Goal: Task Accomplishment & Management: Complete application form

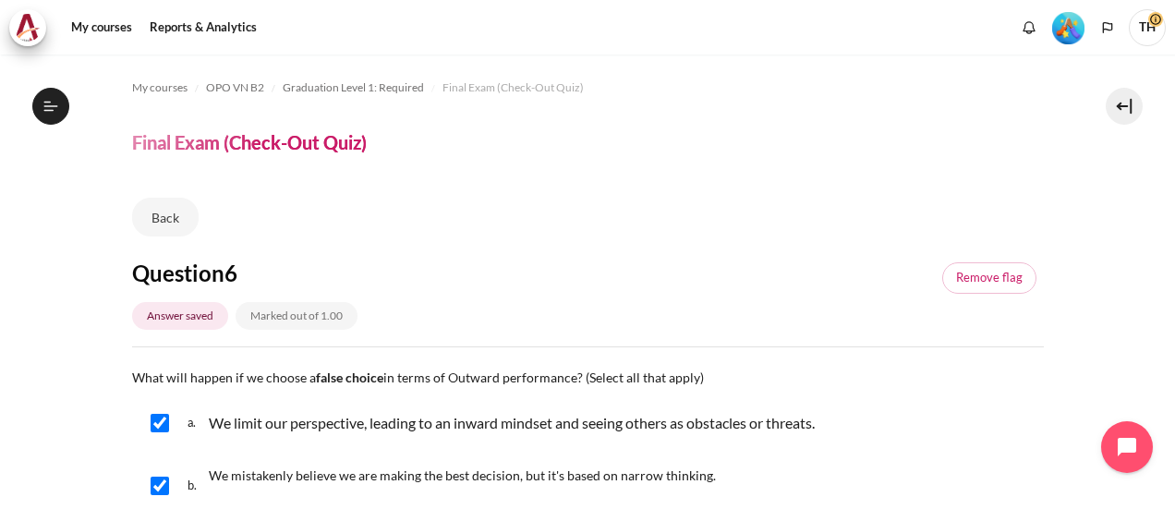
scroll to position [1108, 0]
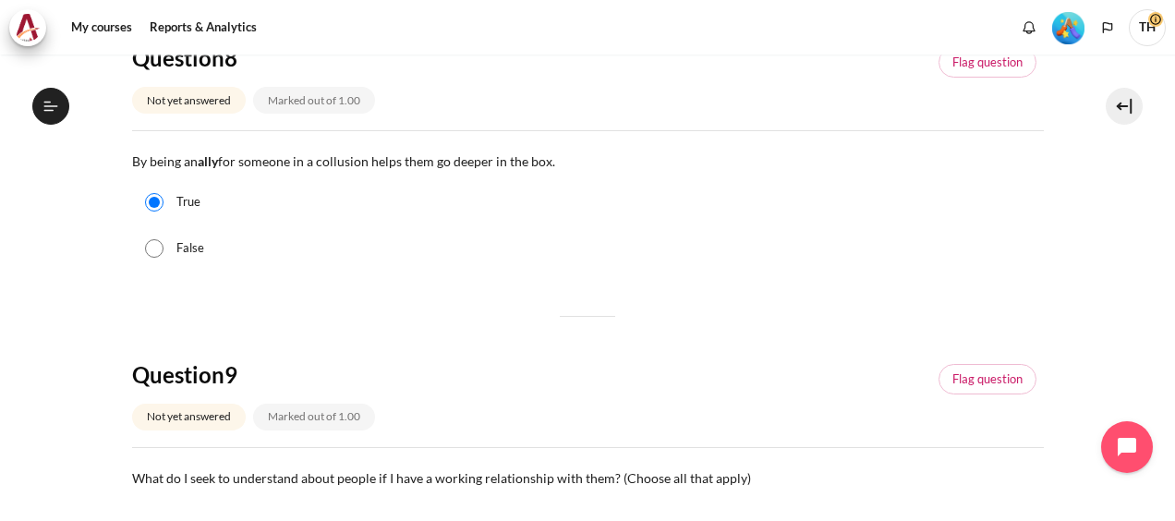
click at [72, 298] on section "My courses OPO VN B2 Graduation Level 1: Required Final Exam (Check-Out Quiz) F…" at bounding box center [587, 156] width 1147 height 2420
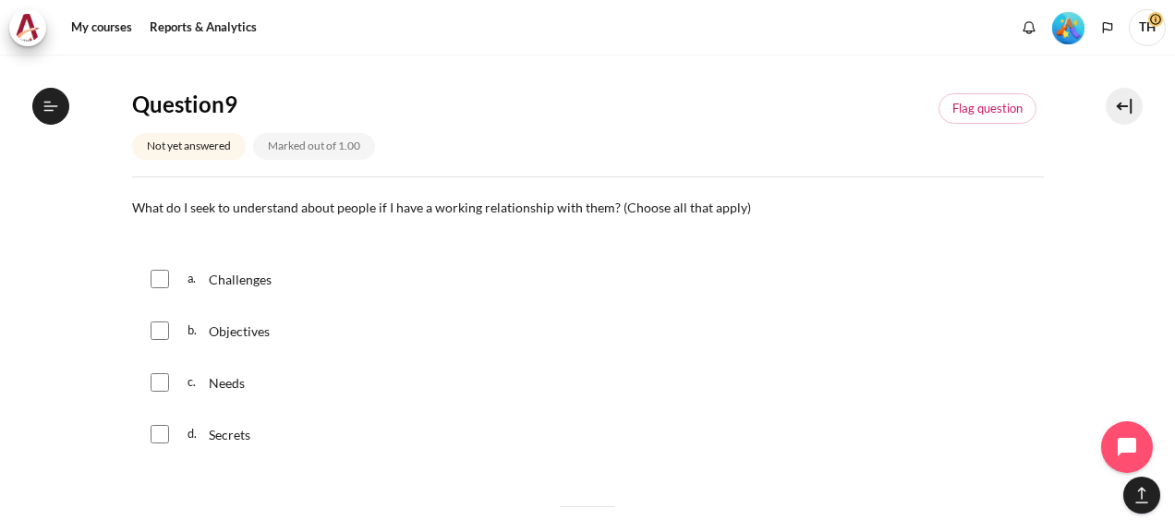
scroll to position [1385, 0]
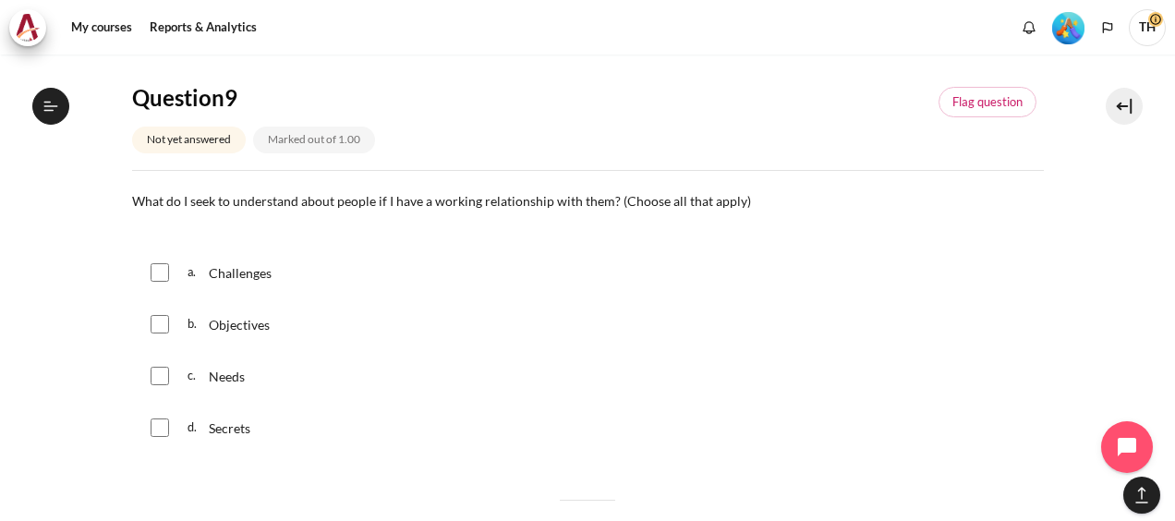
click at [163, 269] on input "Content" at bounding box center [160, 272] width 18 height 18
checkbox input "true"
click at [158, 322] on input "Content" at bounding box center [160, 324] width 18 height 18
checkbox input "true"
click at [161, 379] on input "Content" at bounding box center [160, 376] width 18 height 18
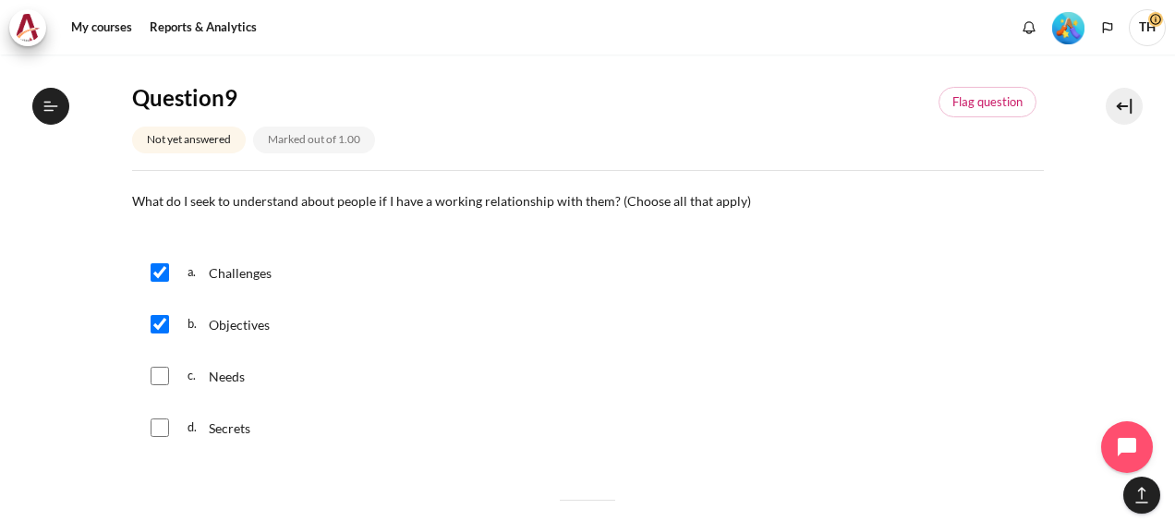
checkbox input "true"
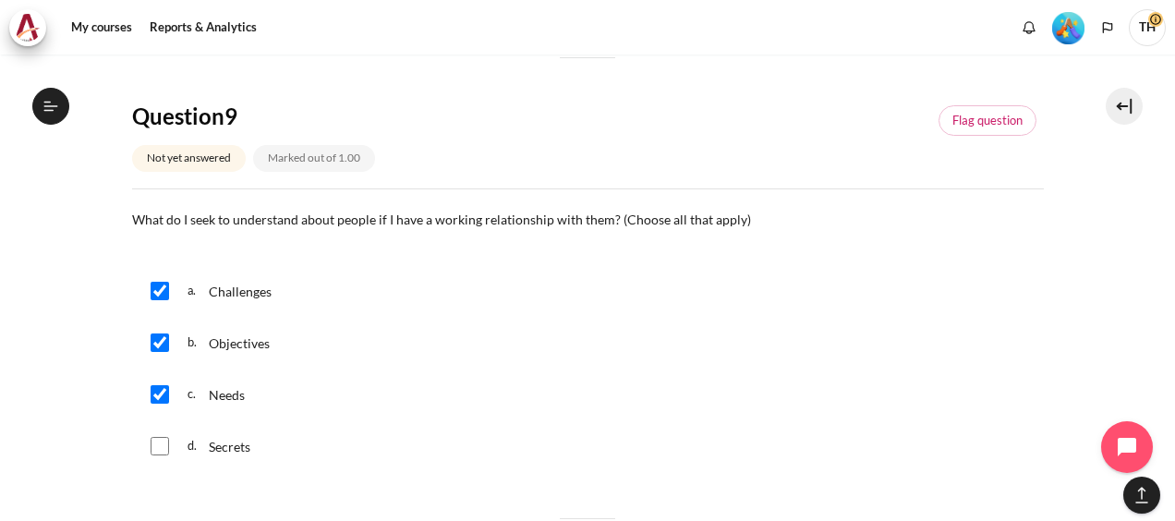
scroll to position [1200, 0]
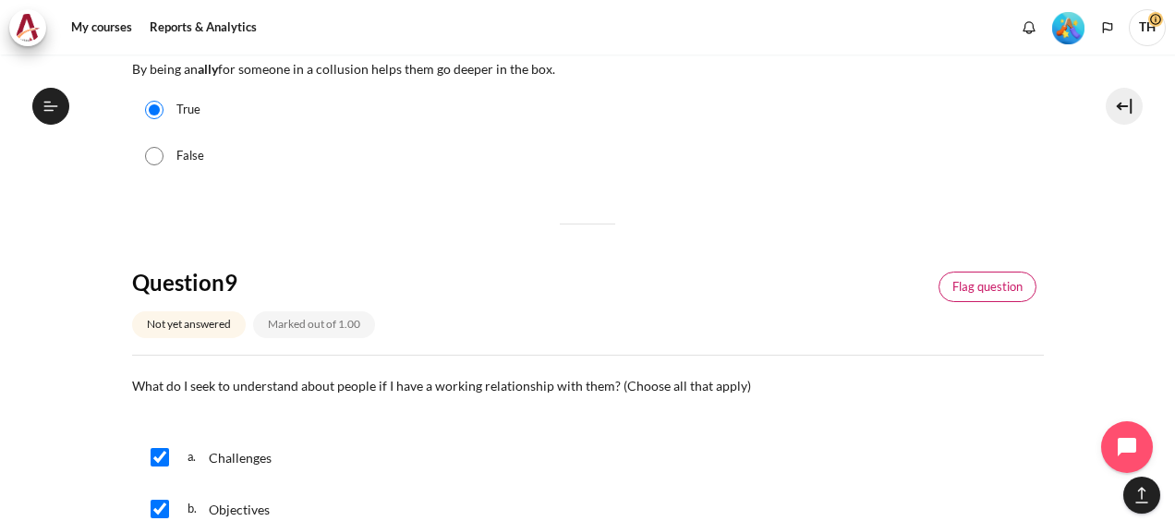
click at [949, 277] on link "Flag question" at bounding box center [987, 286] width 98 height 31
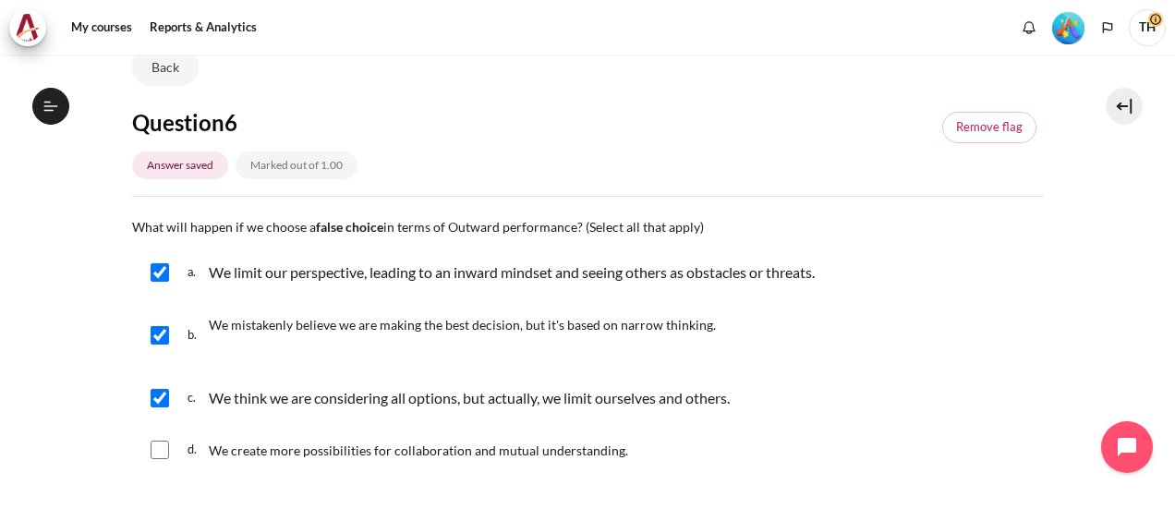
scroll to position [0, 0]
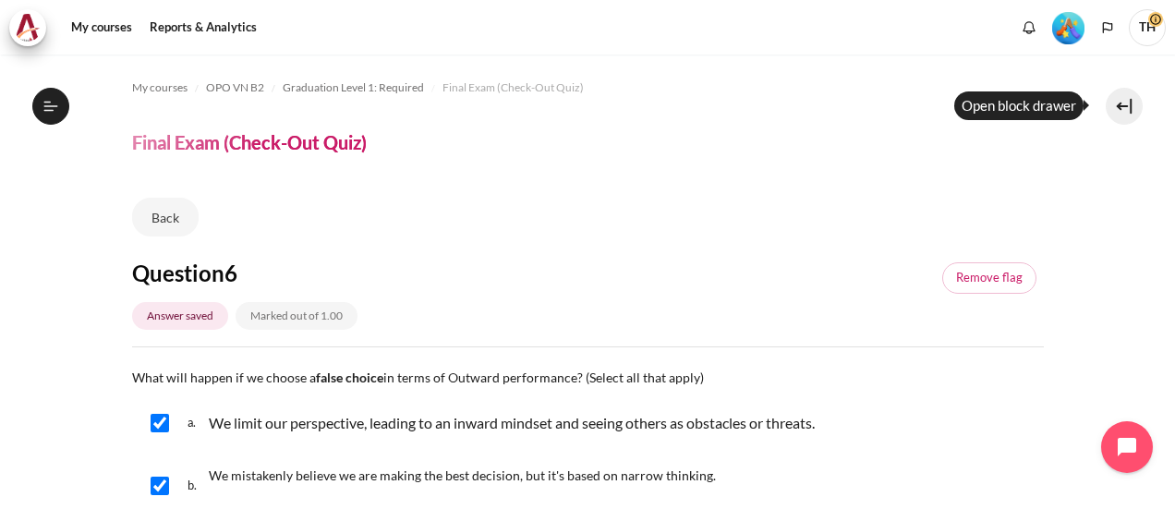
click at [1131, 103] on button at bounding box center [1123, 106] width 37 height 37
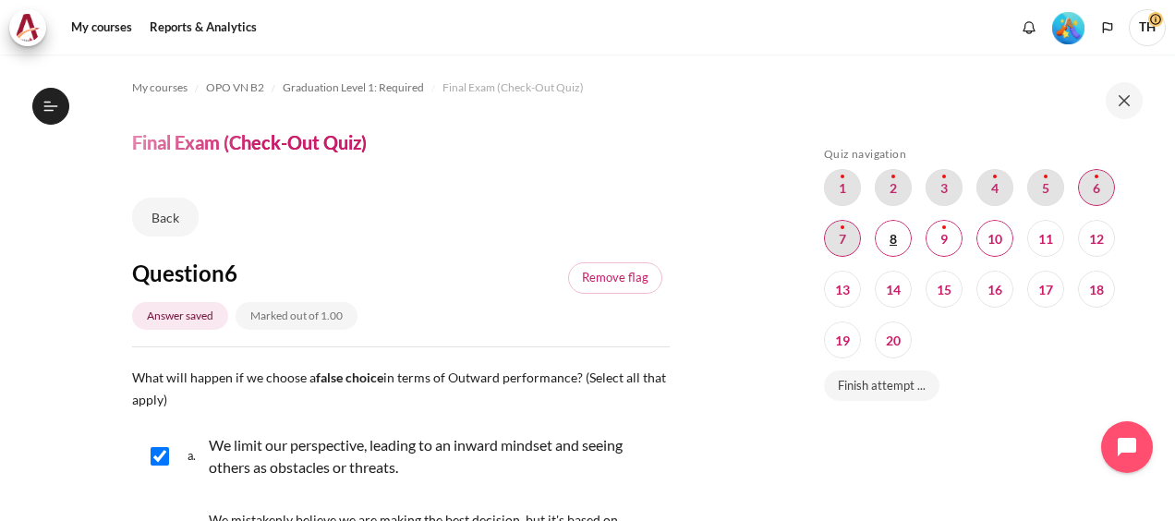
click at [892, 239] on span "Blocks" at bounding box center [892, 238] width 37 height 37
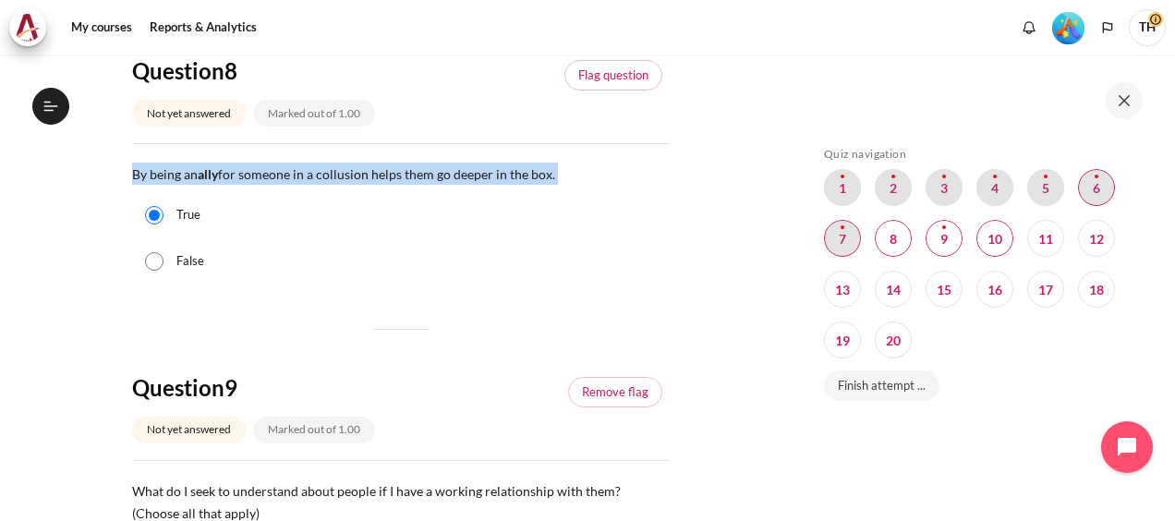
drag, startPoint x: 134, startPoint y: 170, endPoint x: 567, endPoint y: 177, distance: 433.1
click at [567, 177] on p "By being an ally for someone in a collusion helps them go deeper in the box." at bounding box center [400, 174] width 537 height 22
copy p "By being an ally for someone in a collusion helps them go deeper in the box."
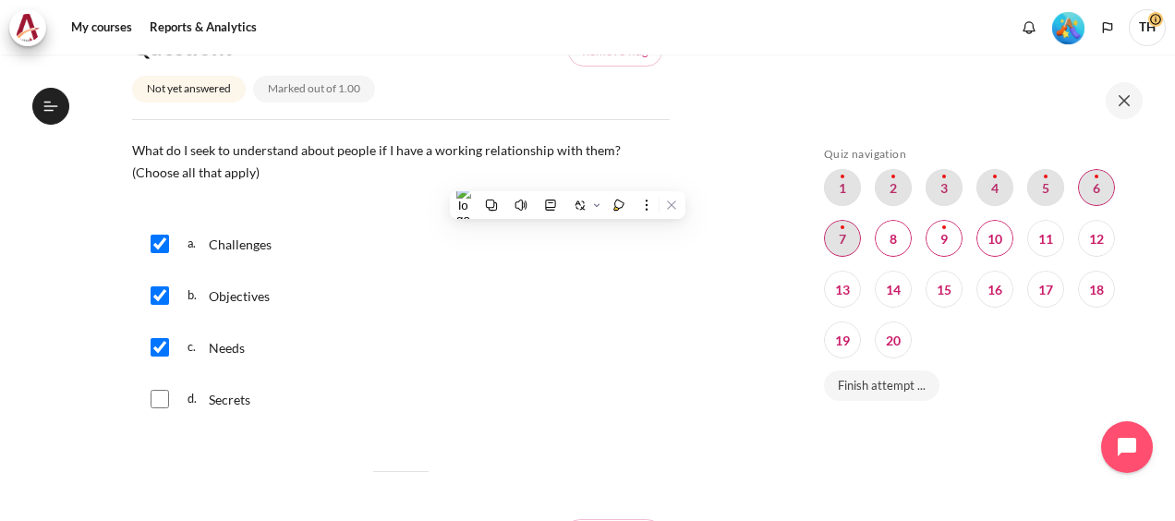
scroll to position [1553, 0]
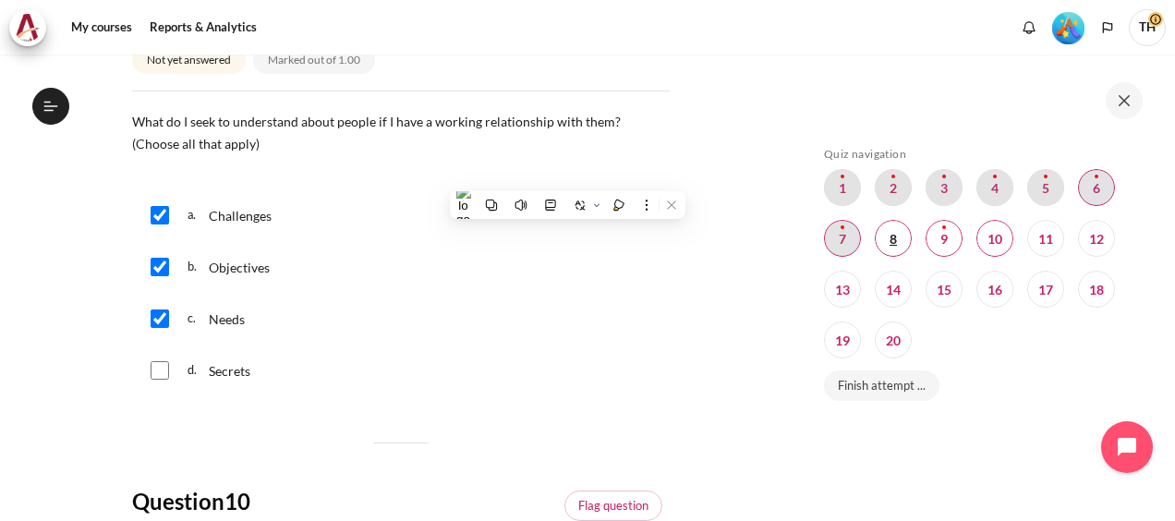
click at [899, 240] on span "Blocks" at bounding box center [892, 238] width 37 height 37
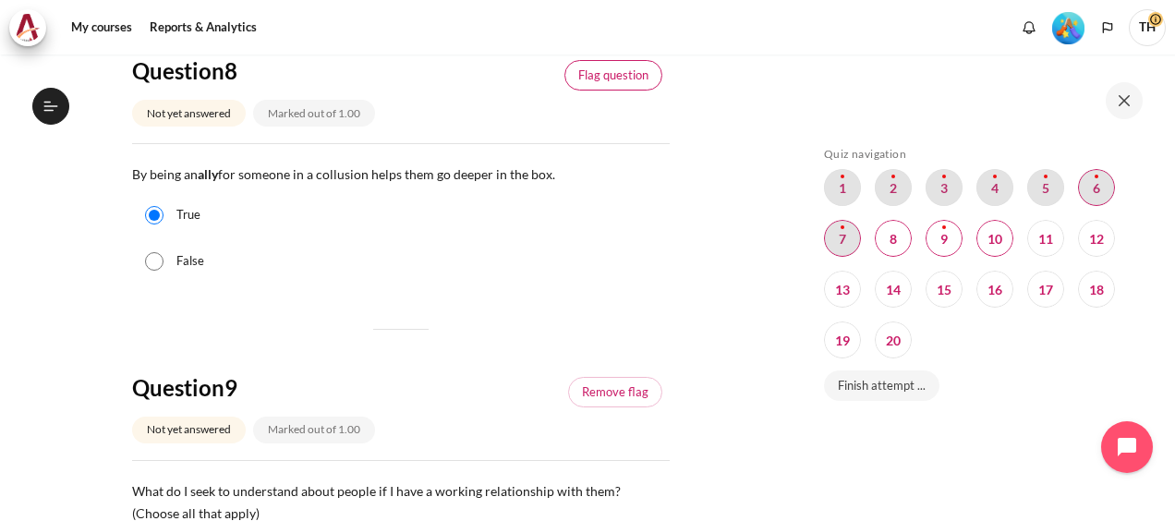
click at [623, 68] on link "Flag question" at bounding box center [613, 75] width 98 height 31
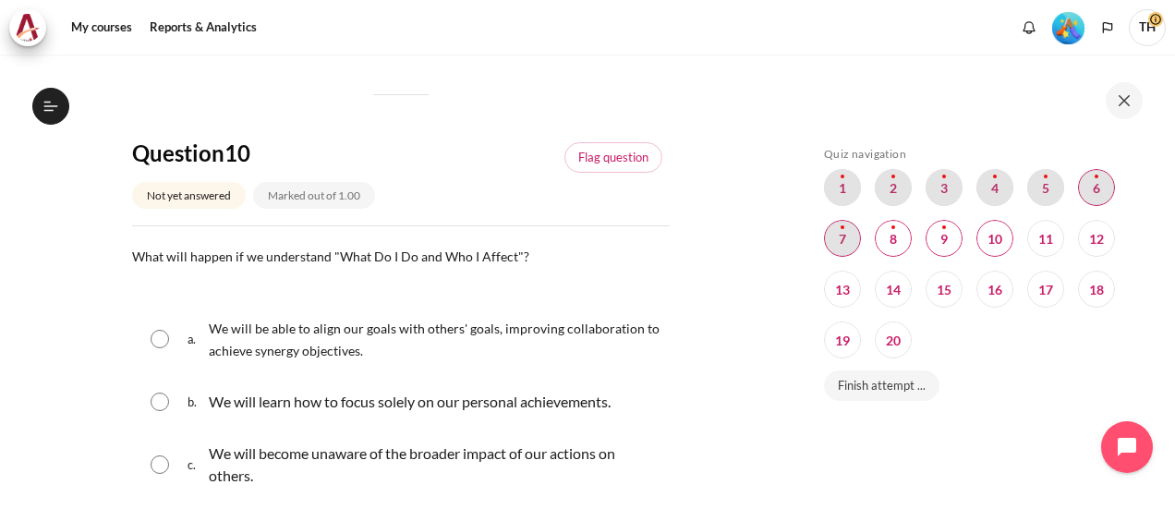
scroll to position [1922, 0]
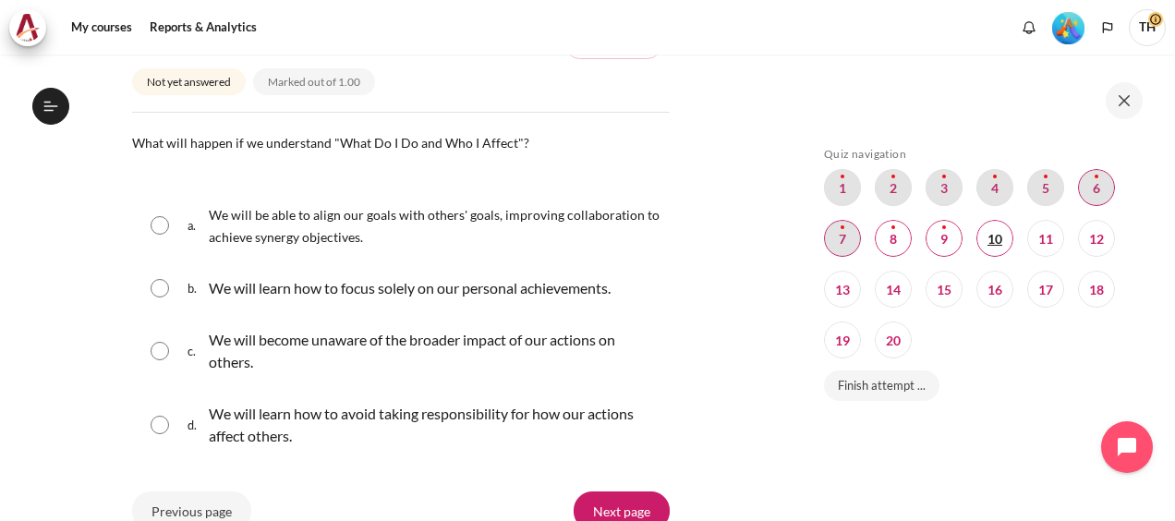
click at [995, 244] on span "Blocks" at bounding box center [994, 238] width 37 height 37
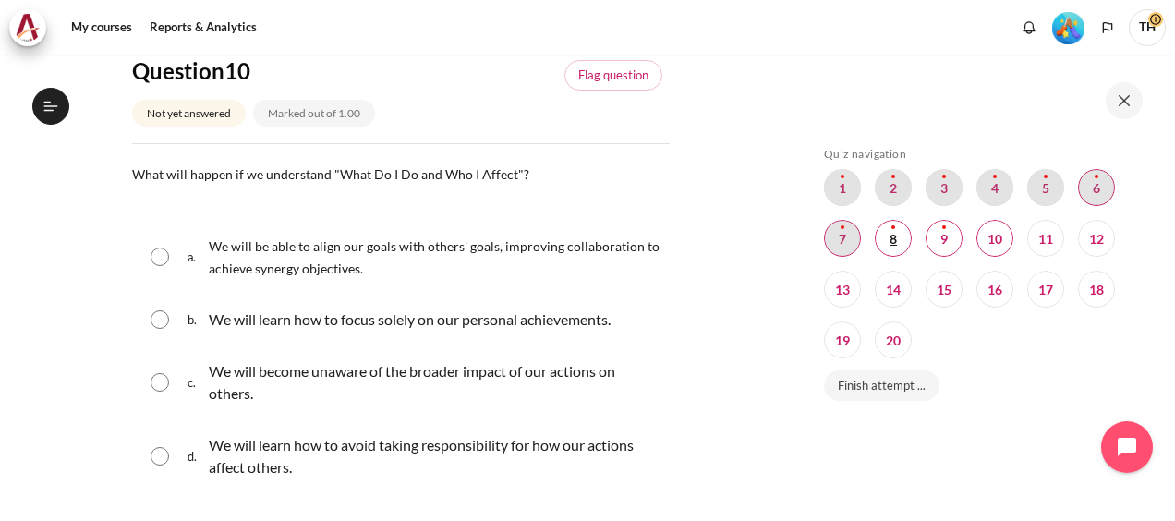
click at [888, 237] on span "Blocks" at bounding box center [892, 238] width 37 height 37
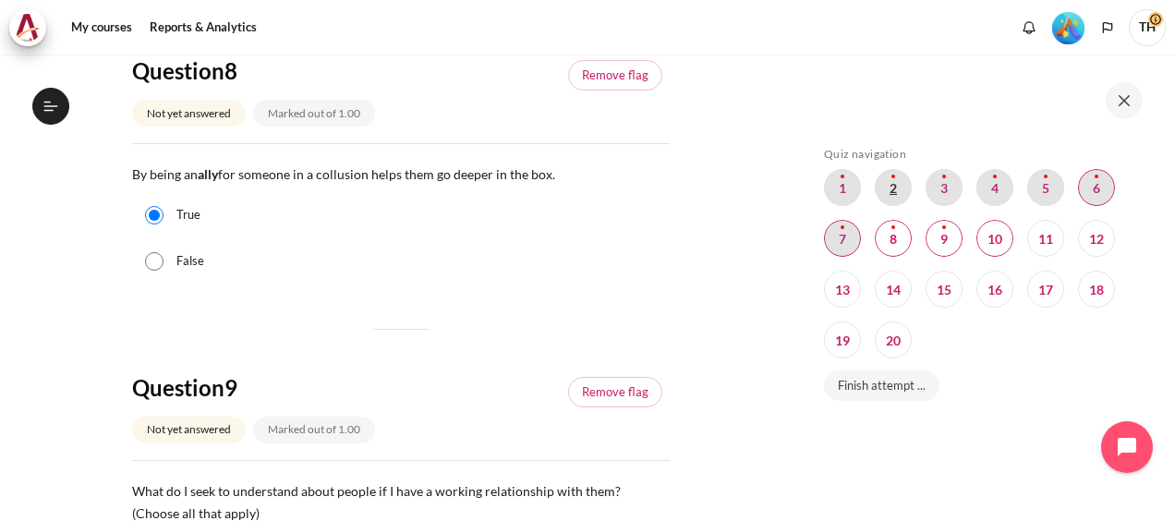
click at [888, 188] on span "Blocks" at bounding box center [892, 187] width 37 height 37
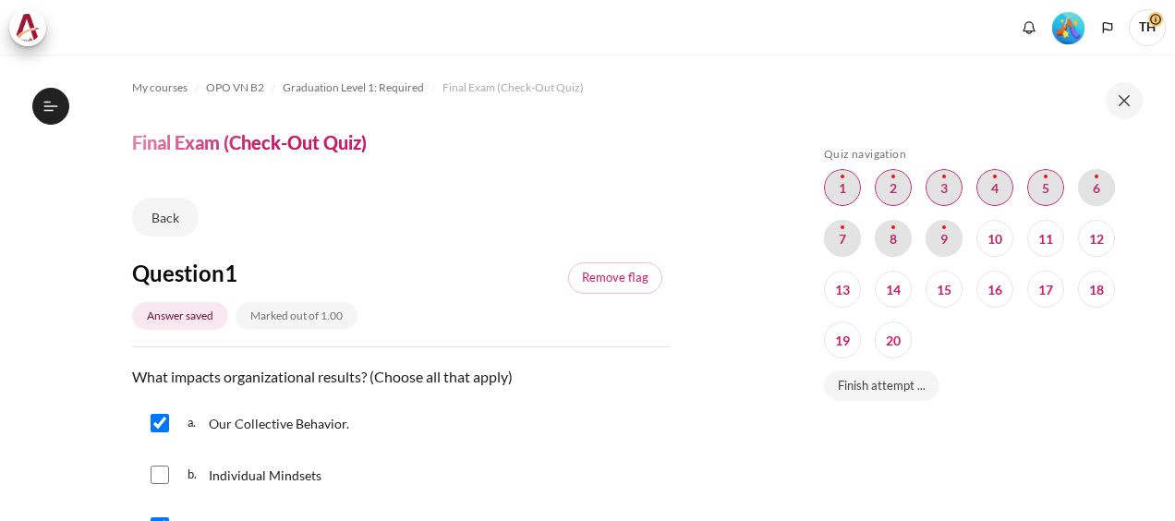
scroll to position [638, 0]
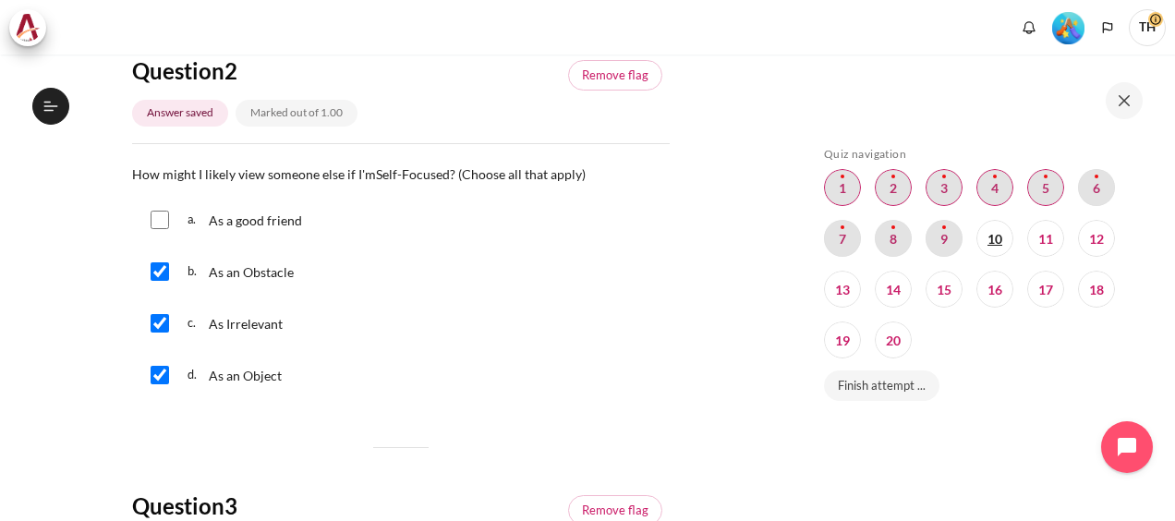
click at [985, 237] on span "Blocks" at bounding box center [994, 238] width 37 height 37
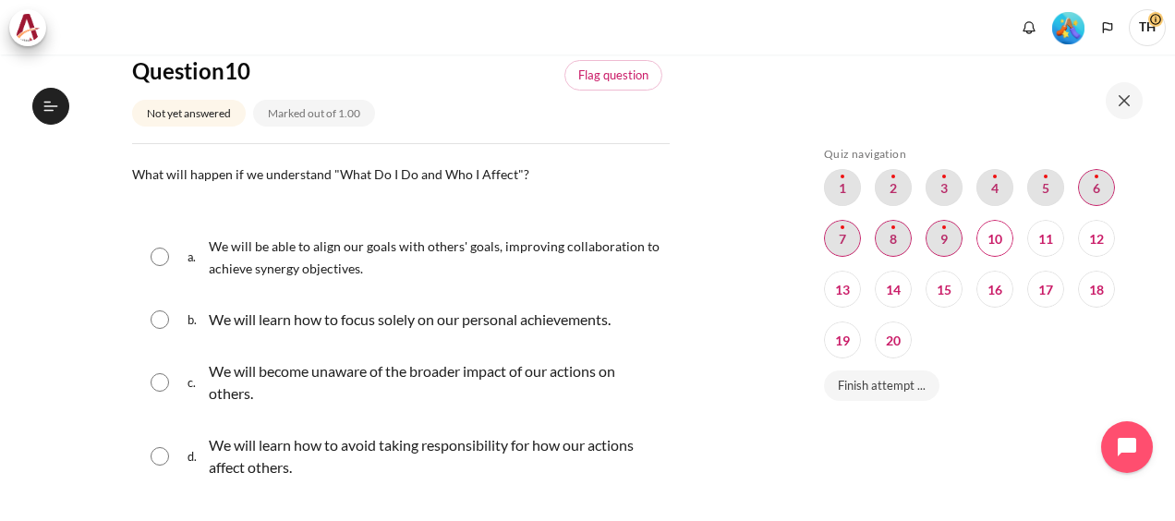
scroll to position [1919, 0]
drag, startPoint x: 133, startPoint y: 168, endPoint x: 386, endPoint y: 469, distance: 393.2
click at [386, 469] on div "Question text What will happen if we understand "What Do I Do and Who I Affect"…" at bounding box center [400, 329] width 537 height 332
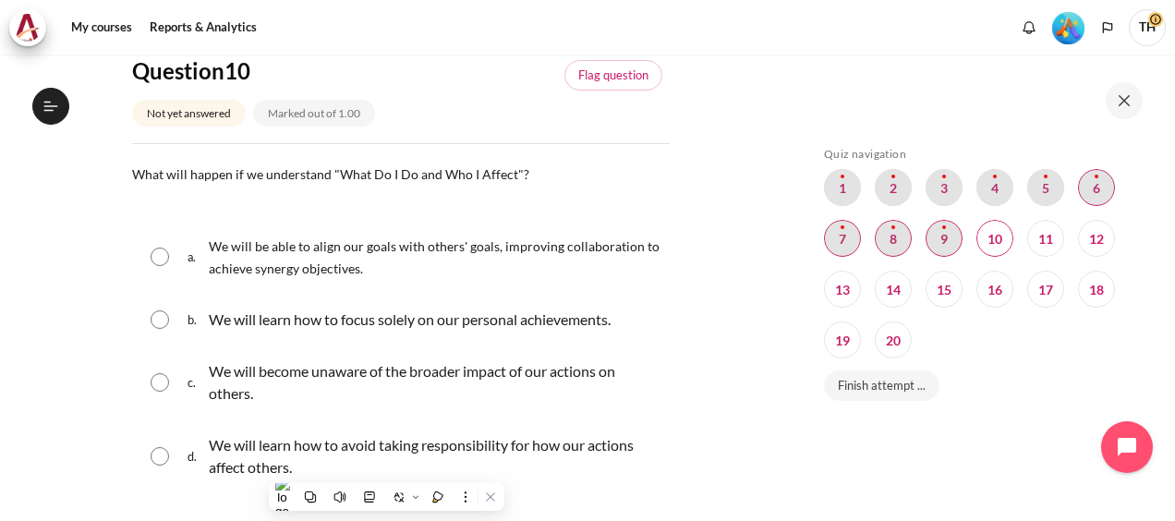
copy div "What will happen if we understand "What Do I Do and Who I Affect"? Question 10 …"
click at [161, 254] on input "Content" at bounding box center [160, 256] width 18 height 18
radio input "true"
click at [161, 458] on input "Content" at bounding box center [160, 456] width 18 height 18
radio input "true"
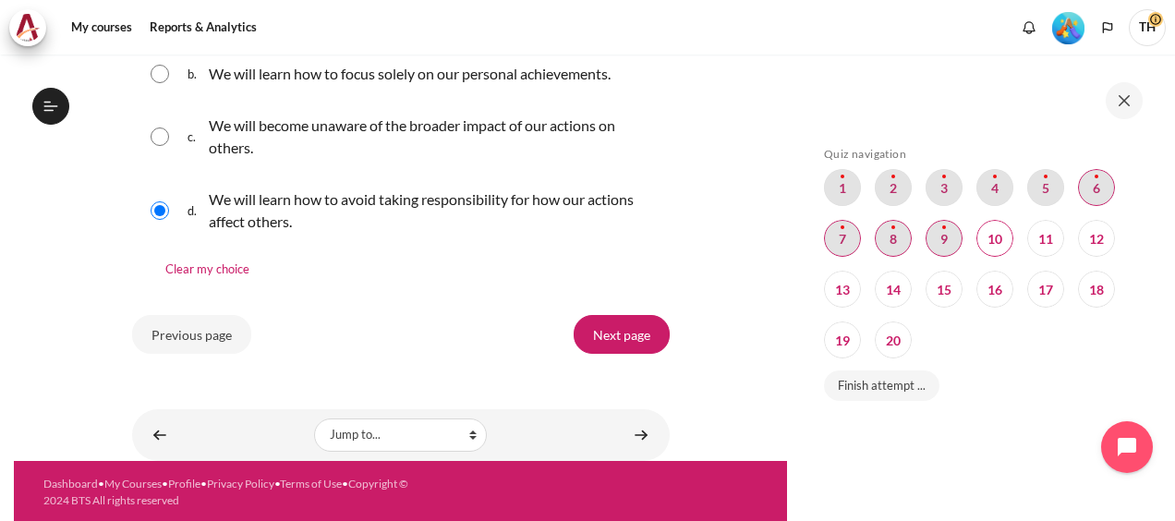
scroll to position [1767, 0]
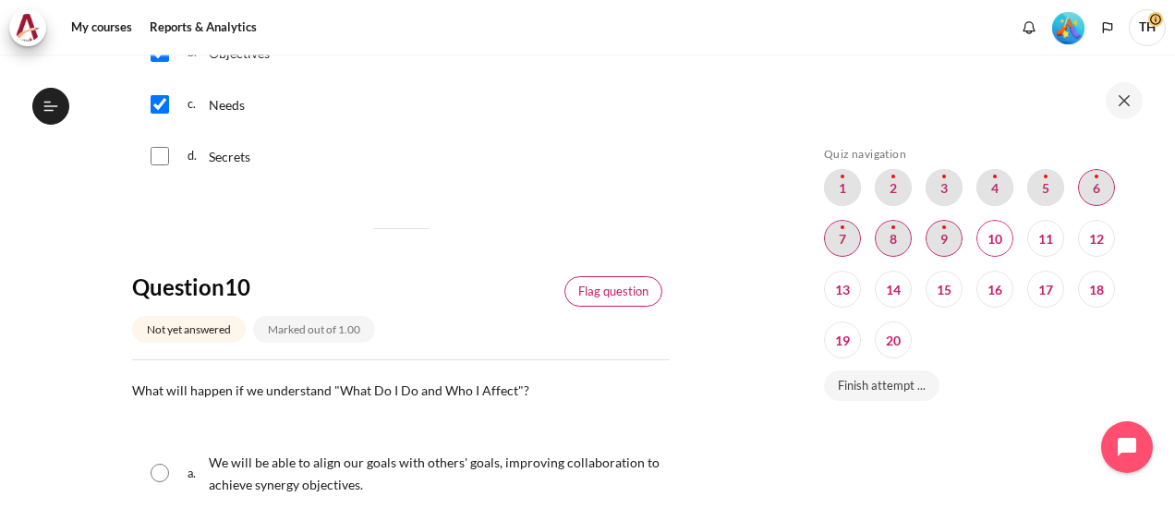
click at [597, 290] on link "Flag question" at bounding box center [613, 291] width 98 height 31
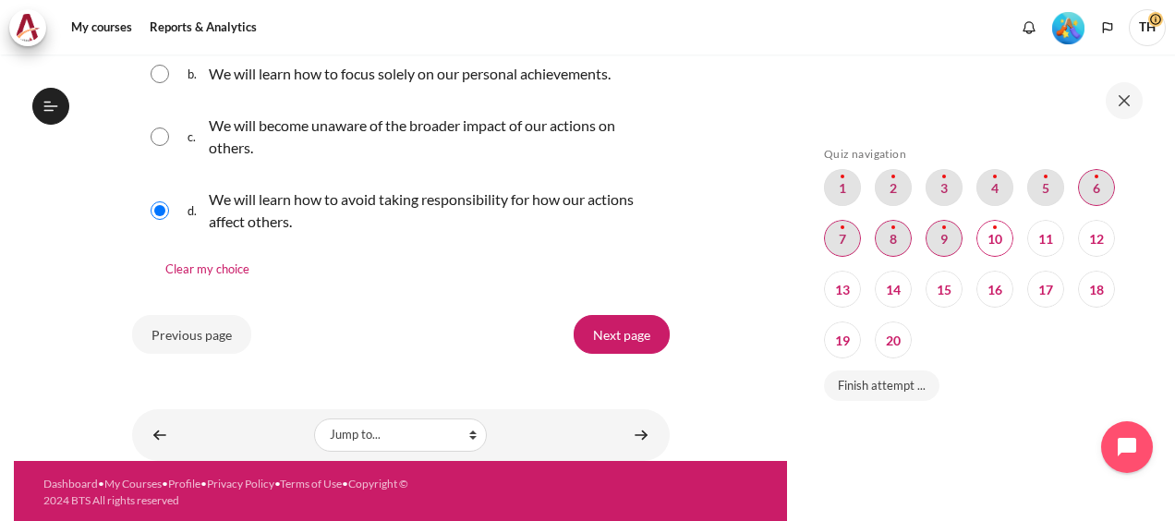
scroll to position [2137, 0]
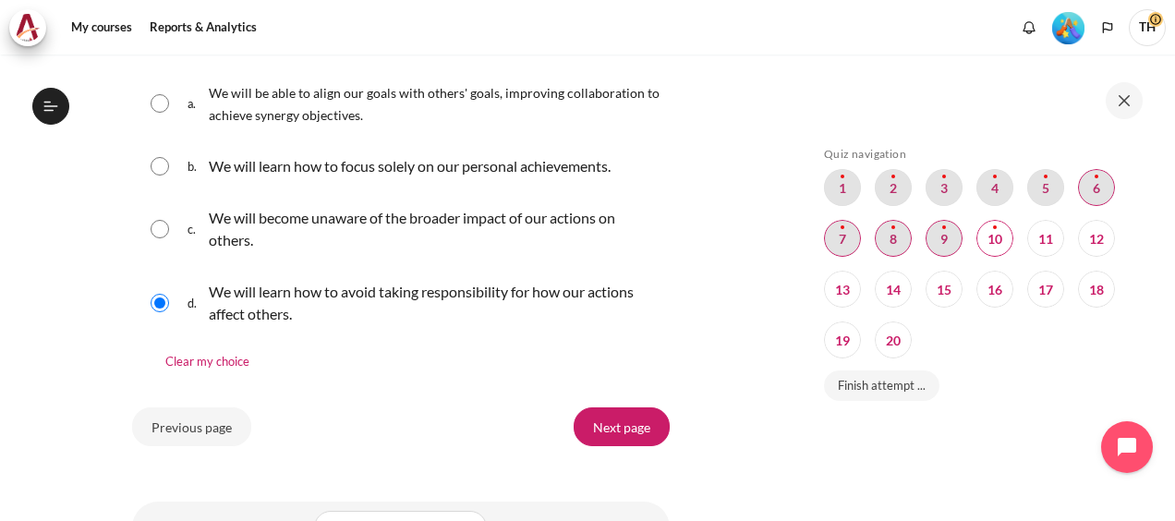
click at [163, 102] on input "Content" at bounding box center [160, 103] width 18 height 18
radio input "true"
click at [619, 421] on input "Next page" at bounding box center [621, 426] width 96 height 39
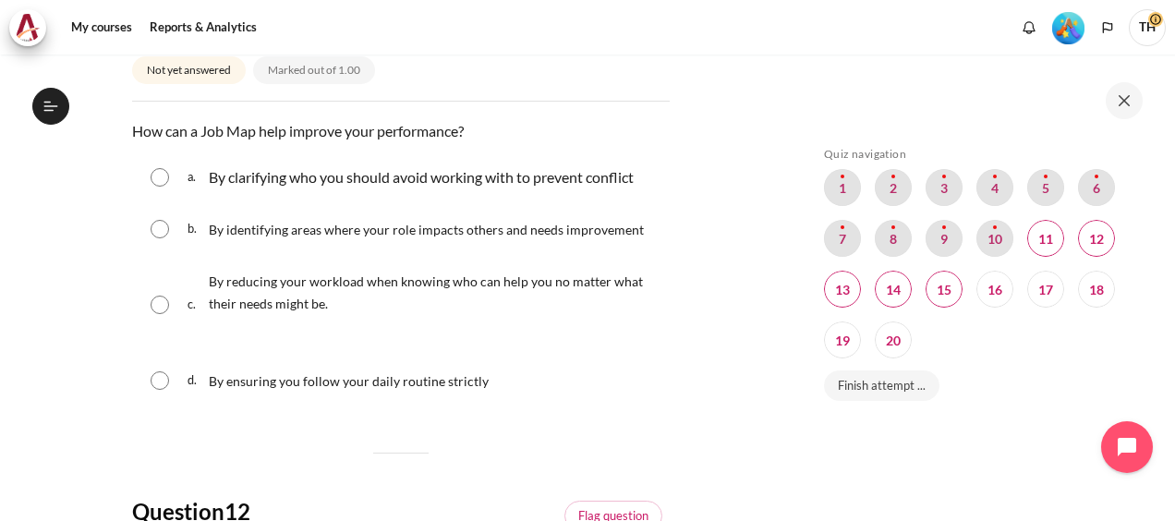
scroll to position [277, 0]
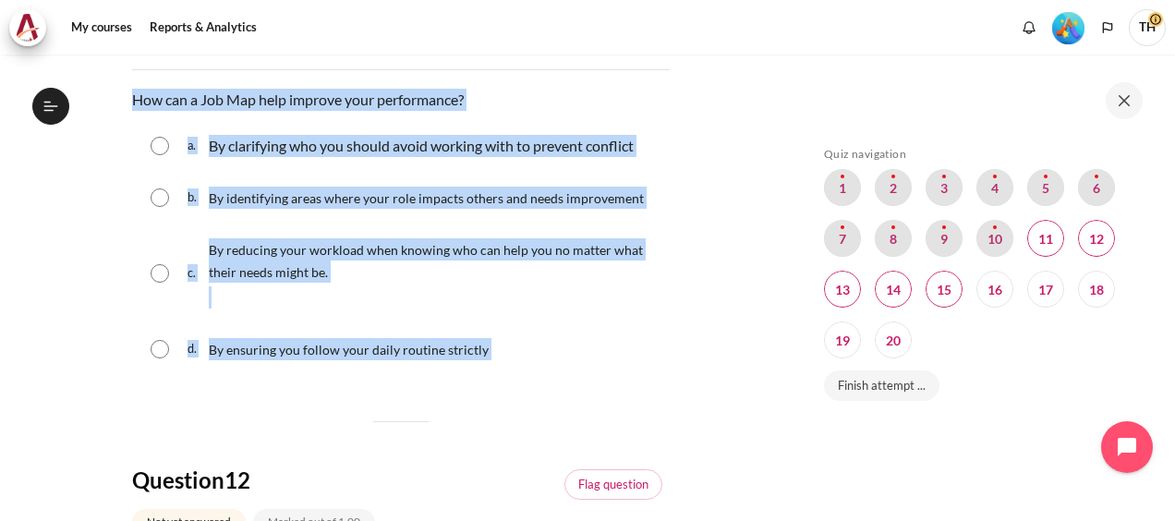
drag, startPoint x: 133, startPoint y: 95, endPoint x: 517, endPoint y: 336, distance: 453.5
click at [517, 336] on div "Question text How can a Job Map help improve your performance? Question 11 Answ…" at bounding box center [400, 233] width 537 height 288
copy div "How can a Job Map help improve your performance? Question 11 Answer a. By clari…"
click at [161, 196] on input "Content" at bounding box center [160, 197] width 18 height 18
radio input "true"
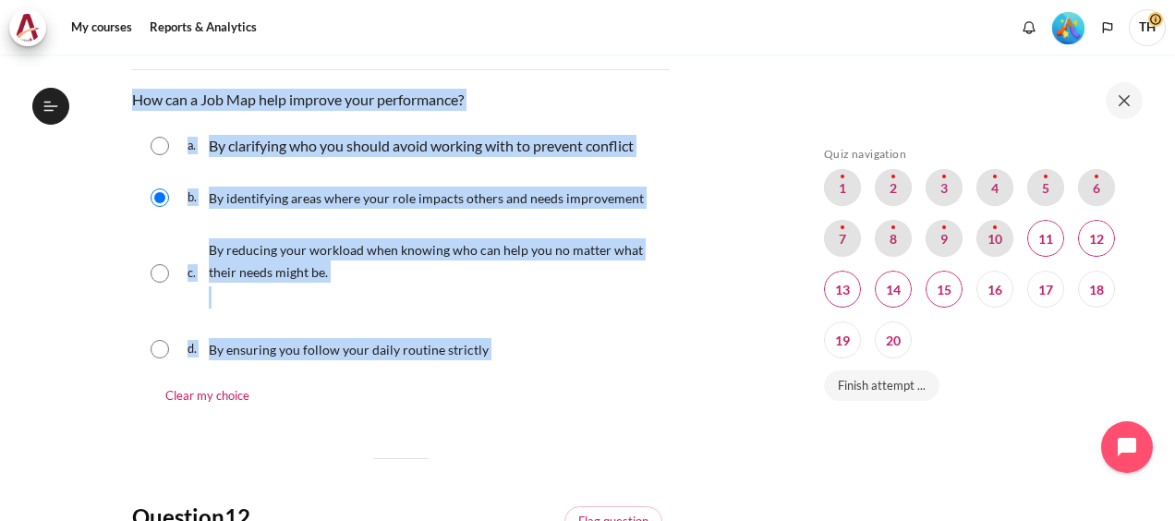
click at [163, 151] on input "Content" at bounding box center [160, 146] width 18 height 18
radio input "true"
click at [163, 199] on input "Content" at bounding box center [160, 197] width 18 height 18
radio input "true"
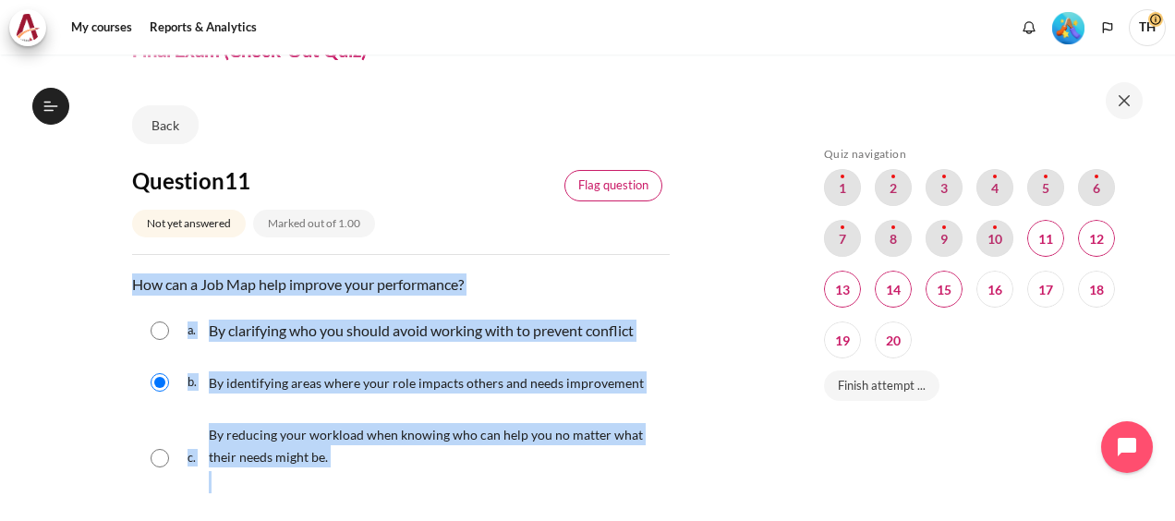
click at [618, 182] on link "Flag question" at bounding box center [613, 185] width 98 height 31
click at [1097, 240] on span "Blocks" at bounding box center [1096, 238] width 37 height 37
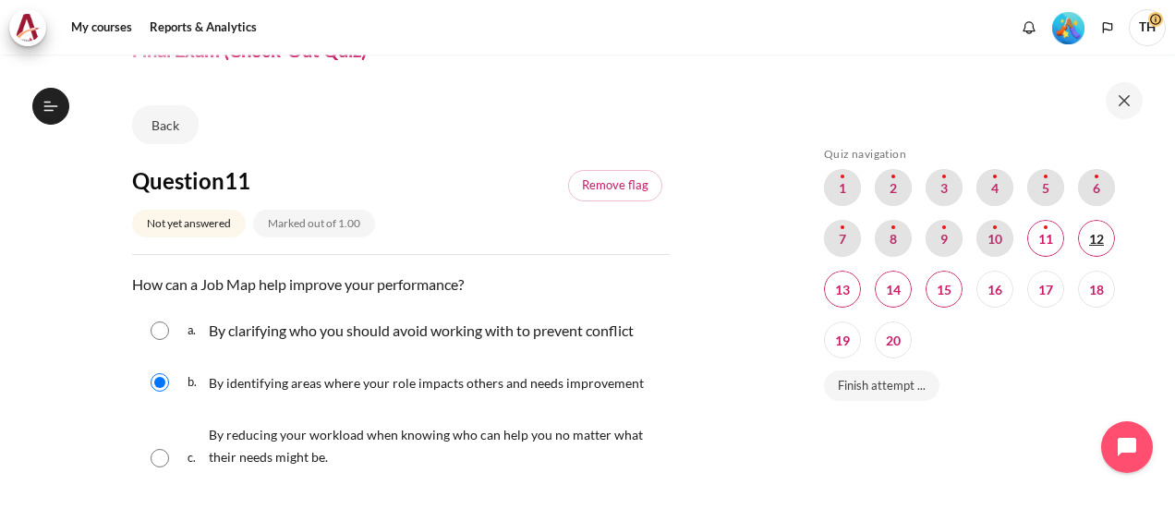
scroll to position [724, 0]
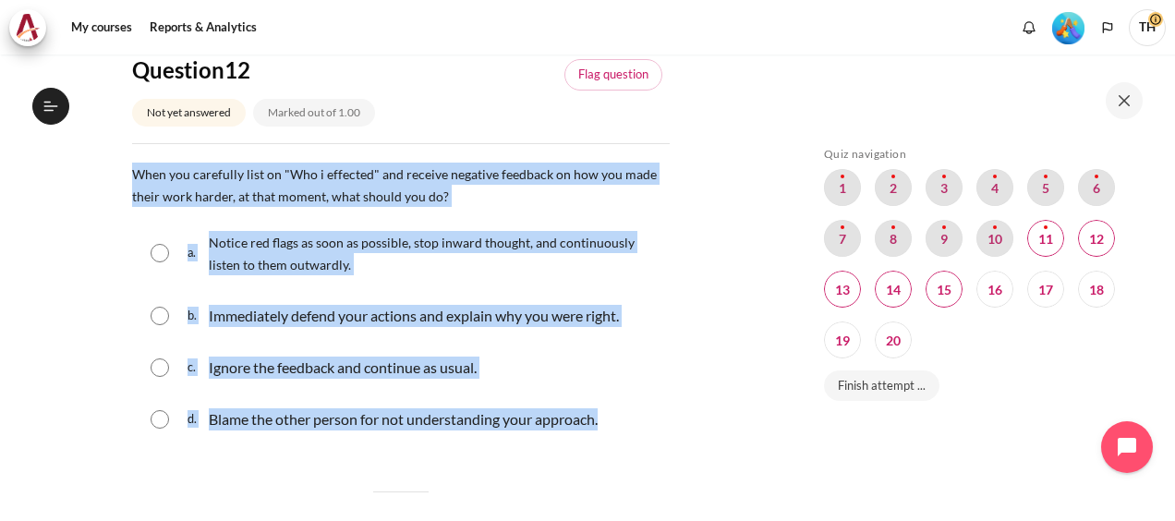
drag, startPoint x: 129, startPoint y: 169, endPoint x: 639, endPoint y: 421, distance: 568.6
copy div "When you carefully list on "Who i effected" and receive negative feedback on ho…"
click at [151, 253] on input "Content" at bounding box center [160, 253] width 18 height 18
radio input "true"
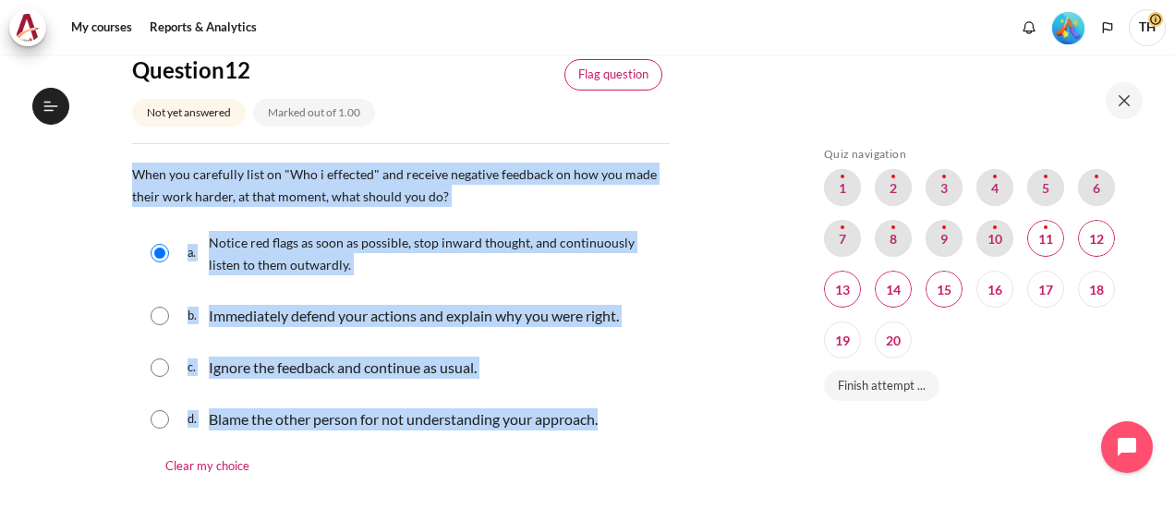
click at [599, 66] on link "Flag question" at bounding box center [613, 74] width 98 height 31
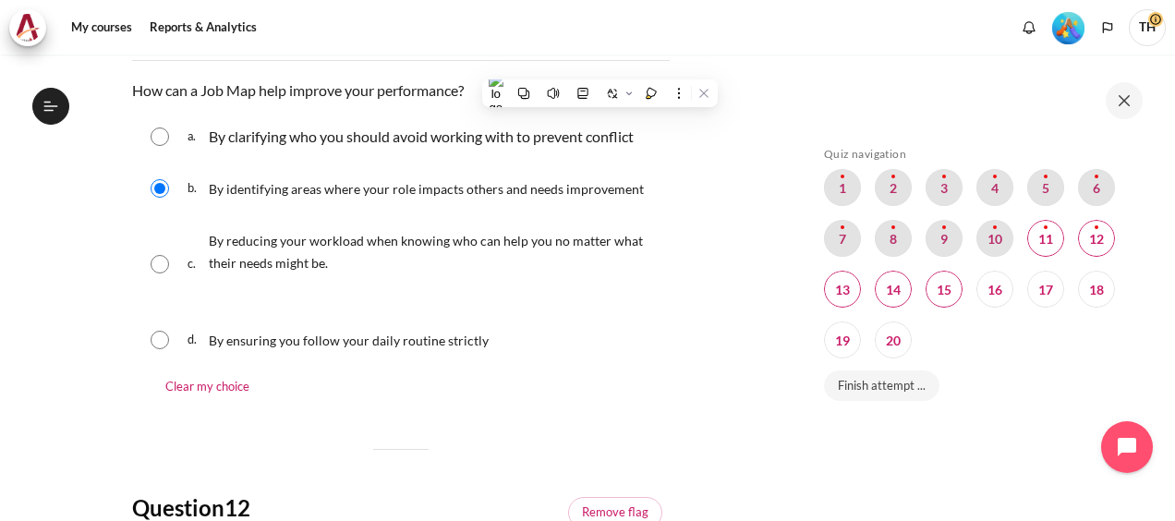
scroll to position [170, 0]
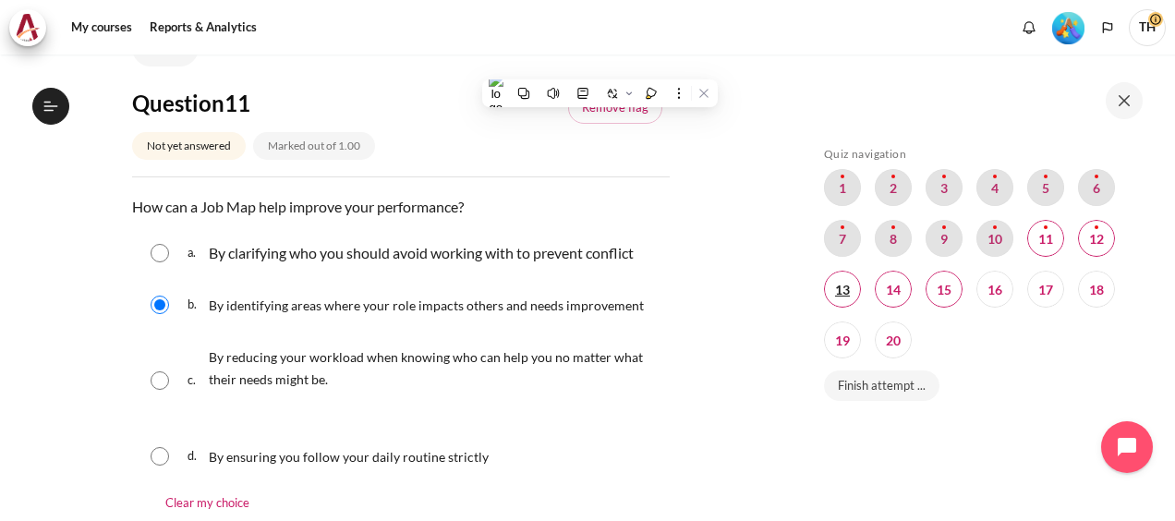
click at [849, 291] on span "Blocks" at bounding box center [842, 289] width 37 height 37
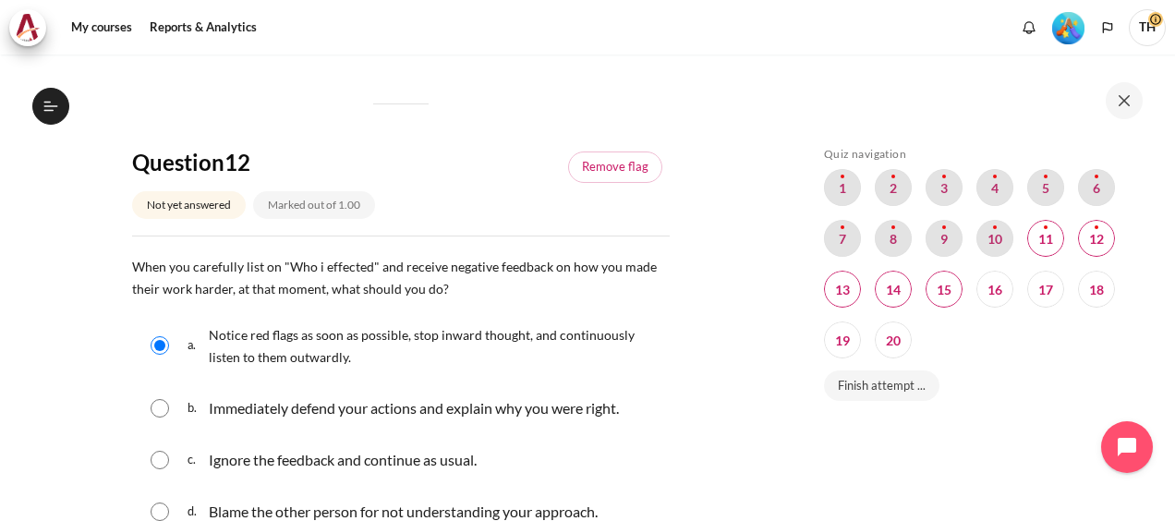
scroll to position [779, 0]
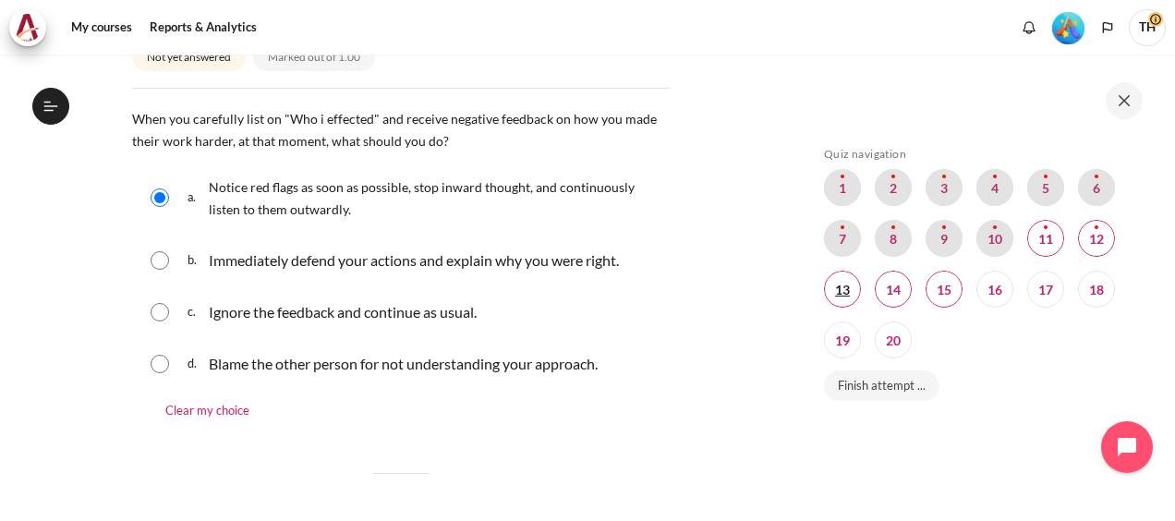
click at [850, 281] on span "Blocks" at bounding box center [842, 289] width 37 height 37
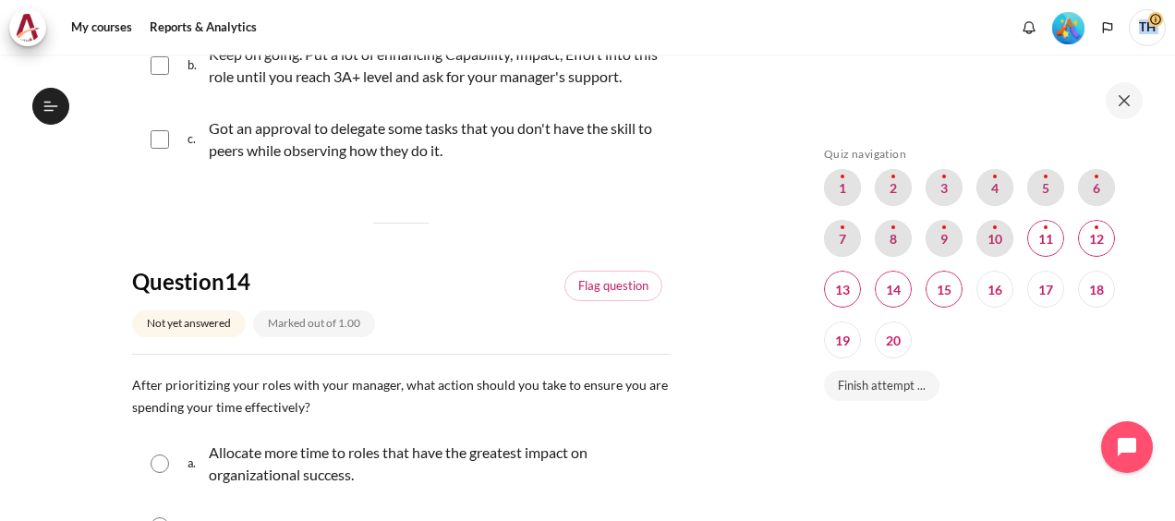
scroll to position [1388, 0]
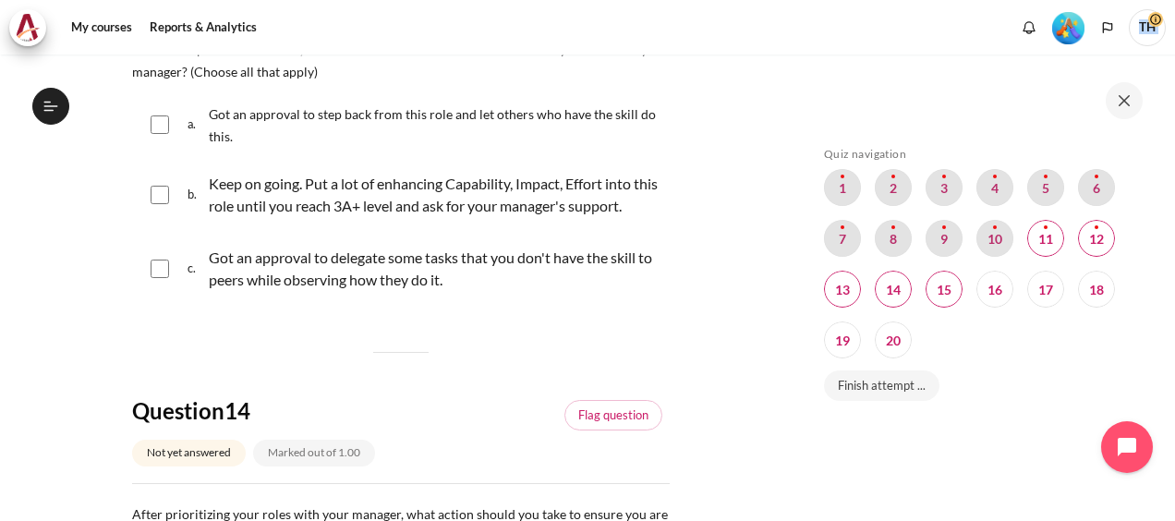
drag, startPoint x: 133, startPoint y: 166, endPoint x: 503, endPoint y: 300, distance: 393.7
click at [503, 300] on div "Question text This role is a new area that you are not familiar with, and when …" at bounding box center [400, 162] width 537 height 292
copy div "This role is a new area that you are not familiar with, and when you assess you…"
click at [161, 203] on input "Content" at bounding box center [160, 195] width 18 height 18
checkbox input "true"
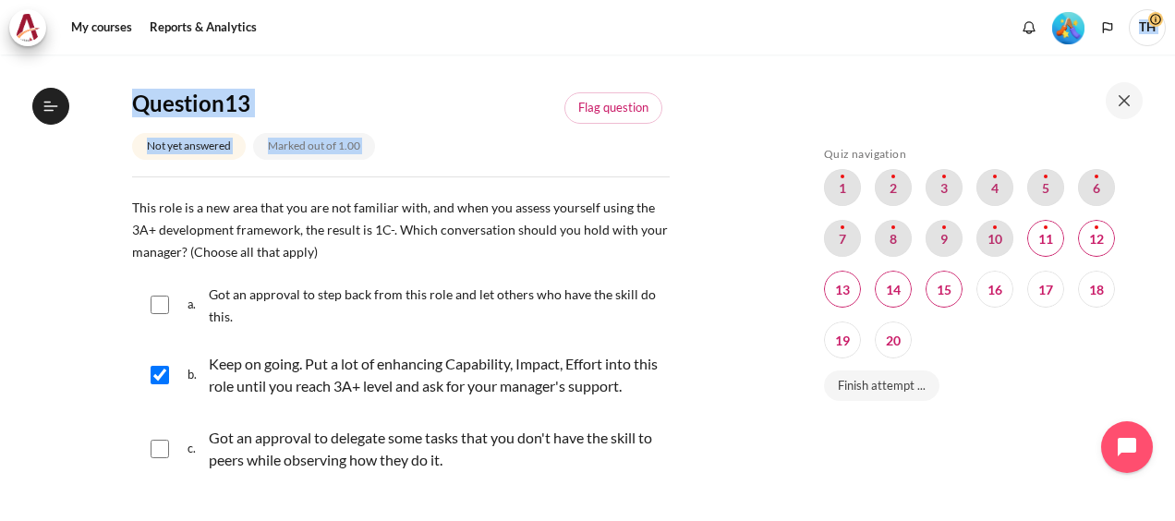
scroll to position [1111, 0]
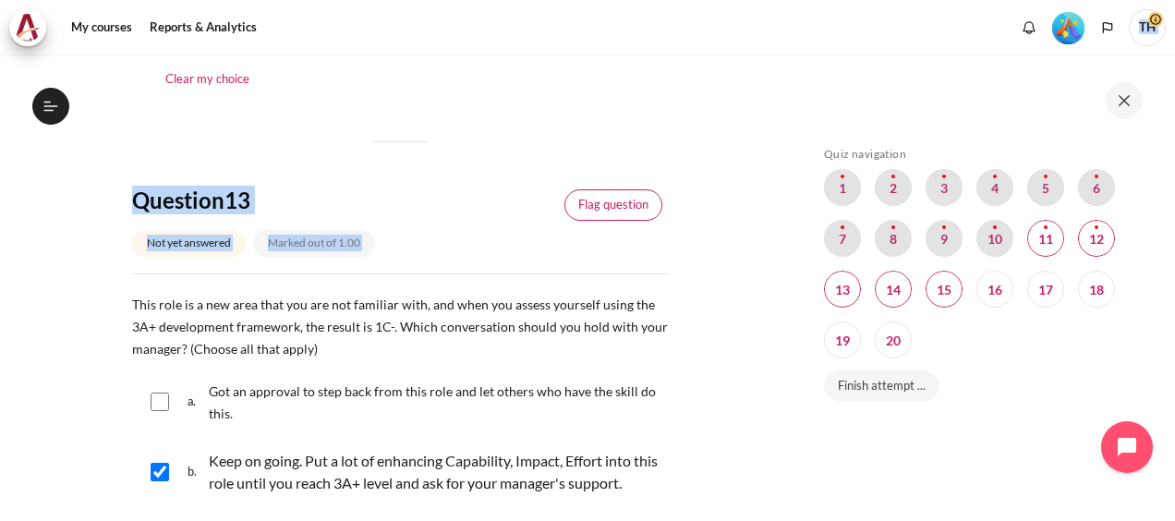
click at [635, 203] on link "Flag question" at bounding box center [613, 204] width 98 height 31
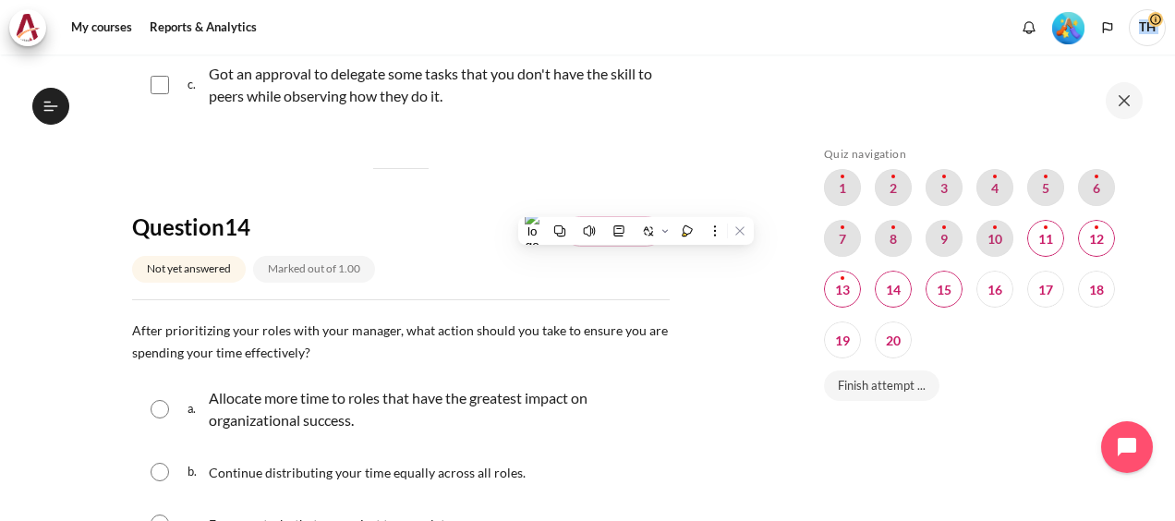
scroll to position [1573, 0]
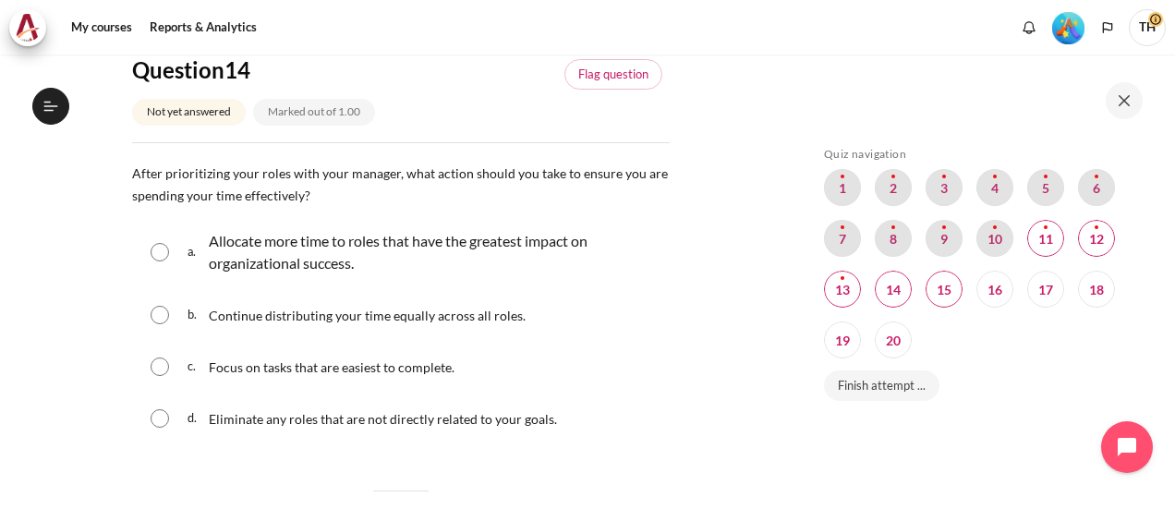
scroll to position [1757, 0]
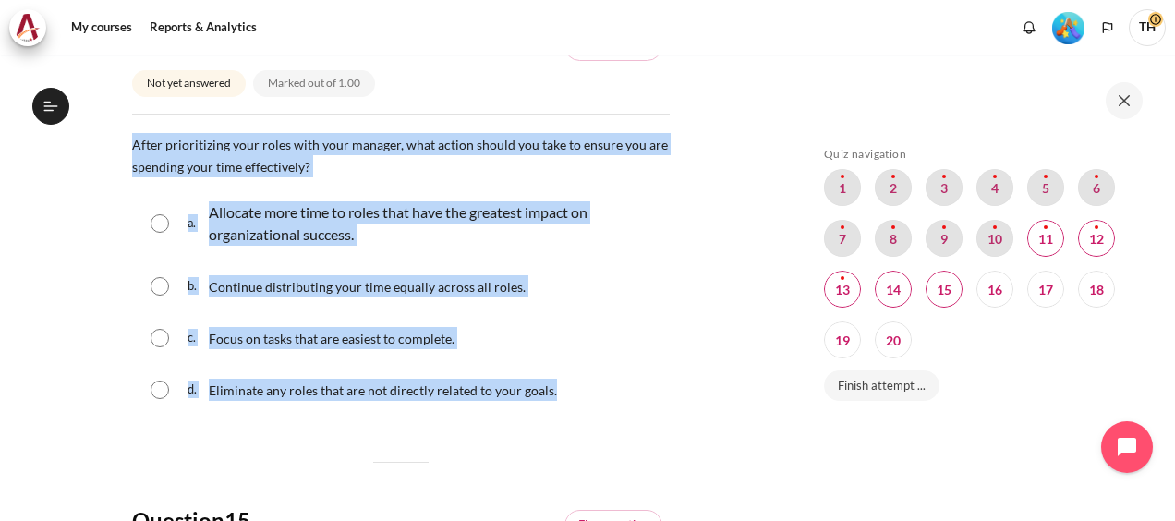
drag, startPoint x: 133, startPoint y: 163, endPoint x: 563, endPoint y: 413, distance: 497.8
click at [563, 413] on div "Question text After prioritizing your roles with your manager, what action shou…" at bounding box center [400, 275] width 537 height 284
copy div "After prioritizing your roles with your manager, what action should you take to…"
click at [161, 233] on input "Content" at bounding box center [160, 223] width 18 height 18
radio input "true"
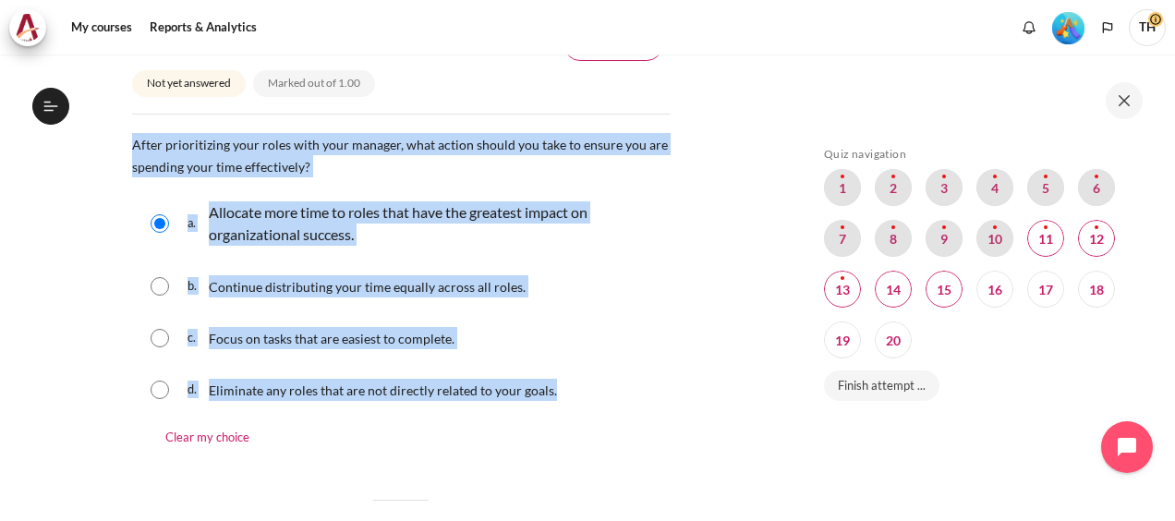
click at [617, 62] on link "Flag question" at bounding box center [613, 45] width 98 height 31
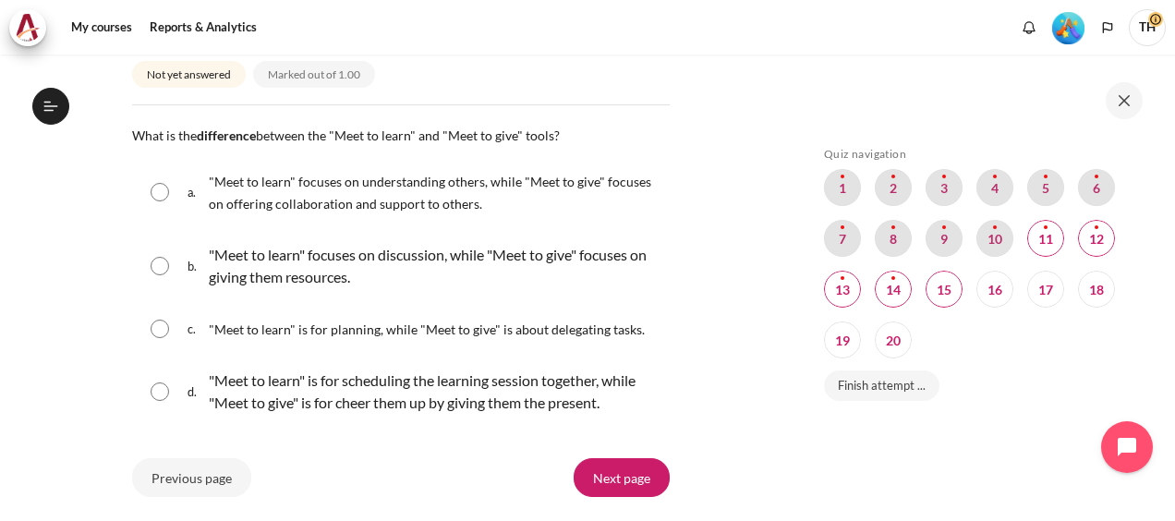
scroll to position [2311, 0]
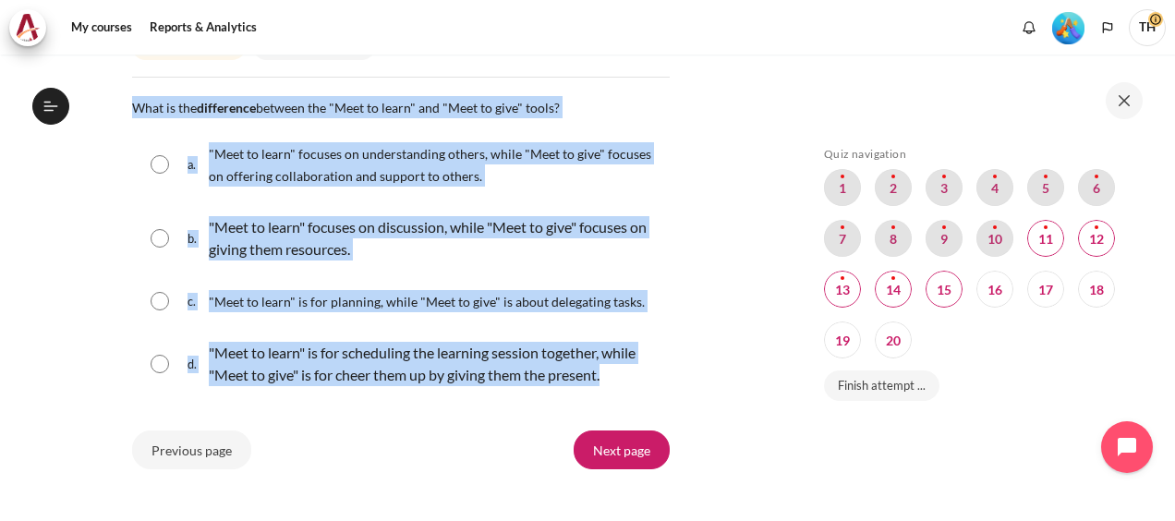
drag, startPoint x: 129, startPoint y: 123, endPoint x: 609, endPoint y: 404, distance: 556.2
copy div "What is the difference between the "Meet to learn" and "Meet to give" tools? Qu…"
click at [159, 174] on input "Content" at bounding box center [160, 164] width 18 height 18
radio input "true"
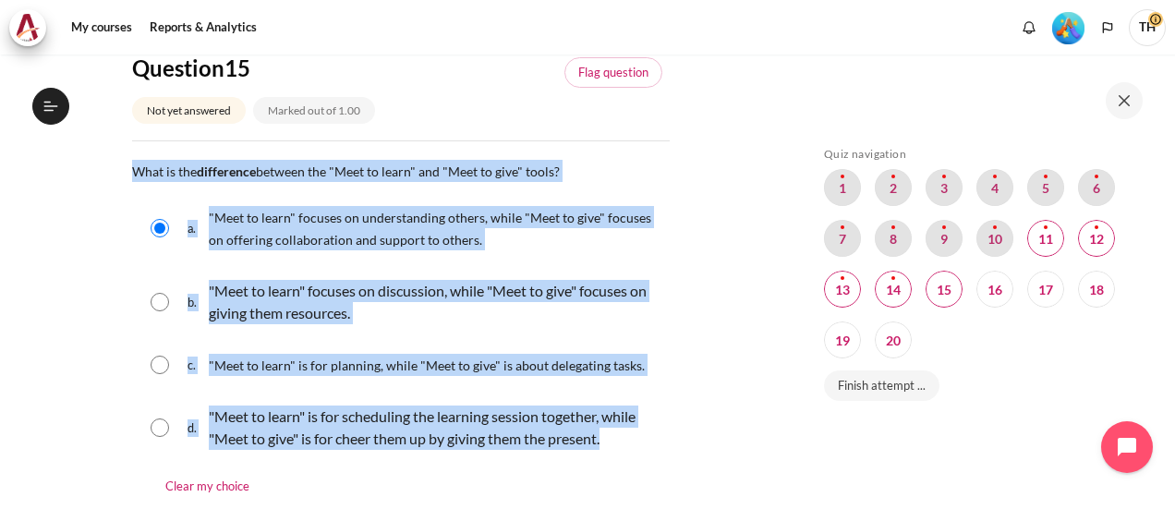
scroll to position [2219, 0]
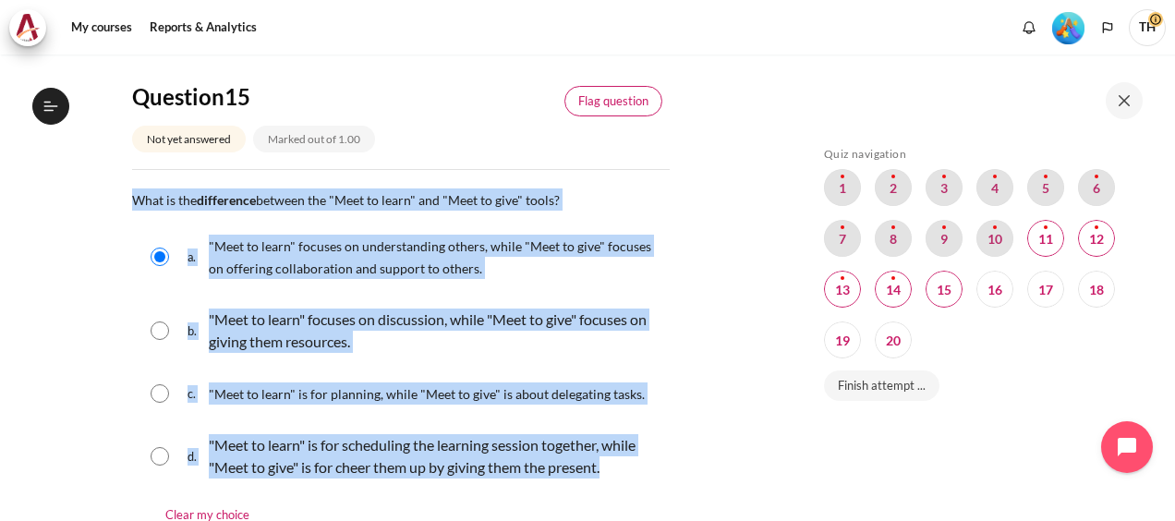
click at [593, 117] on link "Flag question" at bounding box center [613, 101] width 98 height 31
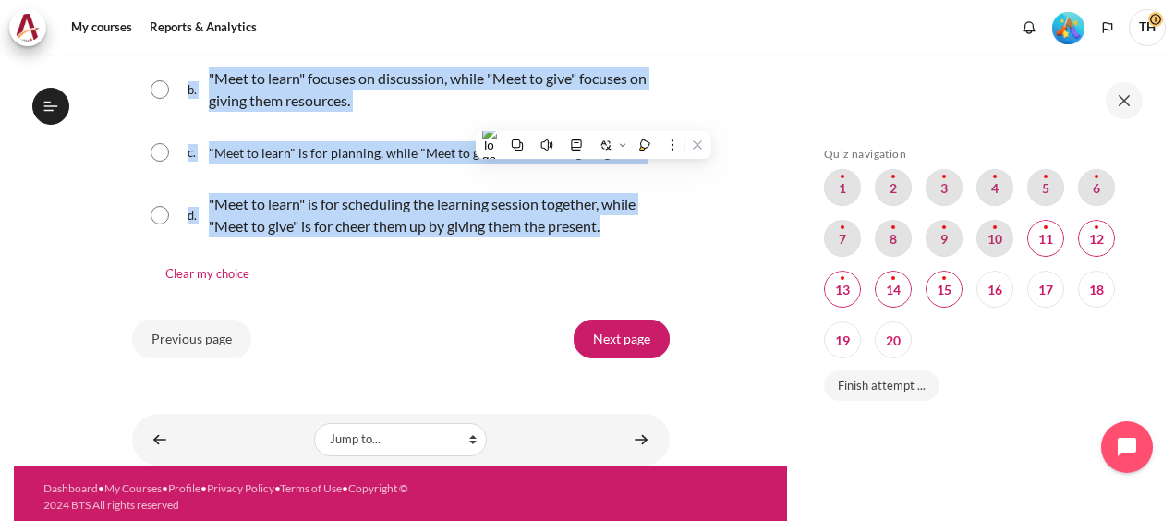
scroll to position [2486, 0]
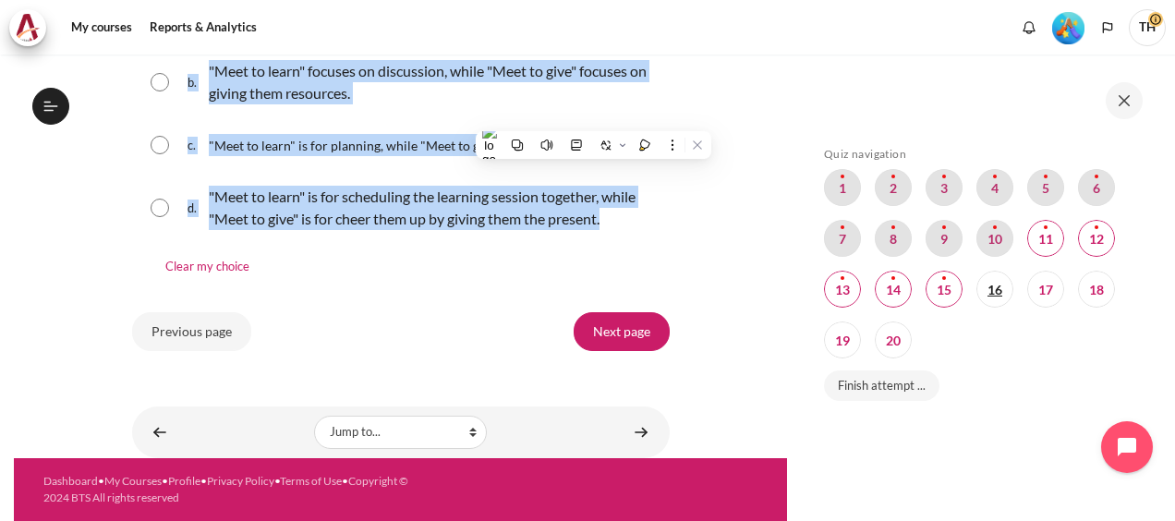
click at [997, 290] on span "Blocks" at bounding box center [994, 289] width 37 height 37
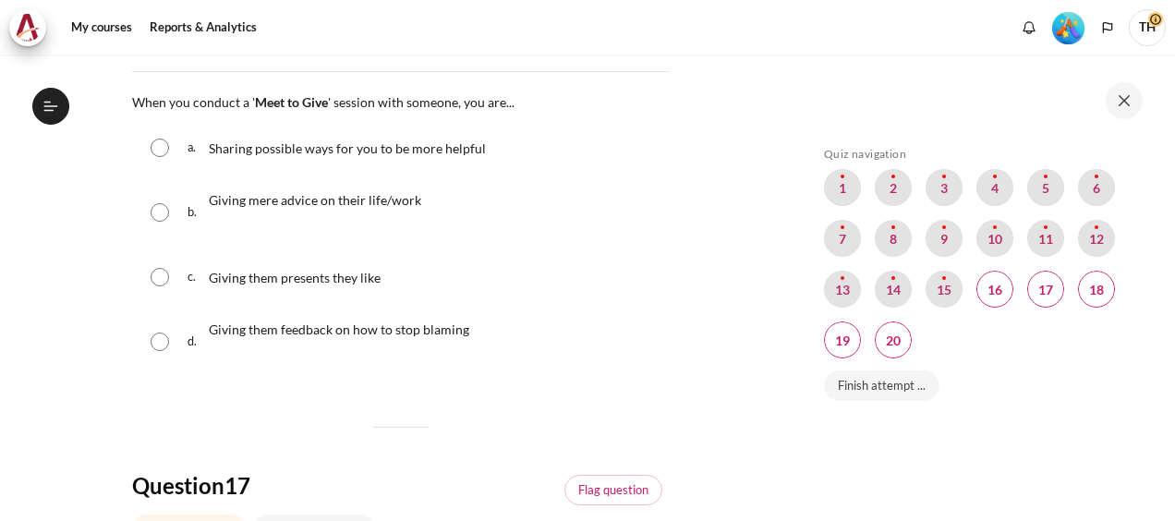
scroll to position [277, 0]
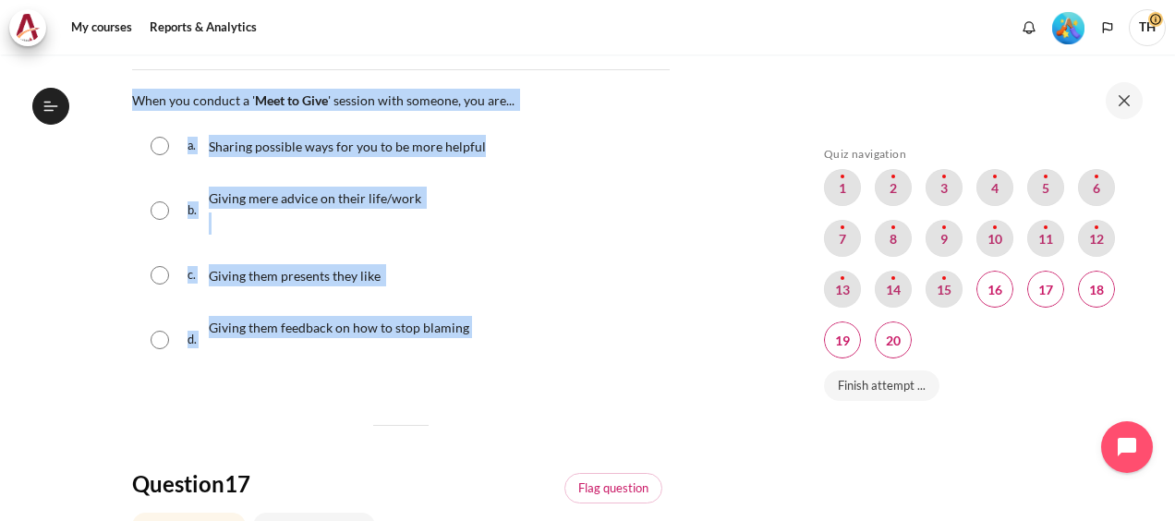
drag, startPoint x: 132, startPoint y: 96, endPoint x: 530, endPoint y: 314, distance: 453.7
click at [530, 314] on div "Question text When you conduct a ' Meet to Give ' session with someone, you are…" at bounding box center [400, 235] width 537 height 292
copy div "When you conduct a ' Meet to Give ' session with someone, you are... Question 1…"
click at [163, 145] on input "Content" at bounding box center [160, 146] width 18 height 18
radio input "true"
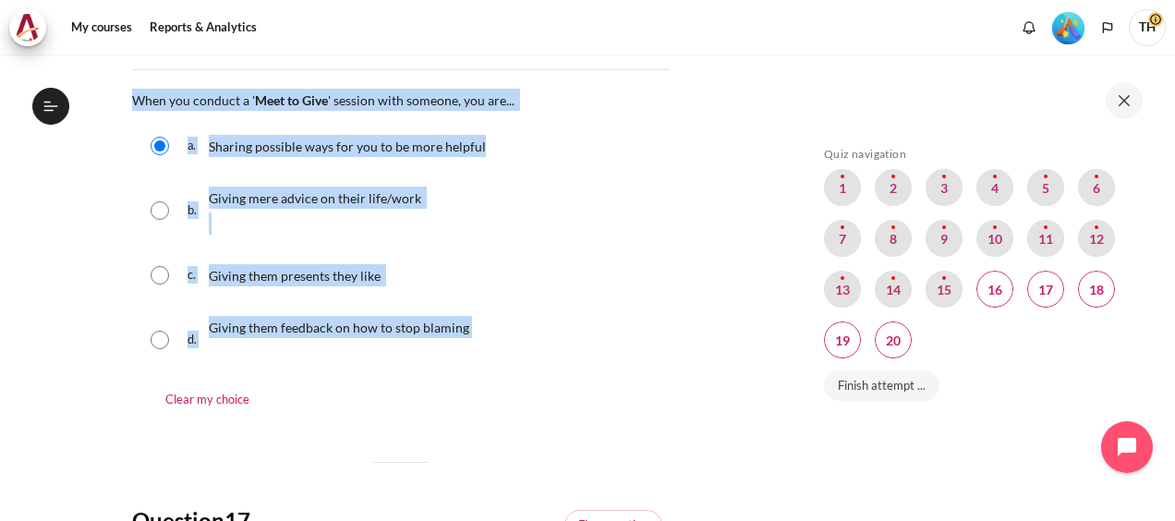
click at [163, 211] on input "Content" at bounding box center [160, 210] width 18 height 18
radio input "true"
click at [164, 140] on input "Content" at bounding box center [160, 146] width 18 height 18
radio input "true"
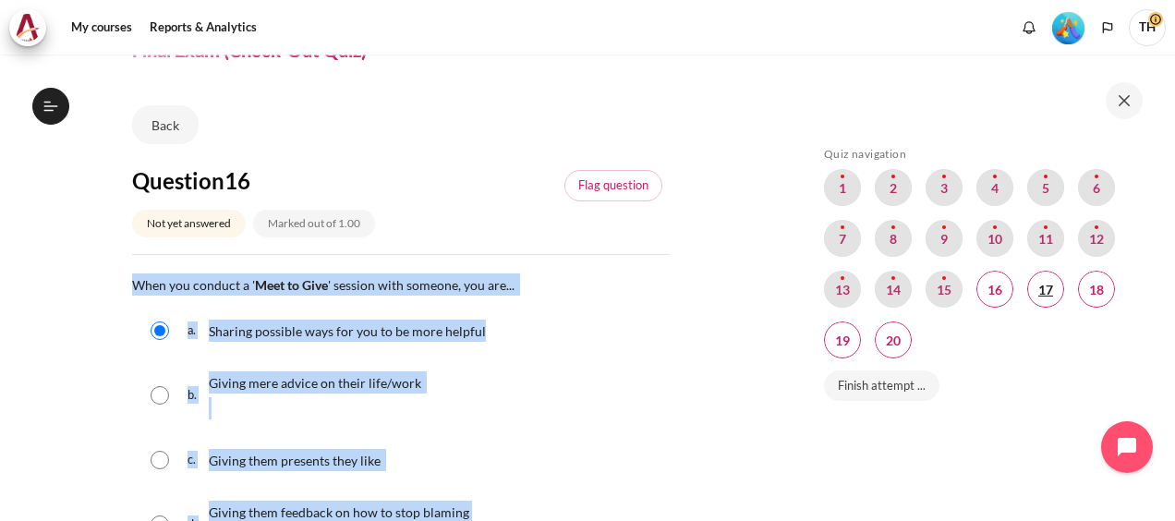
click at [1047, 290] on span "Blocks" at bounding box center [1045, 289] width 37 height 37
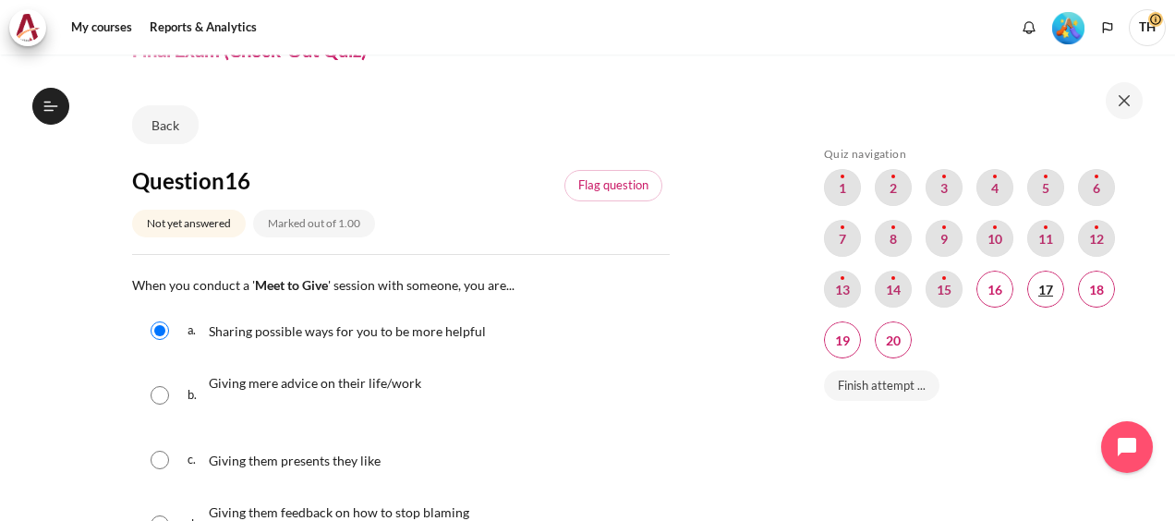
scroll to position [728, 0]
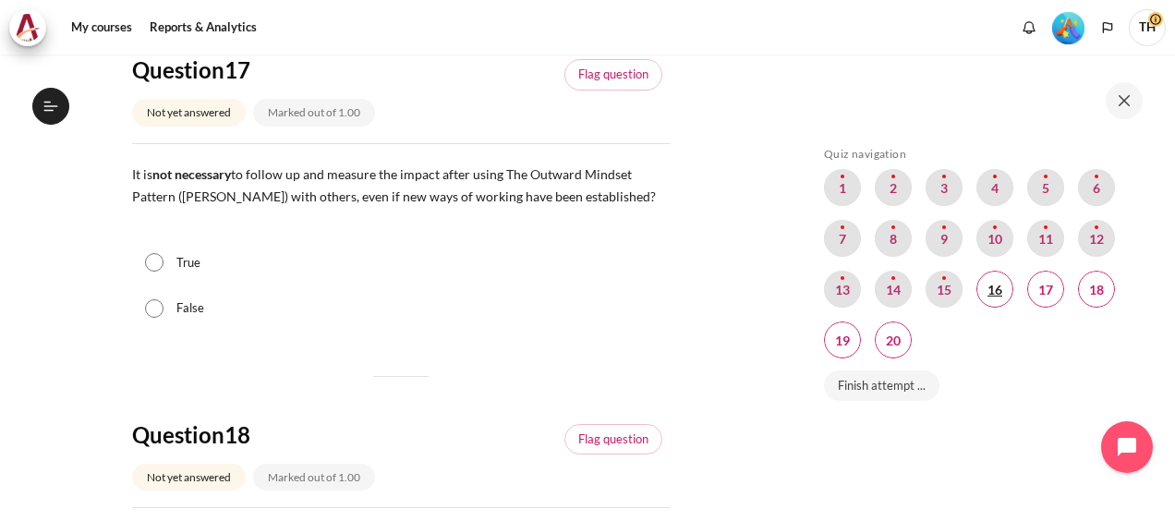
click at [1001, 292] on span "Blocks" at bounding box center [994, 289] width 37 height 37
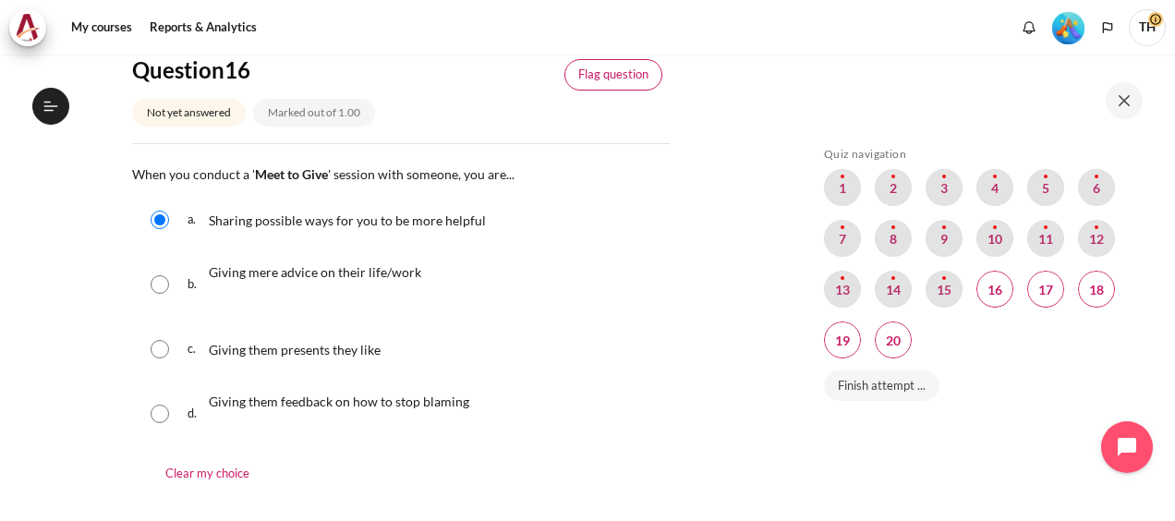
click at [646, 69] on link "Flag question" at bounding box center [613, 74] width 98 height 31
click at [1051, 286] on span "Blocks" at bounding box center [1045, 289] width 37 height 37
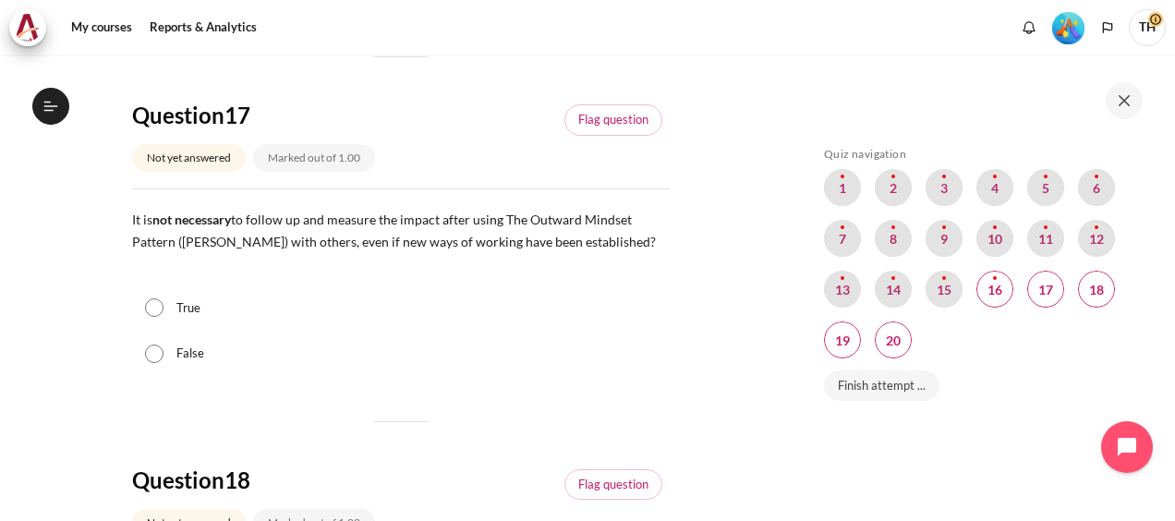
scroll to position [728, 0]
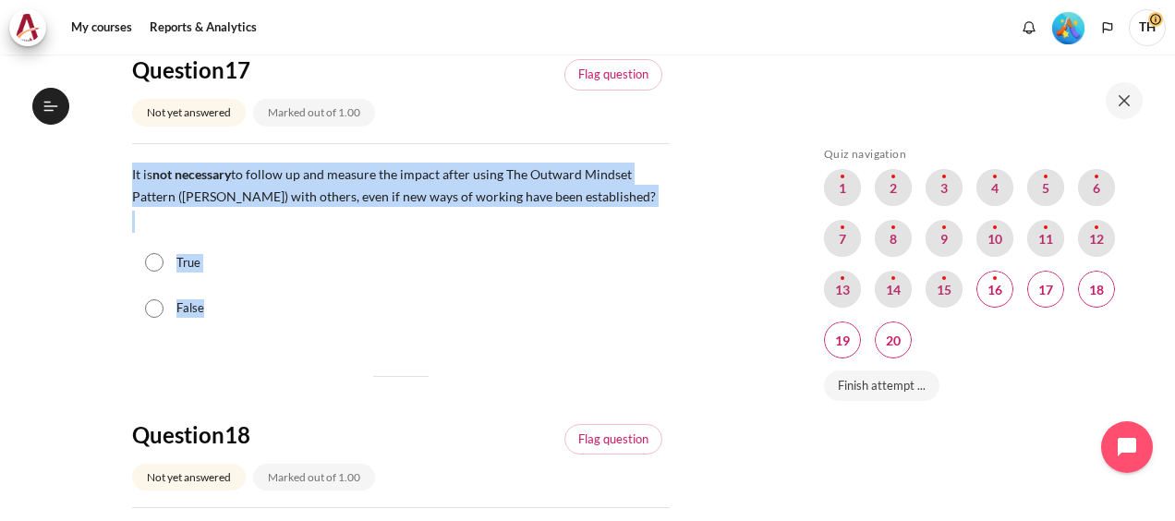
drag, startPoint x: 127, startPoint y: 168, endPoint x: 582, endPoint y: 312, distance: 477.5
copy div "It is not necessary to follow up and measure the impact after using The Outward…"
click at [153, 305] on input "False" at bounding box center [154, 308] width 18 height 18
radio input "true"
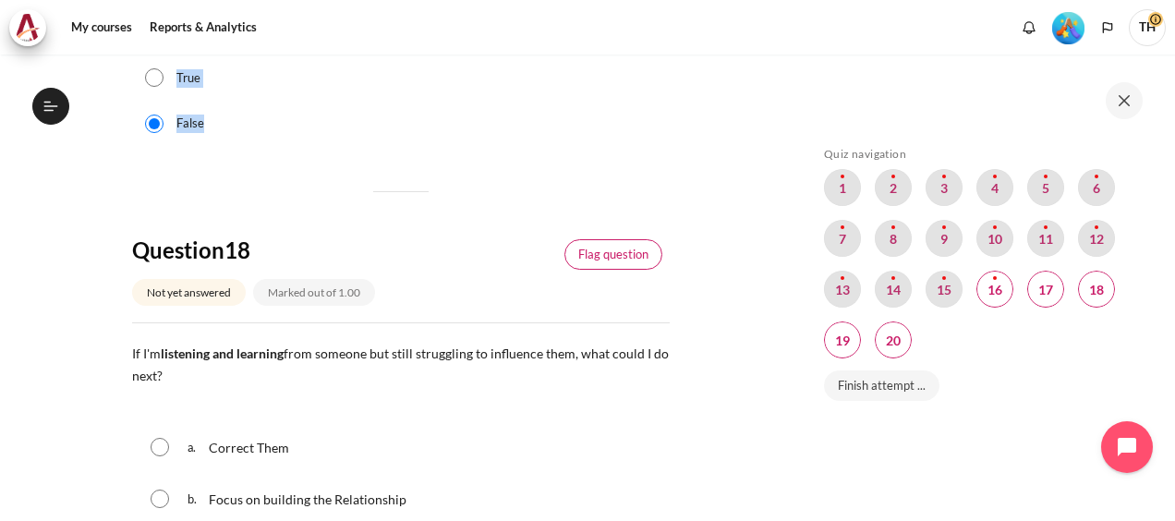
scroll to position [543, 0]
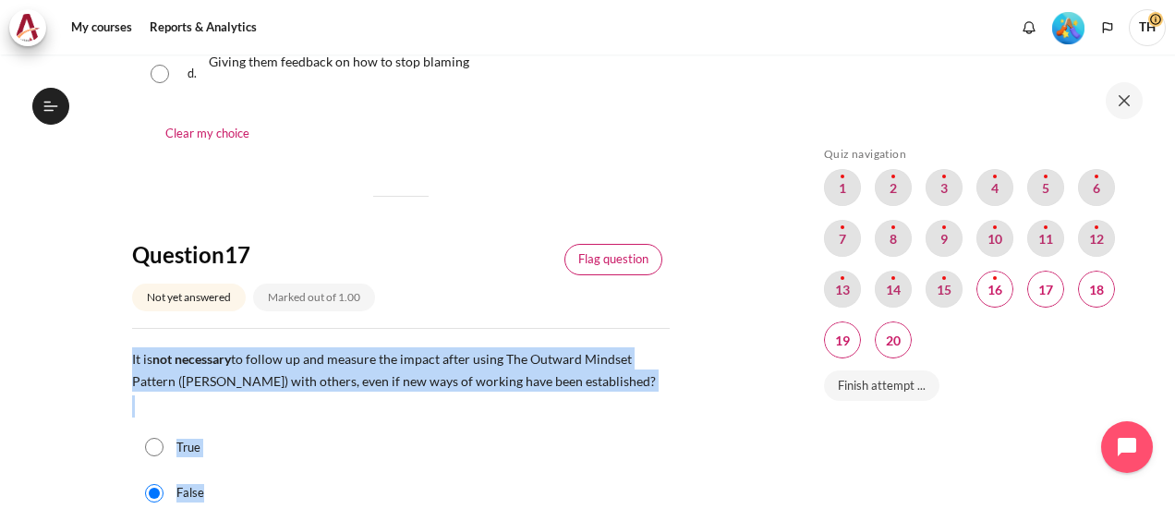
click at [600, 257] on link "Flag question" at bounding box center [613, 259] width 98 height 31
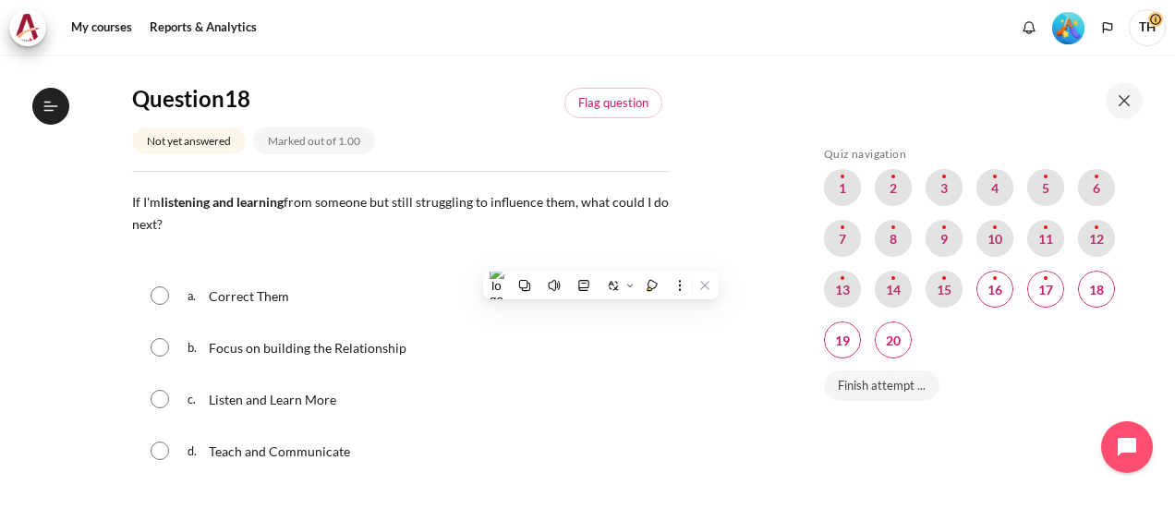
scroll to position [1097, 0]
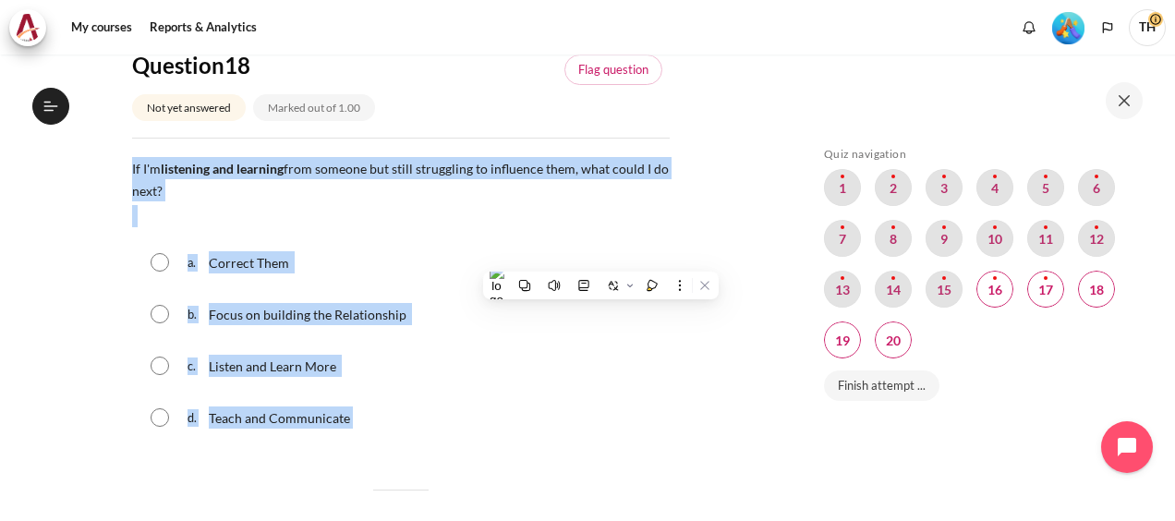
drag, startPoint x: 127, startPoint y: 163, endPoint x: 418, endPoint y: 436, distance: 398.5
click at [418, 436] on section "My courses OPO VN B2 Graduation Level 1: Required Final Exam (Check-Out Quiz) F…" at bounding box center [400, 208] width 773 height 2502
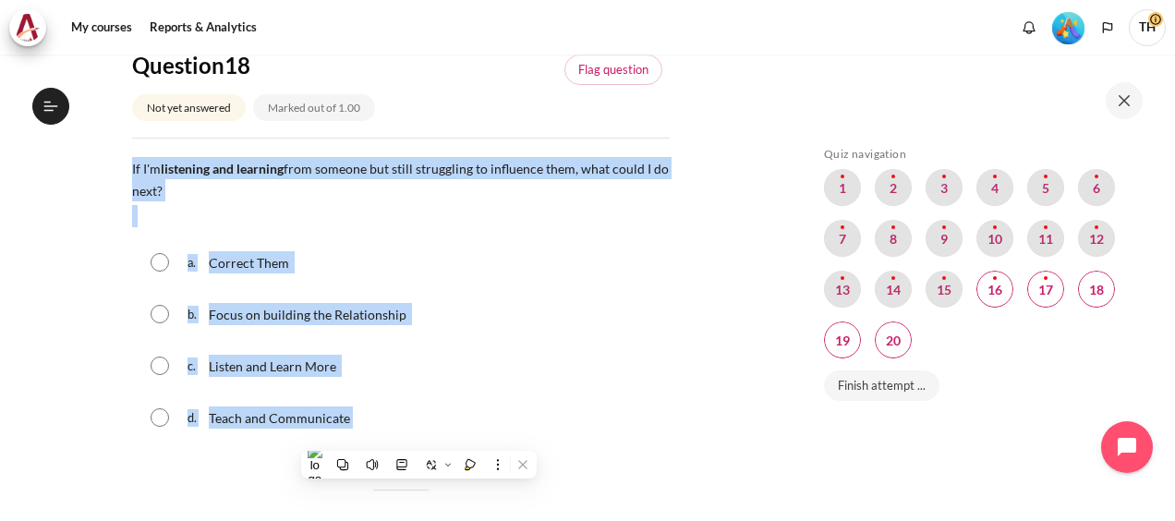
copy div "If I'm listening and learning from someone but still struggling to influence th…"
click at [157, 311] on input "Content" at bounding box center [160, 314] width 18 height 18
radio input "true"
click at [560, 280] on div "a. Correct Them" at bounding box center [400, 262] width 537 height 48
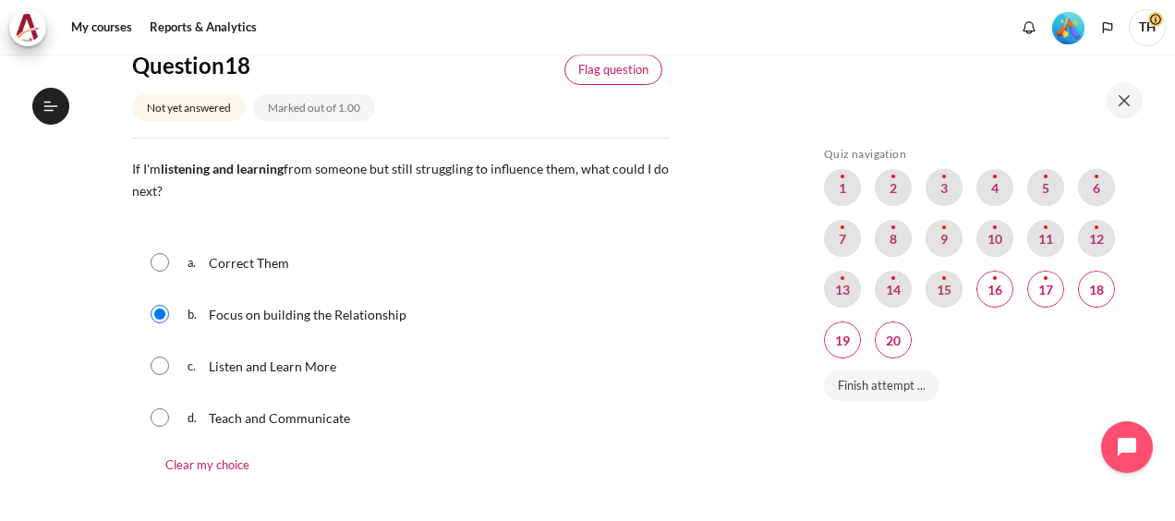
click at [633, 71] on link "Flag question" at bounding box center [613, 69] width 98 height 31
click at [845, 340] on span "Blocks" at bounding box center [842, 339] width 37 height 37
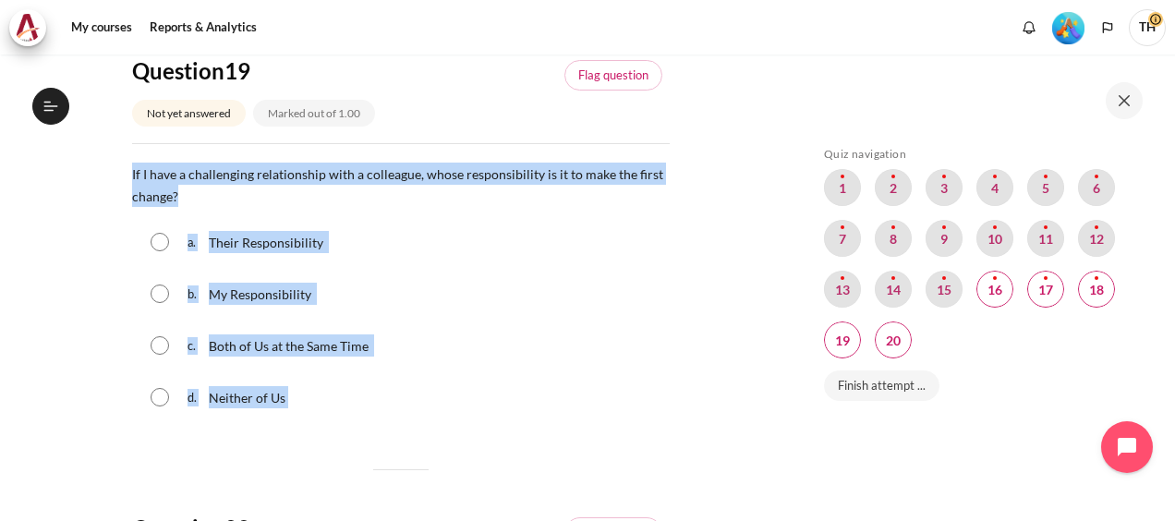
drag, startPoint x: 127, startPoint y: 168, endPoint x: 325, endPoint y: 383, distance: 292.1
copy div "If I have a challenging relationship with a colleague, whose responsibility is …"
click at [164, 292] on input "Content" at bounding box center [160, 293] width 18 height 18
radio input "true"
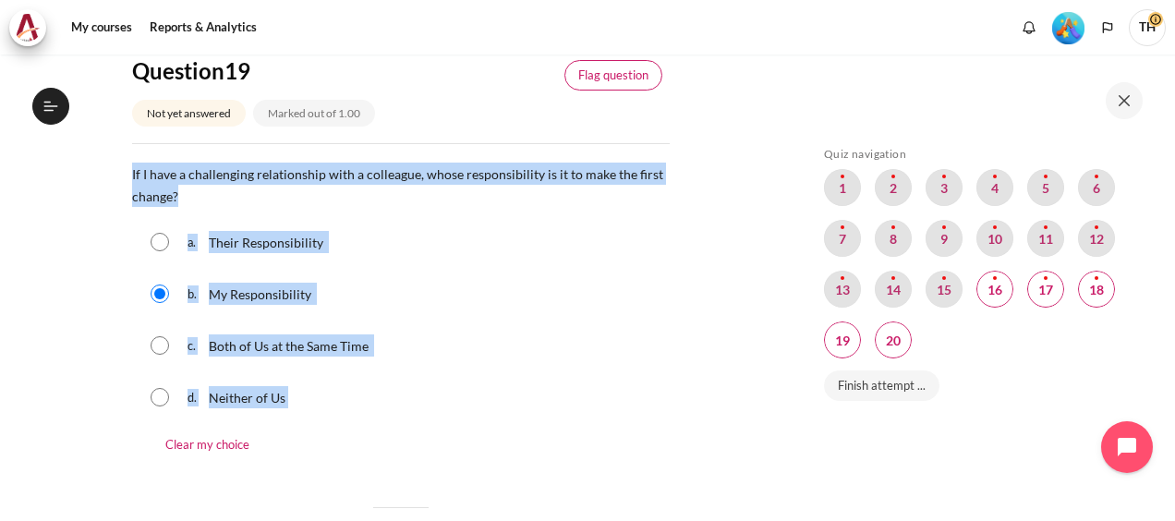
click at [645, 77] on link "Flag question" at bounding box center [613, 75] width 98 height 31
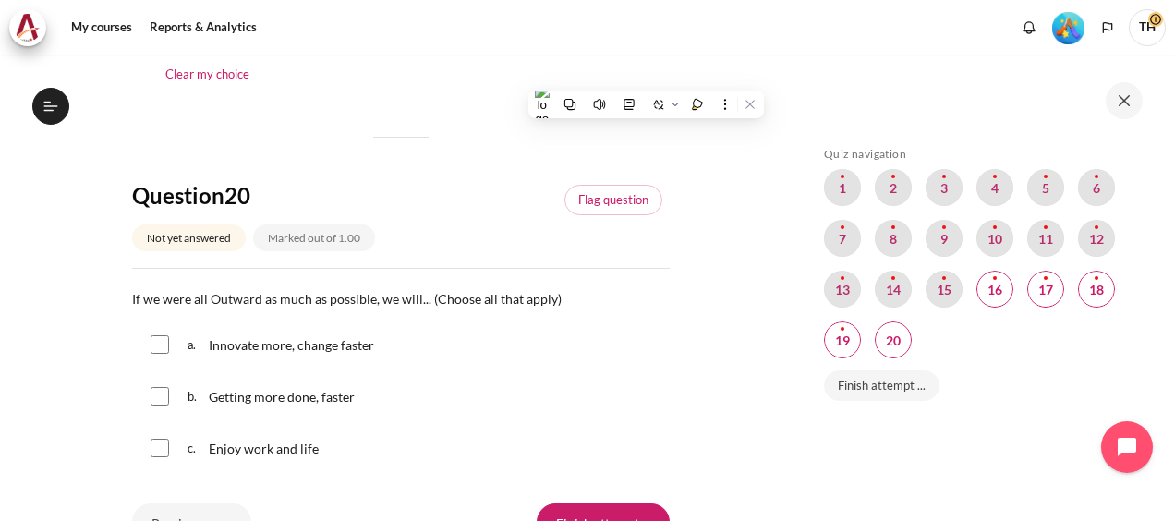
scroll to position [2074, 0]
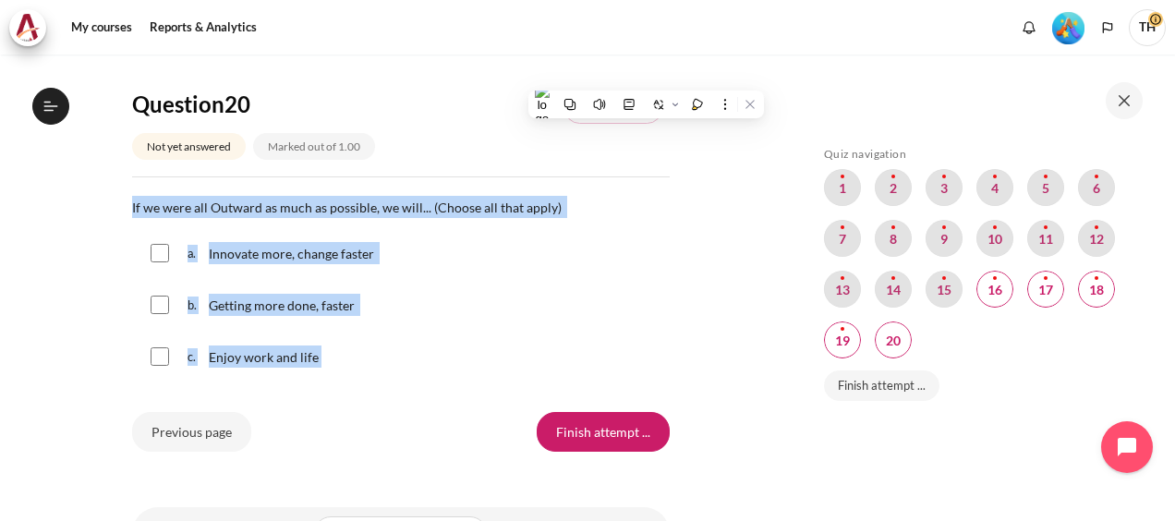
drag, startPoint x: 129, startPoint y: 203, endPoint x: 355, endPoint y: 364, distance: 276.7
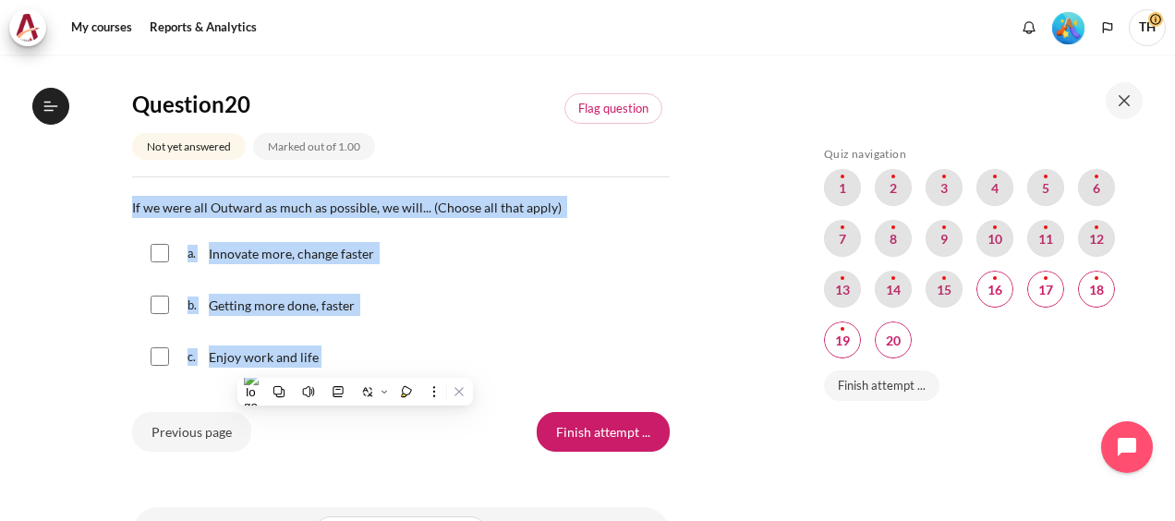
copy div "If we were all Outward as much as possible, we will... (Choose all that apply) …"
click at [155, 247] on input "Content" at bounding box center [160, 253] width 18 height 18
checkbox input "true"
click at [161, 297] on input "Content" at bounding box center [160, 304] width 18 height 18
checkbox input "true"
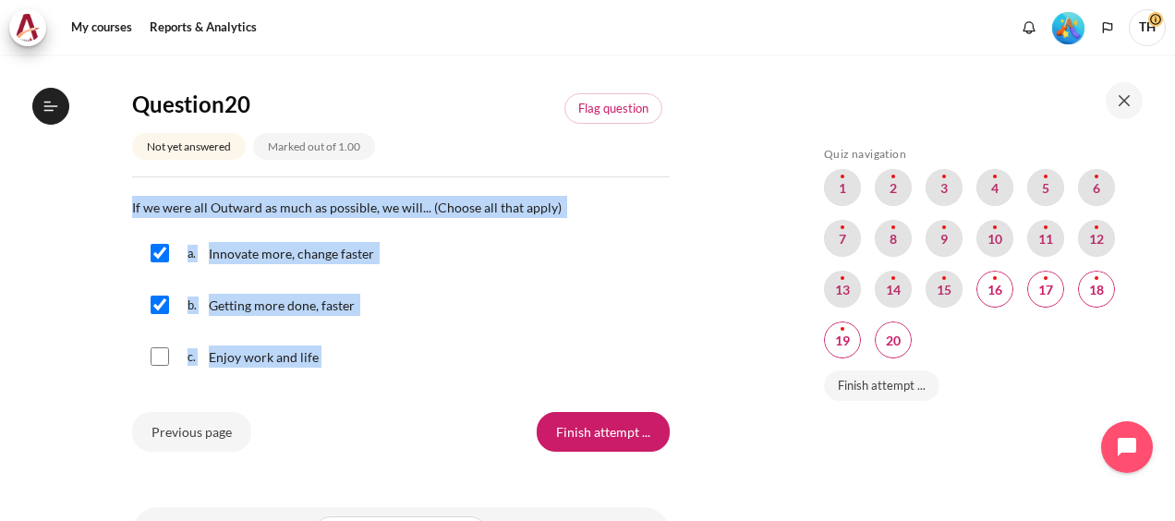
click at [162, 356] on input "Content" at bounding box center [160, 356] width 18 height 18
checkbox input "true"
click at [600, 115] on link "Flag question" at bounding box center [613, 108] width 98 height 31
click at [833, 184] on span "Blocks" at bounding box center [842, 187] width 37 height 37
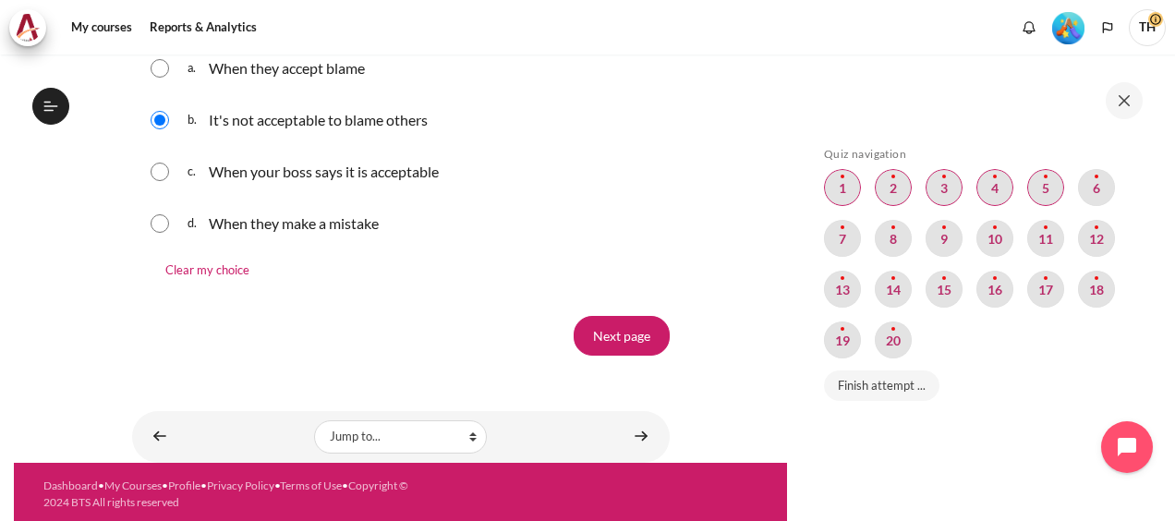
scroll to position [2130, 0]
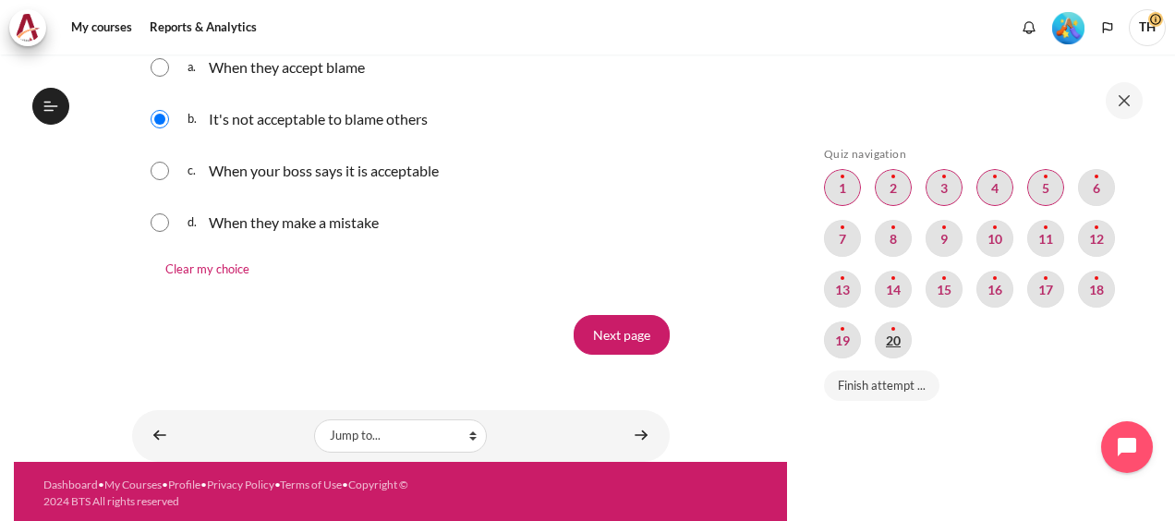
click at [893, 336] on span "Blocks" at bounding box center [892, 339] width 37 height 37
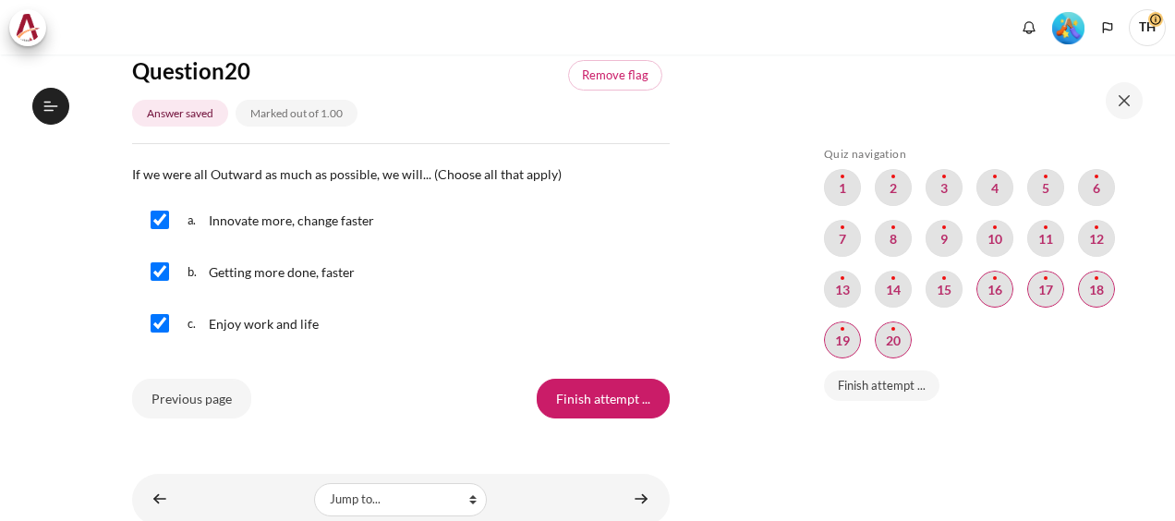
scroll to position [2171, 0]
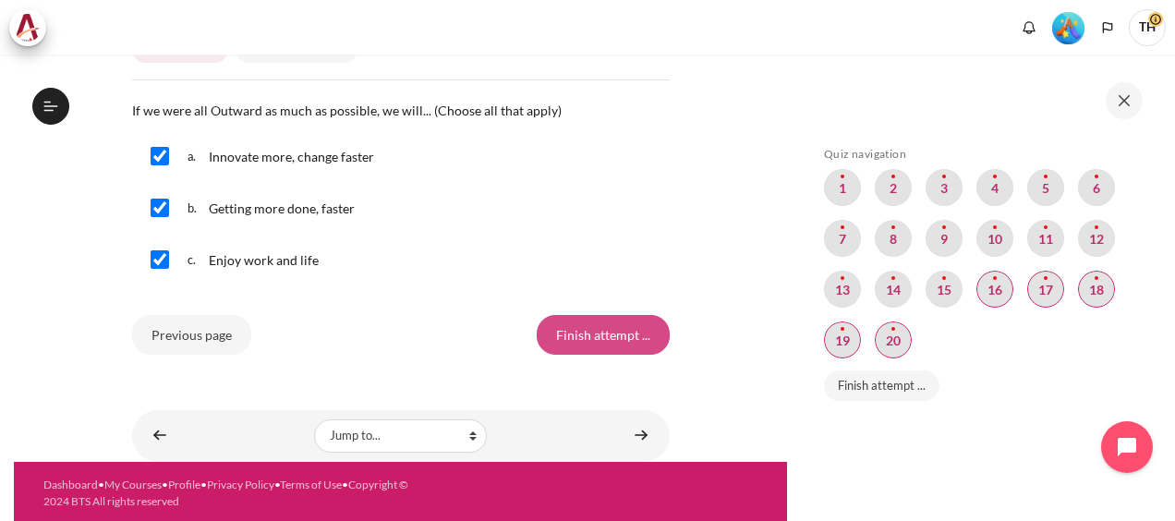
click at [602, 328] on input "Finish attempt ..." at bounding box center [602, 334] width 133 height 39
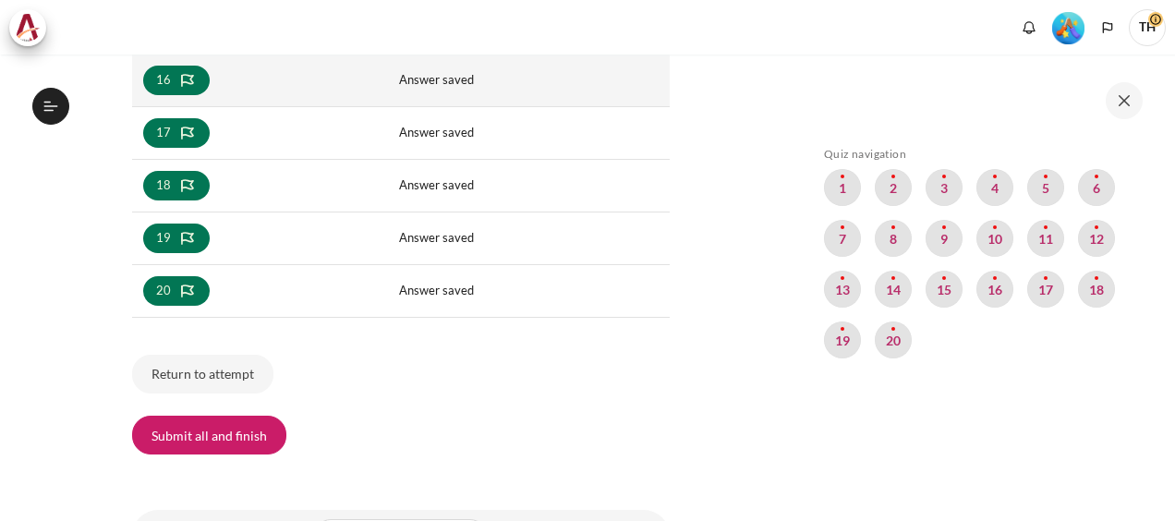
scroll to position [1260, 0]
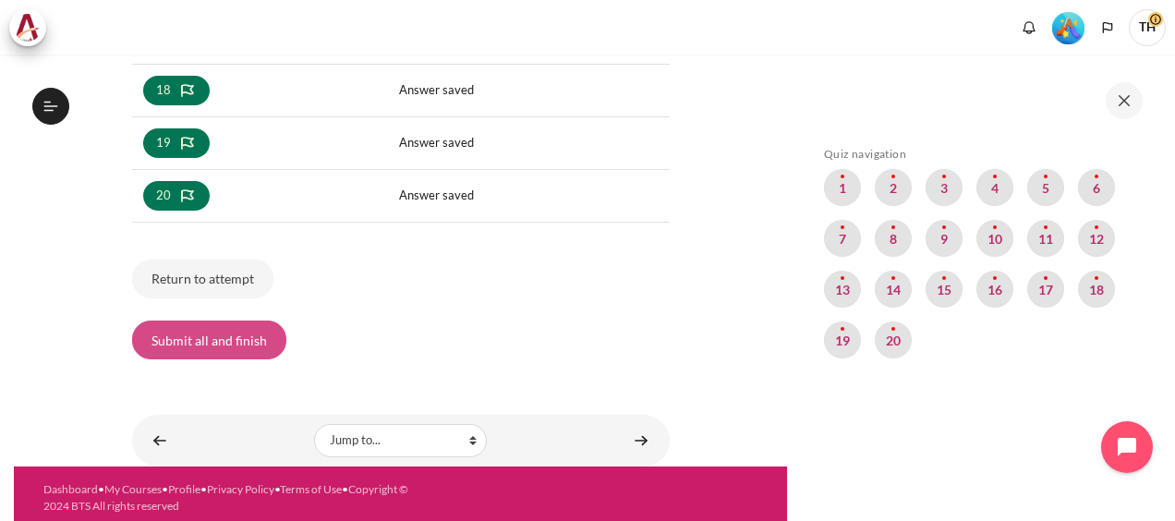
click at [197, 334] on button "Submit all and finish" at bounding box center [209, 339] width 154 height 39
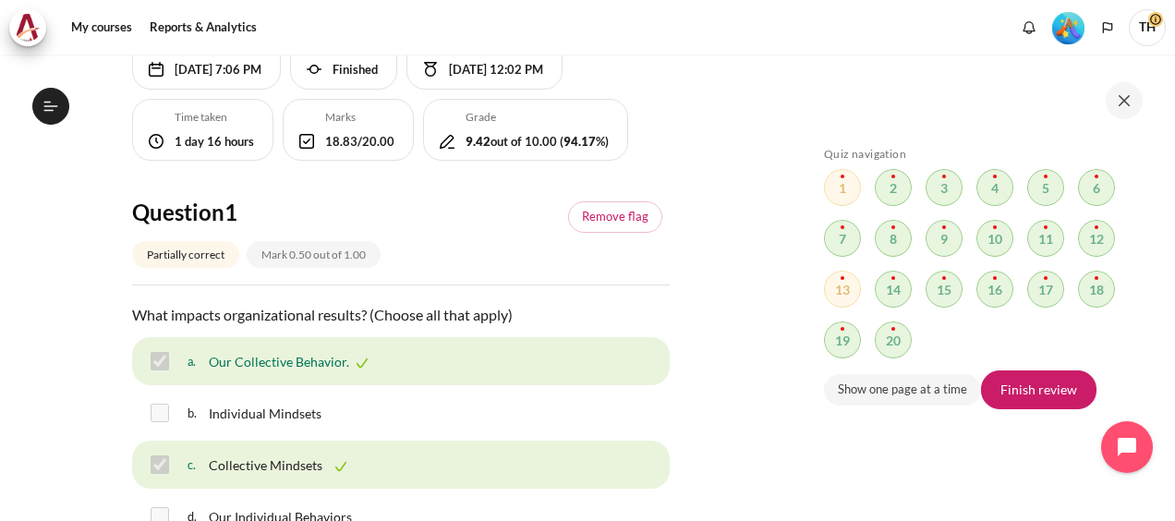
scroll to position [92, 0]
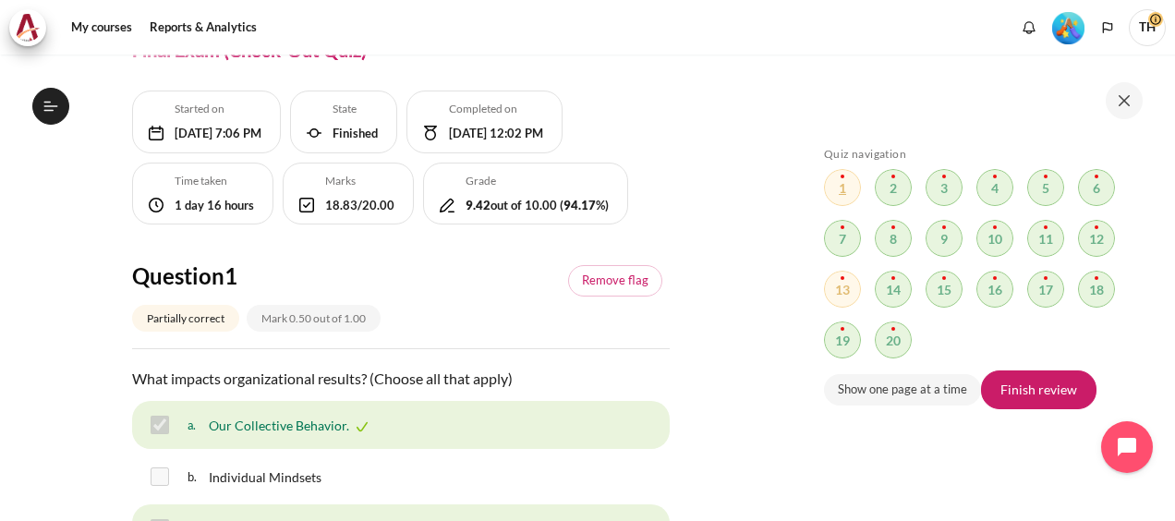
click at [838, 188] on span "Blocks" at bounding box center [842, 187] width 37 height 37
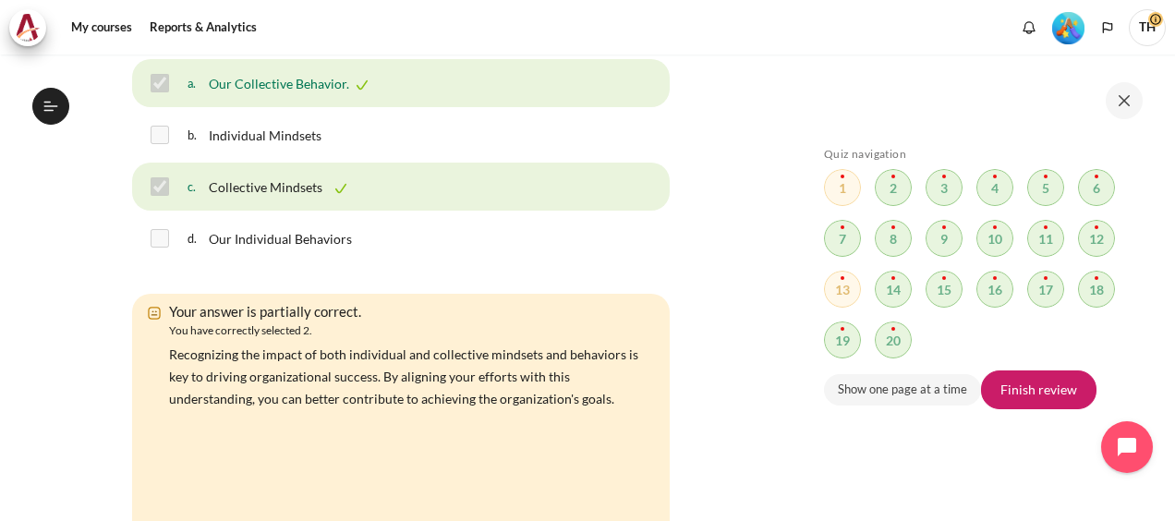
scroll to position [461, 0]
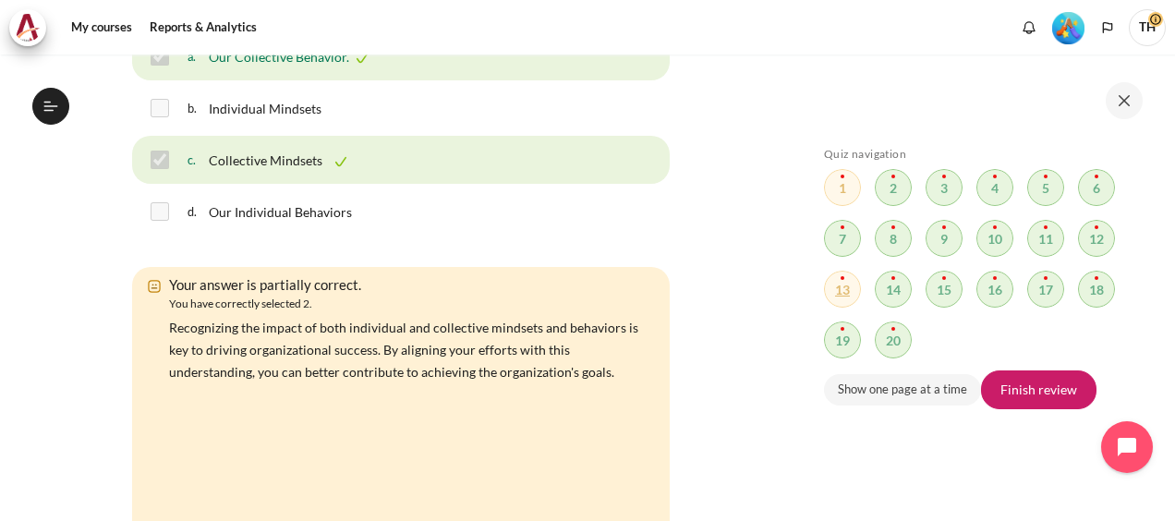
click at [836, 293] on span "Blocks" at bounding box center [842, 289] width 37 height 37
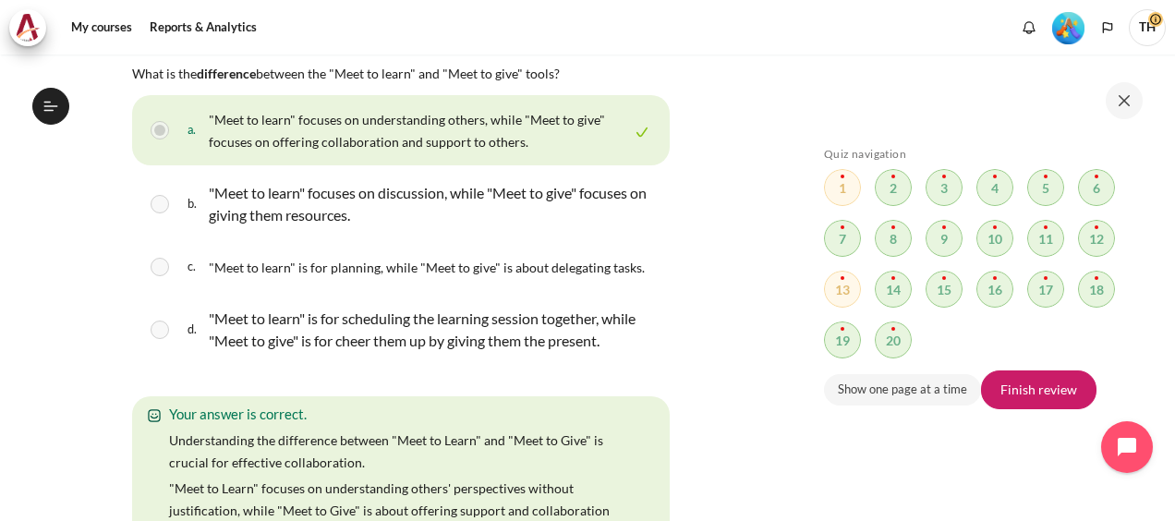
scroll to position [10492, 0]
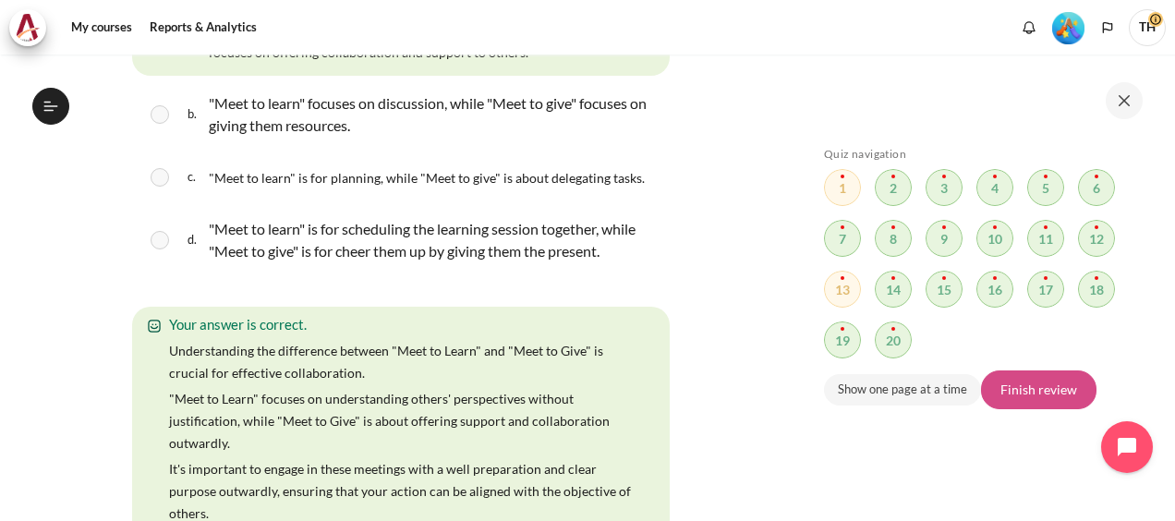
click at [1017, 389] on link "Finish review" at bounding box center [1038, 389] width 115 height 39
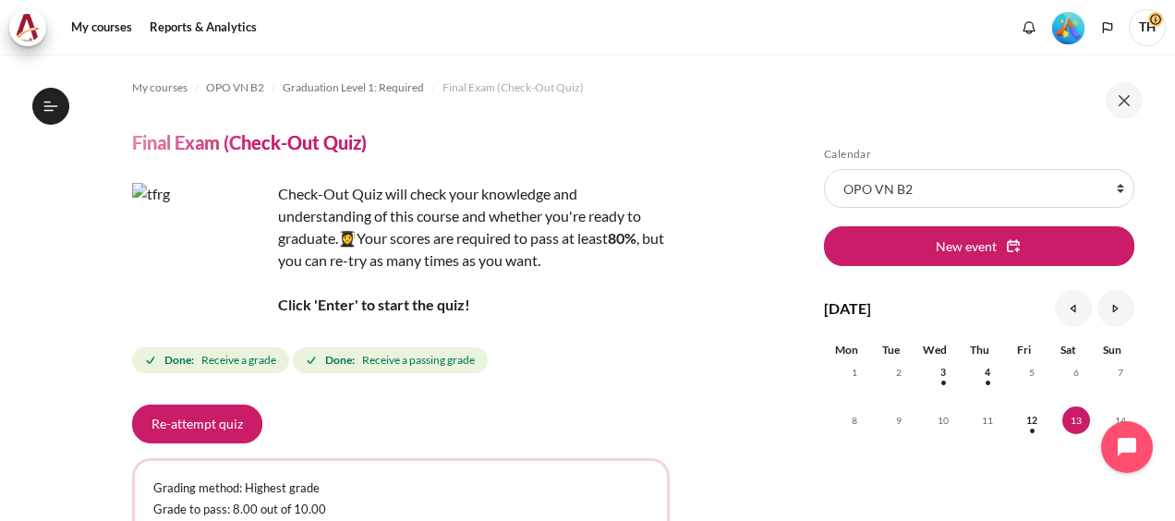
click at [1069, 26] on img "Level #5" at bounding box center [1068, 28] width 32 height 32
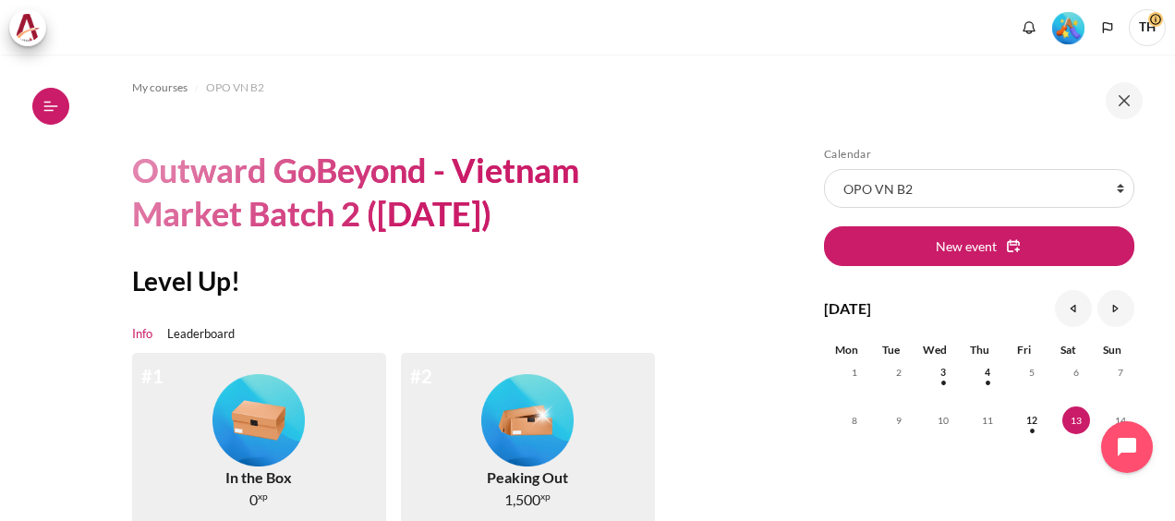
click at [49, 102] on icon at bounding box center [47, 102] width 7 height 1
click at [50, 103] on icon at bounding box center [50, 106] width 17 height 17
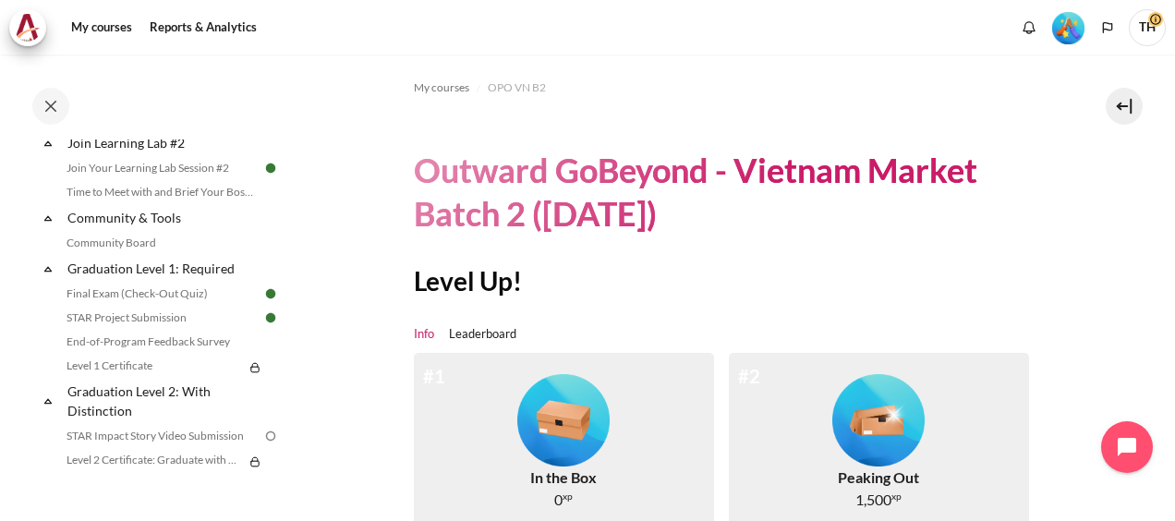
scroll to position [1939, 0]
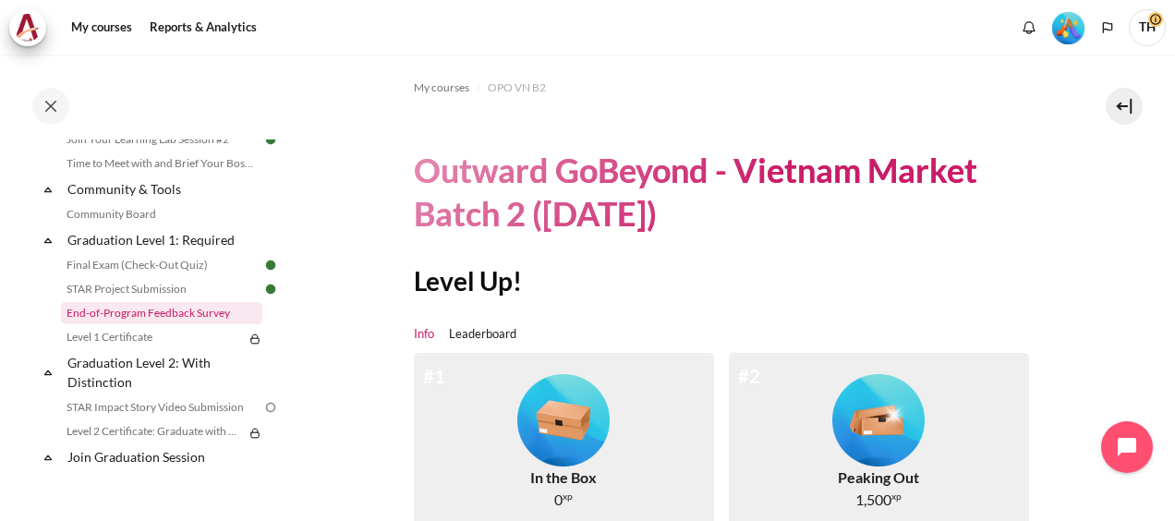
click at [139, 324] on link "End-of-Program Feedback Survey" at bounding box center [161, 313] width 201 height 22
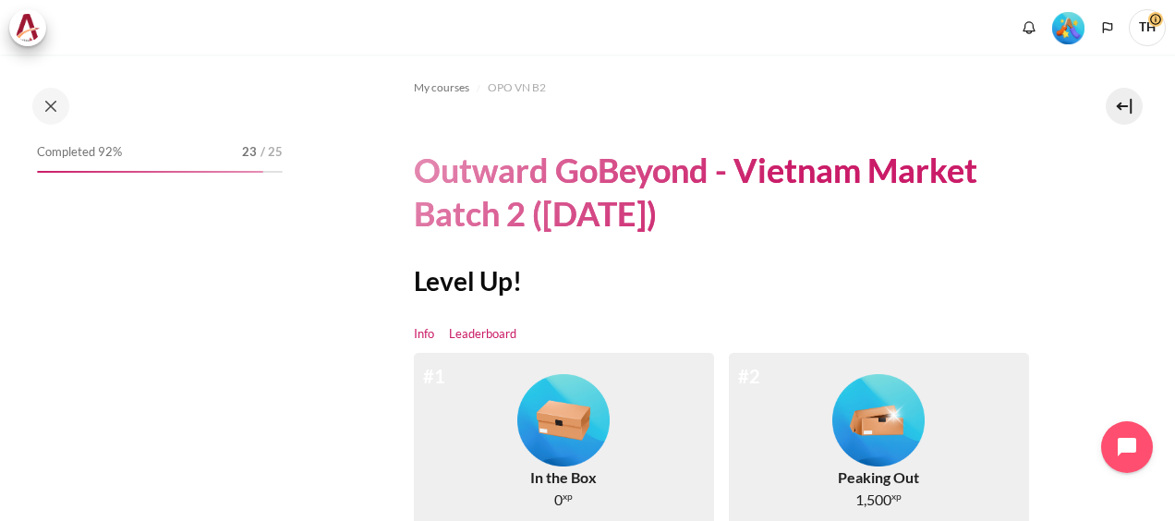
click at [502, 331] on link "Leaderboard" at bounding box center [482, 334] width 67 height 18
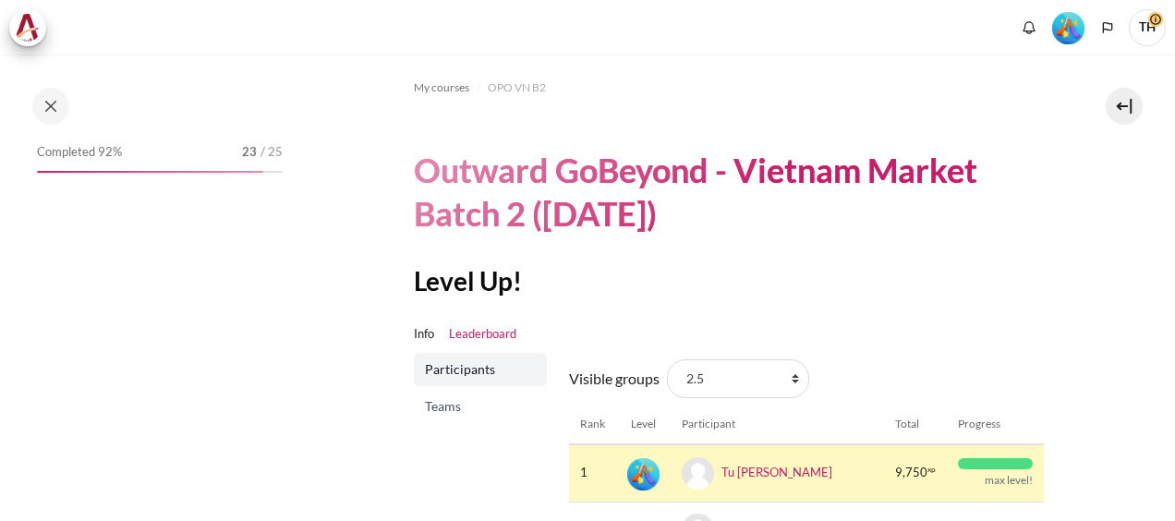
scroll to position [284, 0]
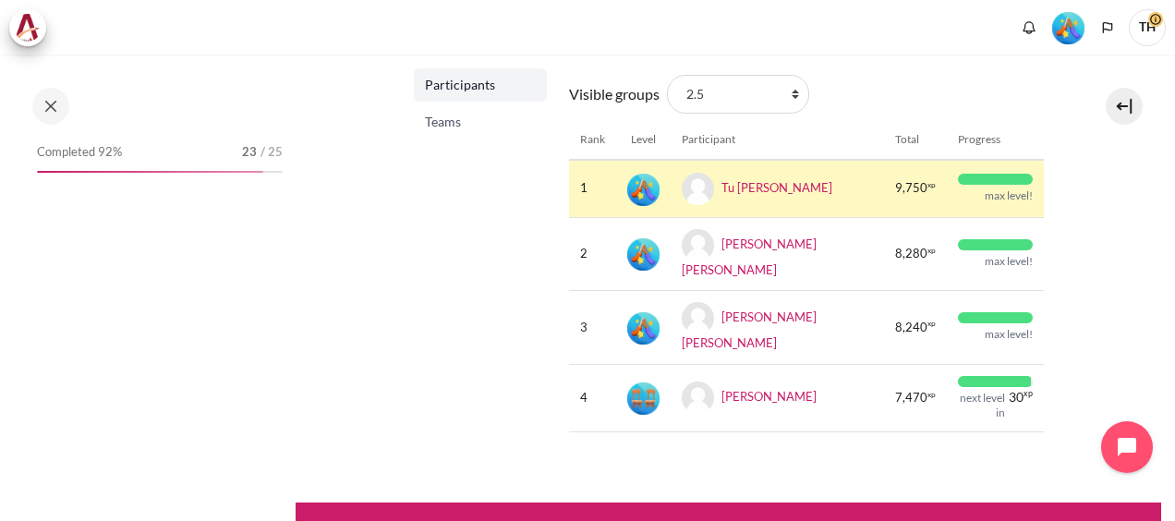
click at [440, 126] on span "Teams" at bounding box center [482, 122] width 115 height 18
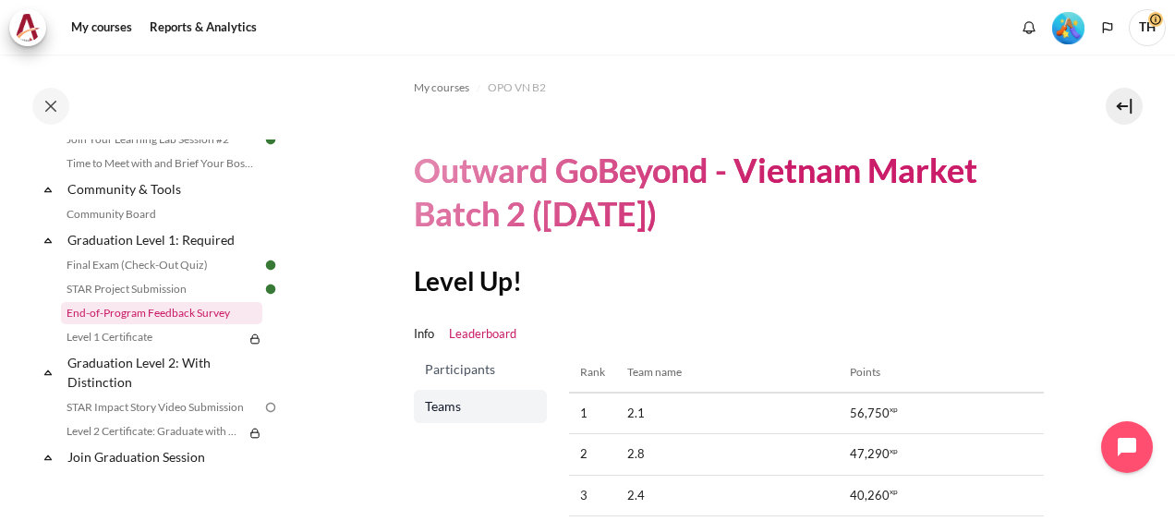
scroll to position [2031, 0]
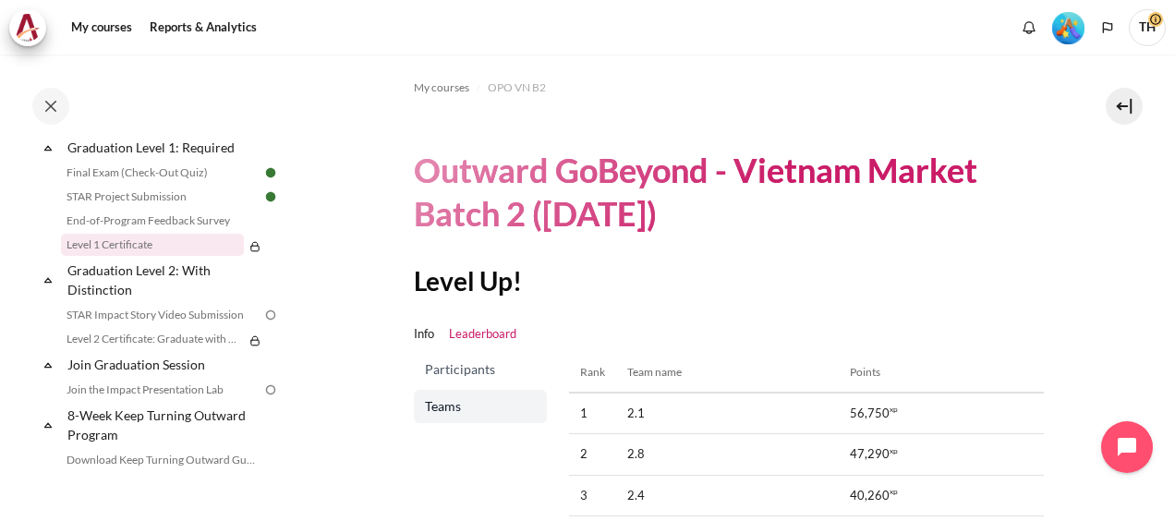
click at [159, 256] on link "Level 1 Certificate" at bounding box center [152, 245] width 183 height 22
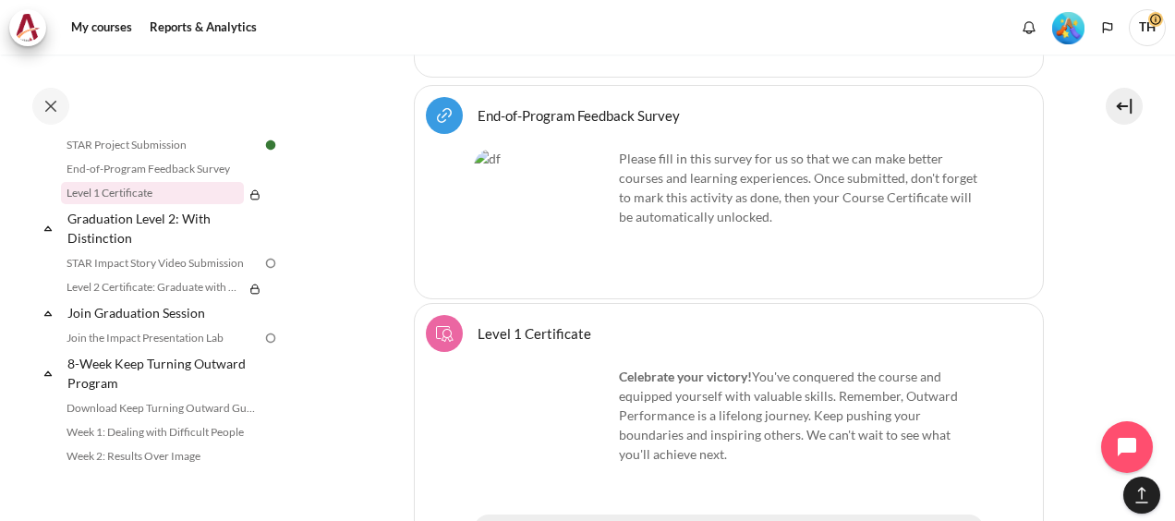
scroll to position [3075, 0]
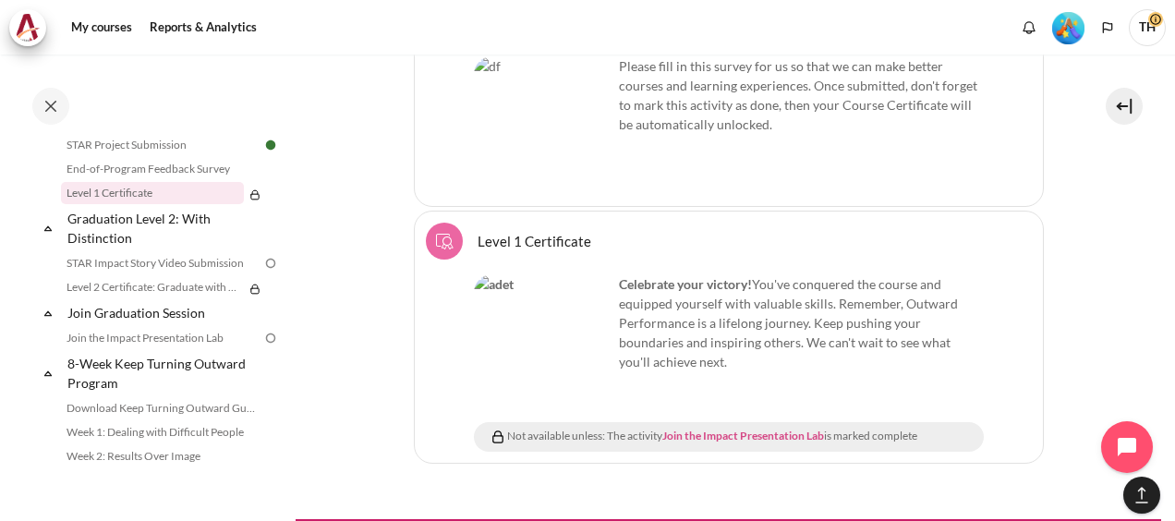
click at [733, 428] on link "Join the Impact Presentation Lab" at bounding box center [743, 435] width 162 height 14
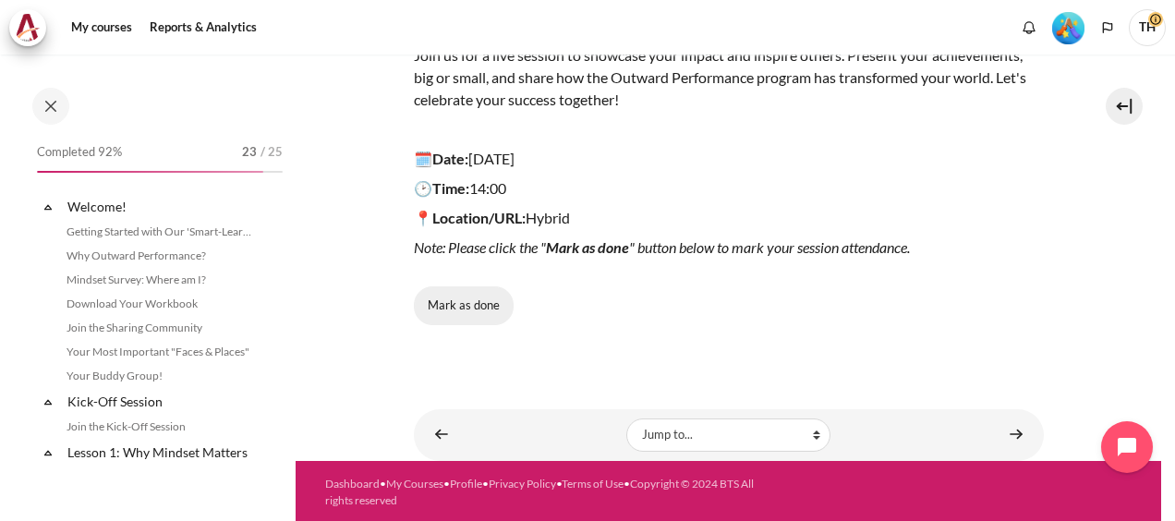
scroll to position [2136, 0]
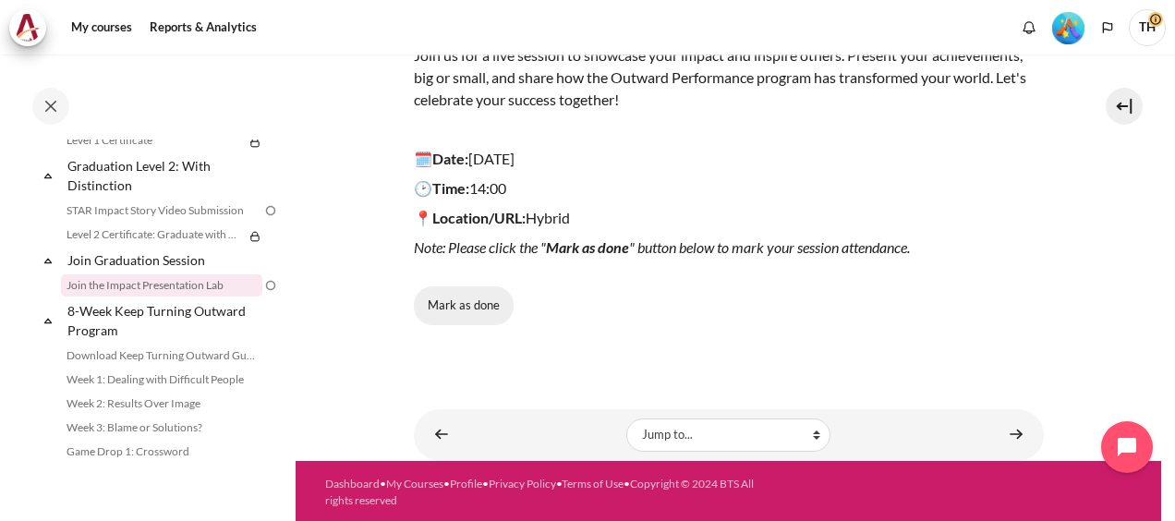
click at [476, 307] on button "Mark as done" at bounding box center [464, 305] width 100 height 39
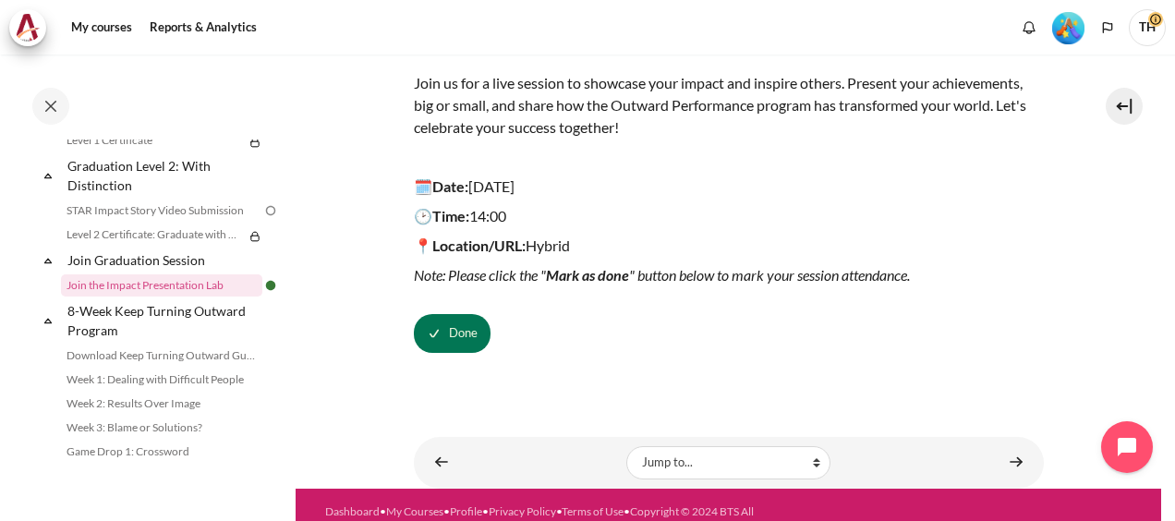
scroll to position [277, 0]
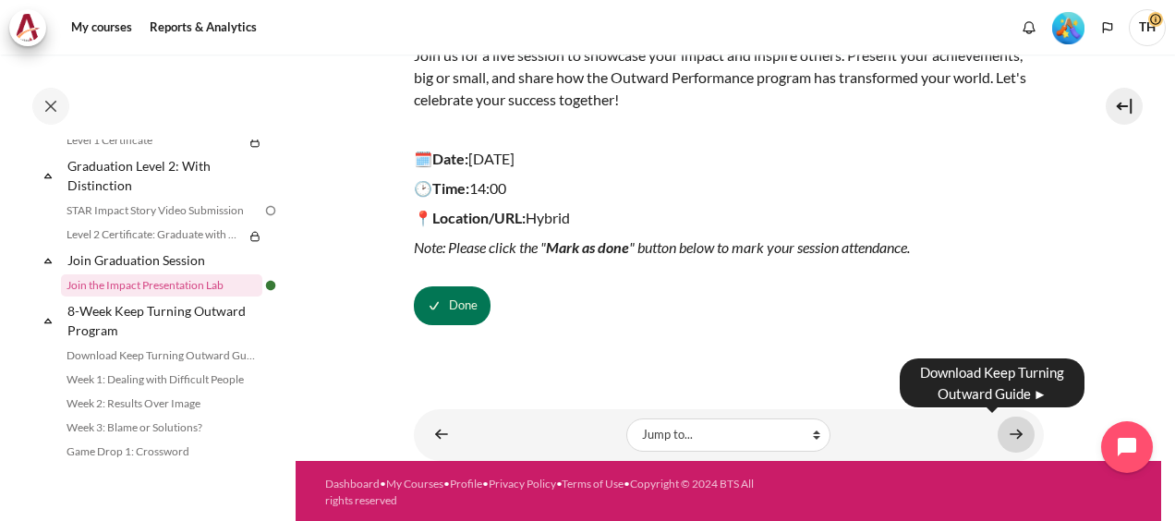
click at [1010, 427] on link "Content" at bounding box center [1015, 434] width 37 height 36
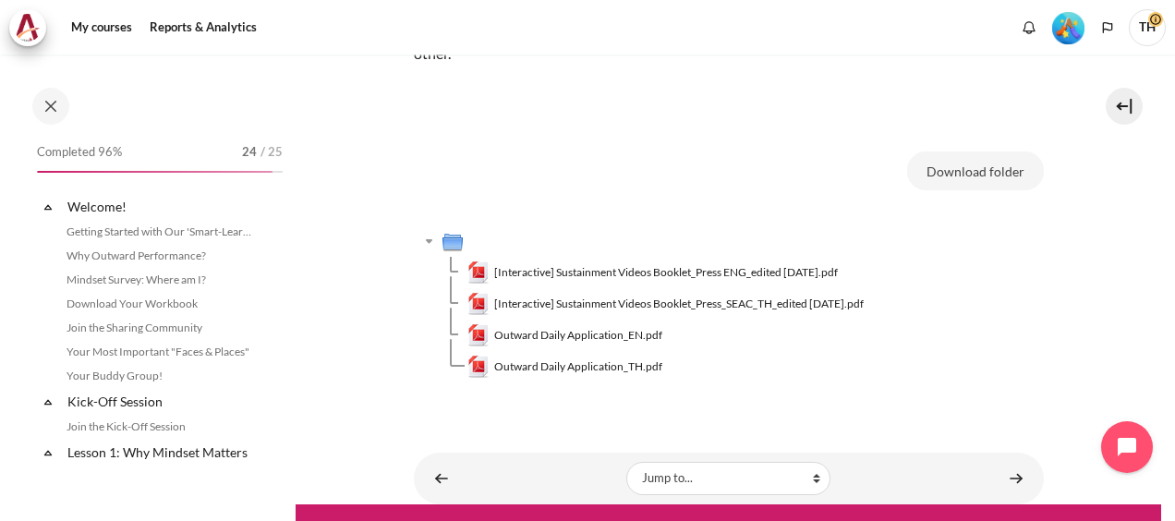
scroll to position [2206, 0]
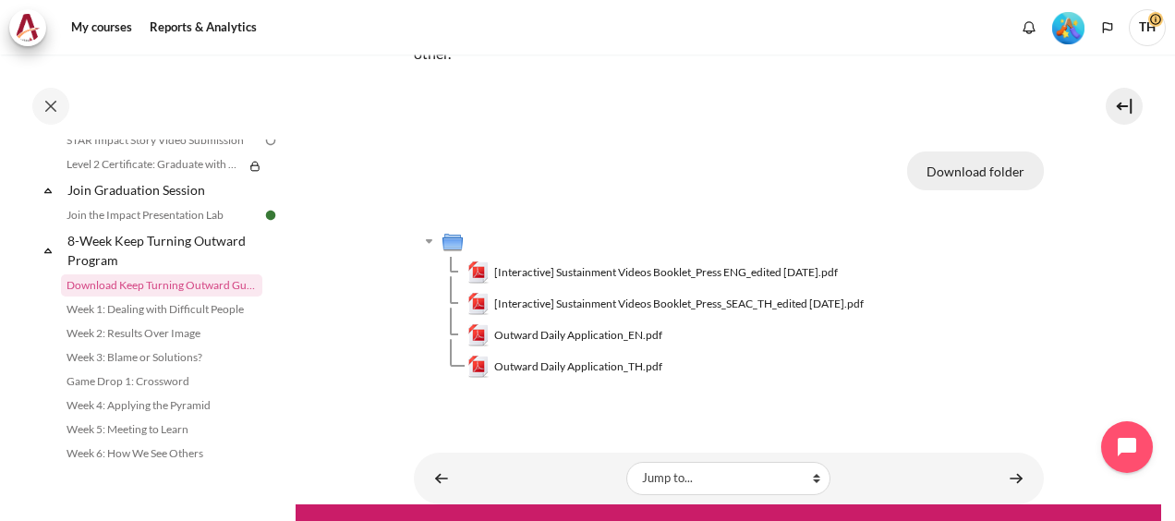
click at [975, 169] on button "Download folder" at bounding box center [975, 170] width 137 height 39
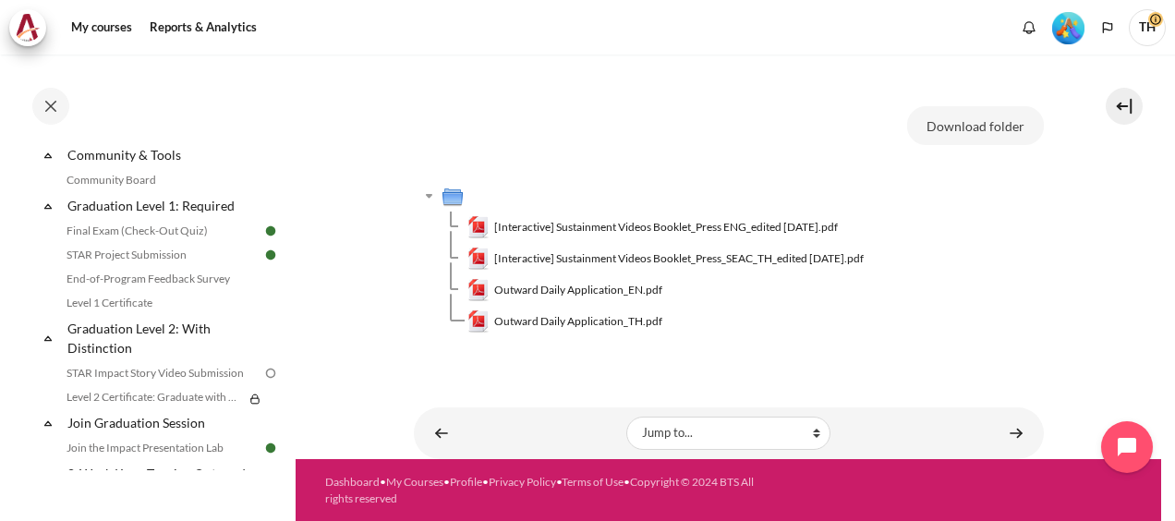
scroll to position [2031, 0]
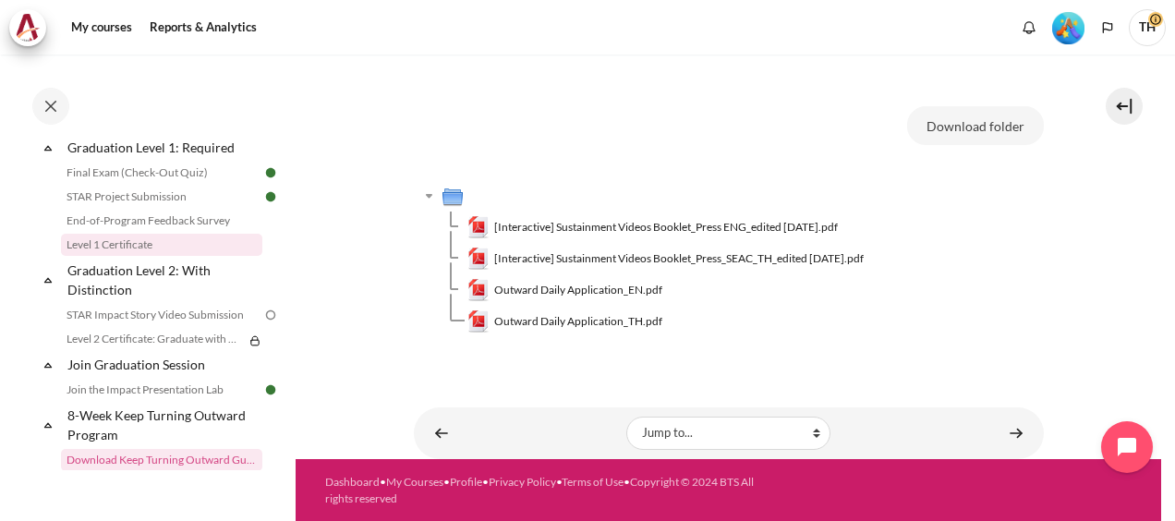
click at [139, 256] on link "Level 1 Certificate" at bounding box center [161, 245] width 201 height 22
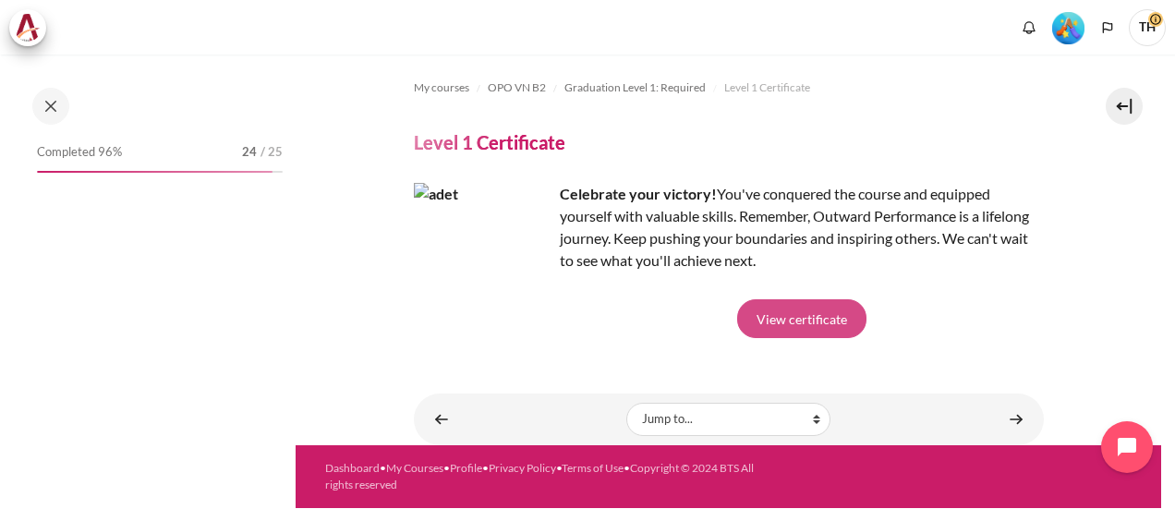
scroll to position [1991, 0]
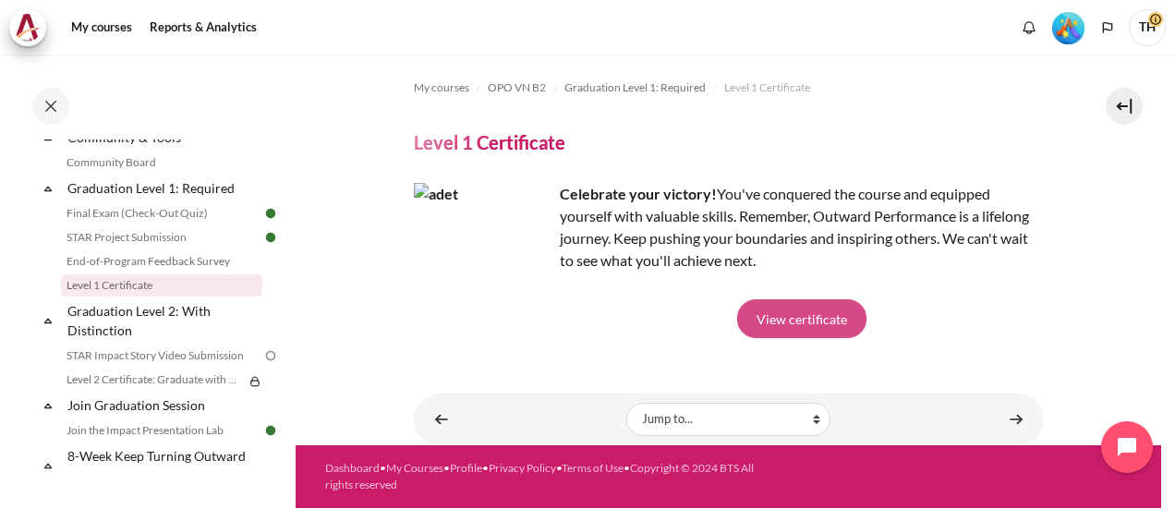
click at [817, 317] on link "View certificate" at bounding box center [801, 318] width 129 height 39
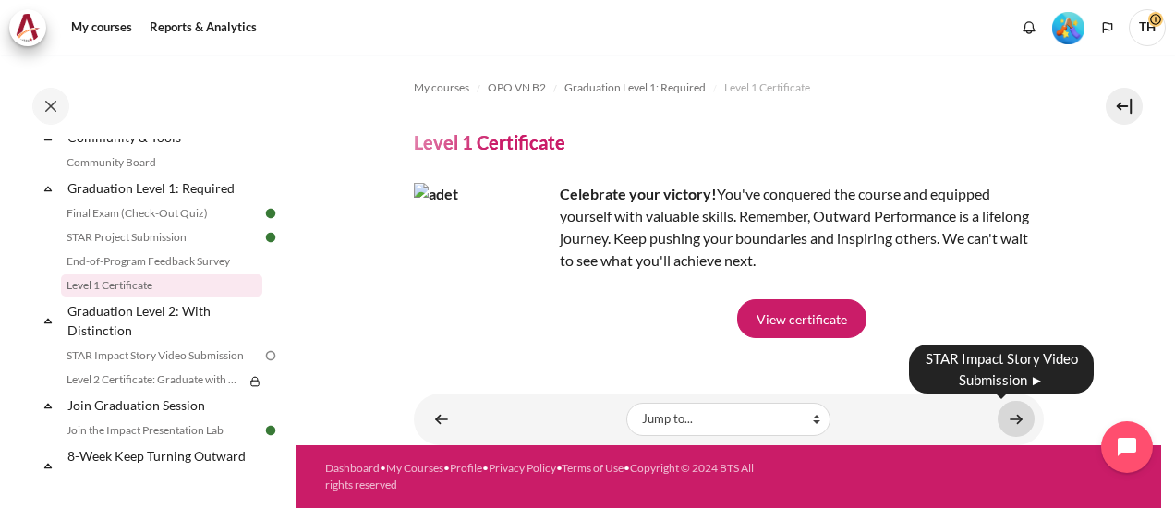
click at [1021, 414] on link "Content" at bounding box center [1015, 419] width 37 height 36
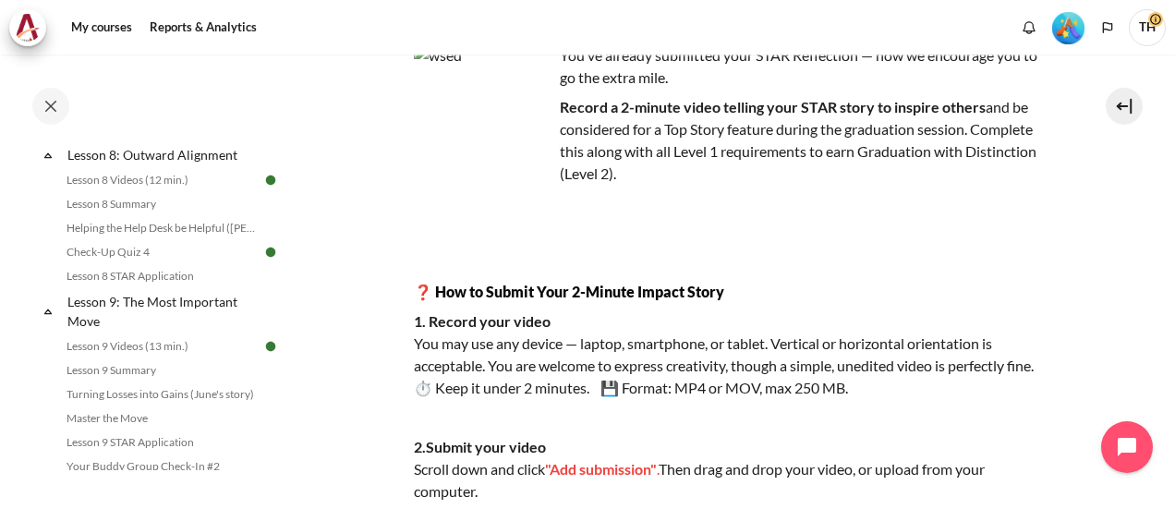
scroll to position [10, 0]
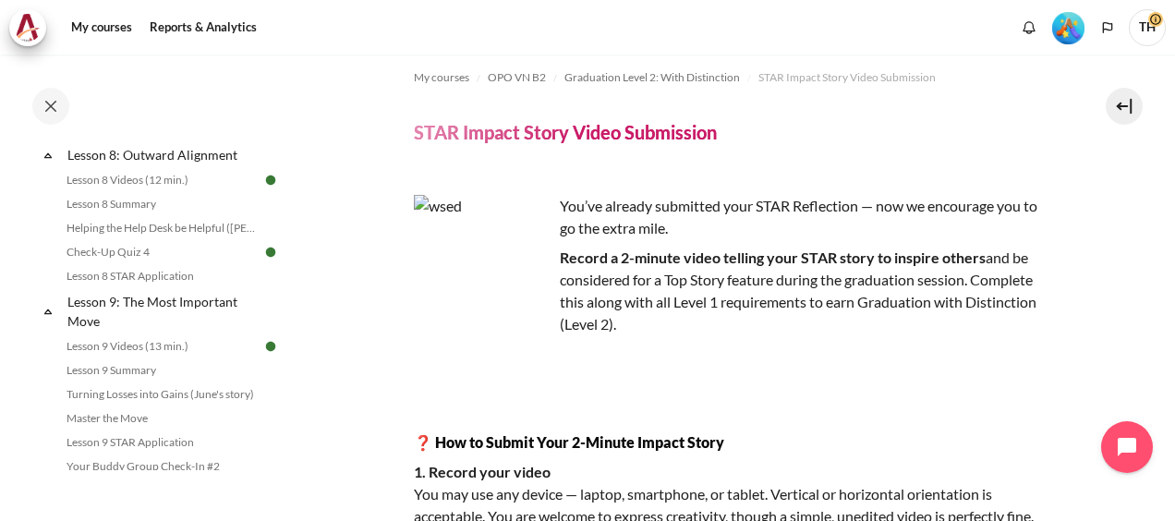
click at [1072, 22] on img "Level #5" at bounding box center [1068, 28] width 32 height 32
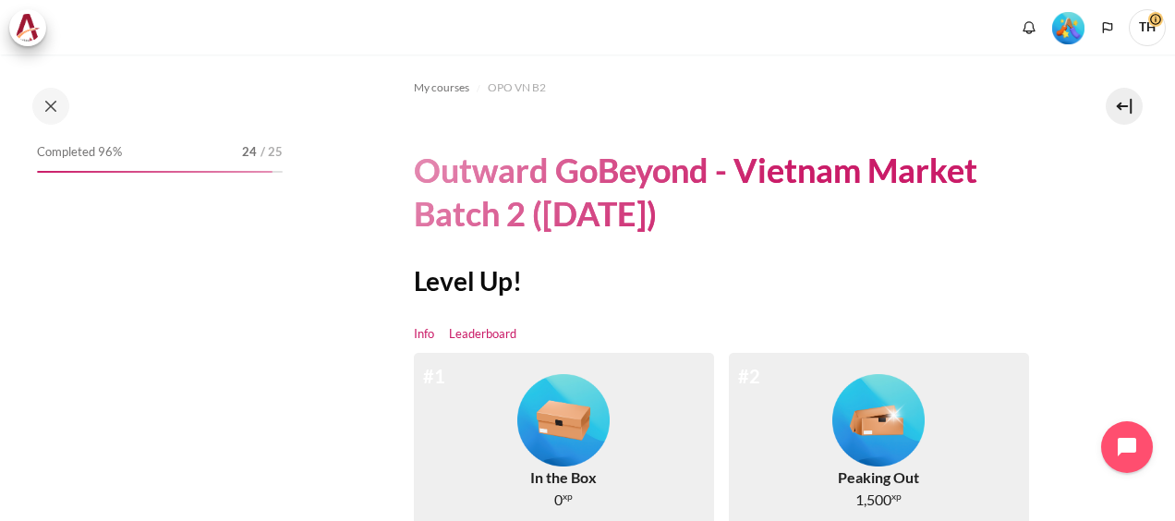
click at [476, 340] on link "Leaderboard" at bounding box center [482, 334] width 67 height 18
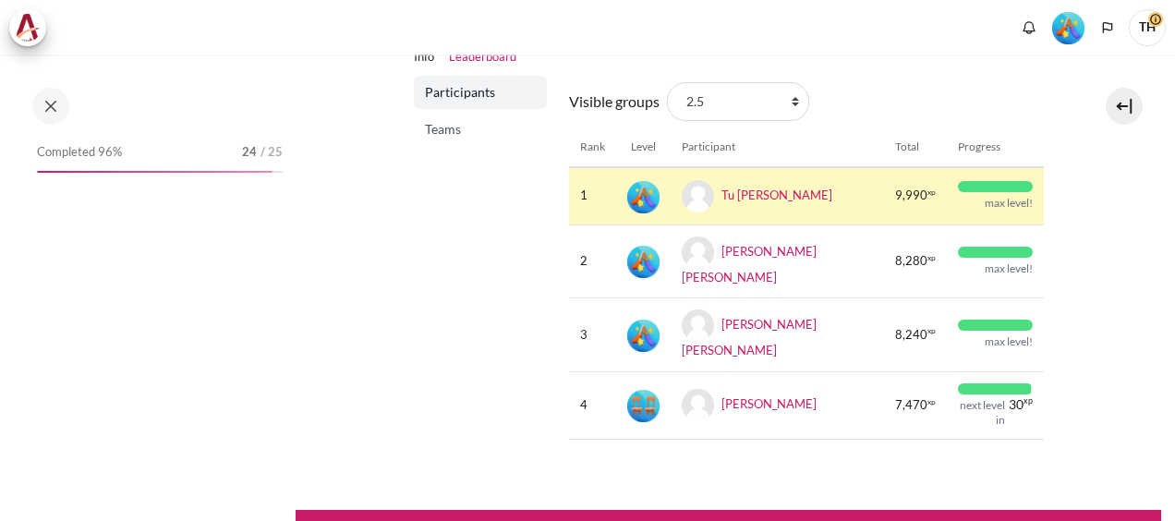
scroll to position [185, 0]
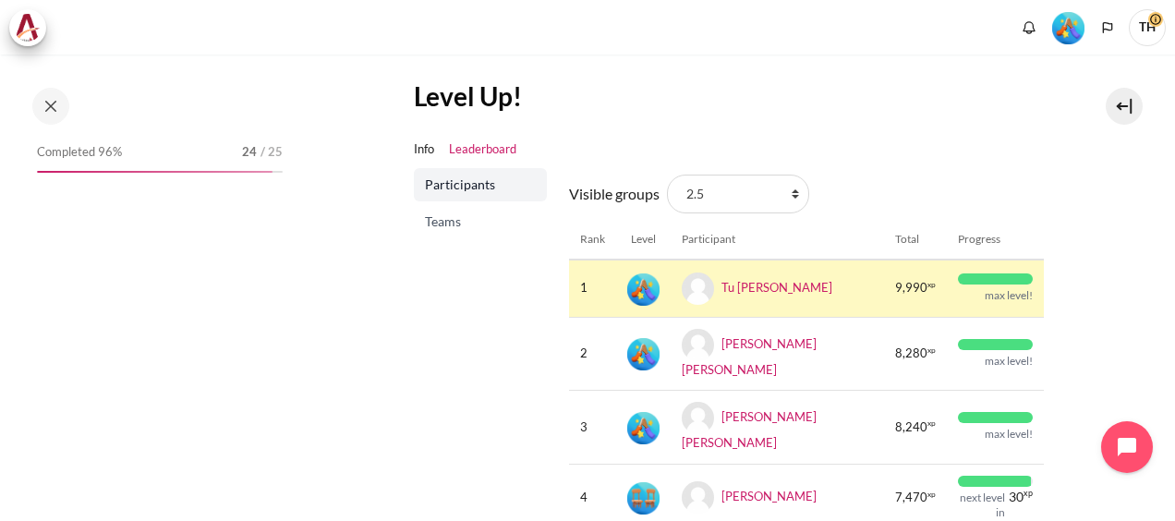
click at [447, 220] on span "Teams" at bounding box center [482, 221] width 115 height 18
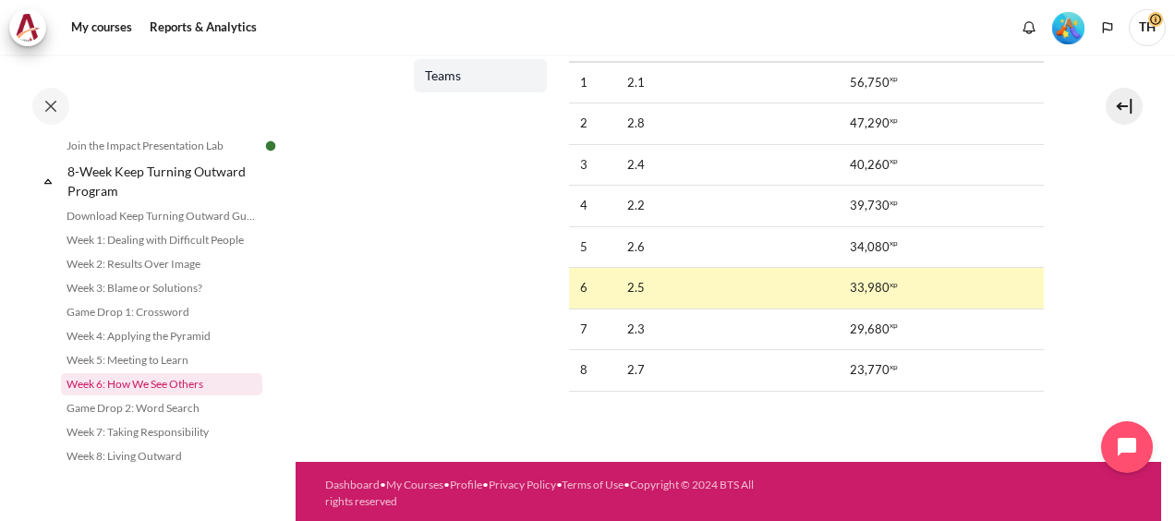
scroll to position [2109, 0]
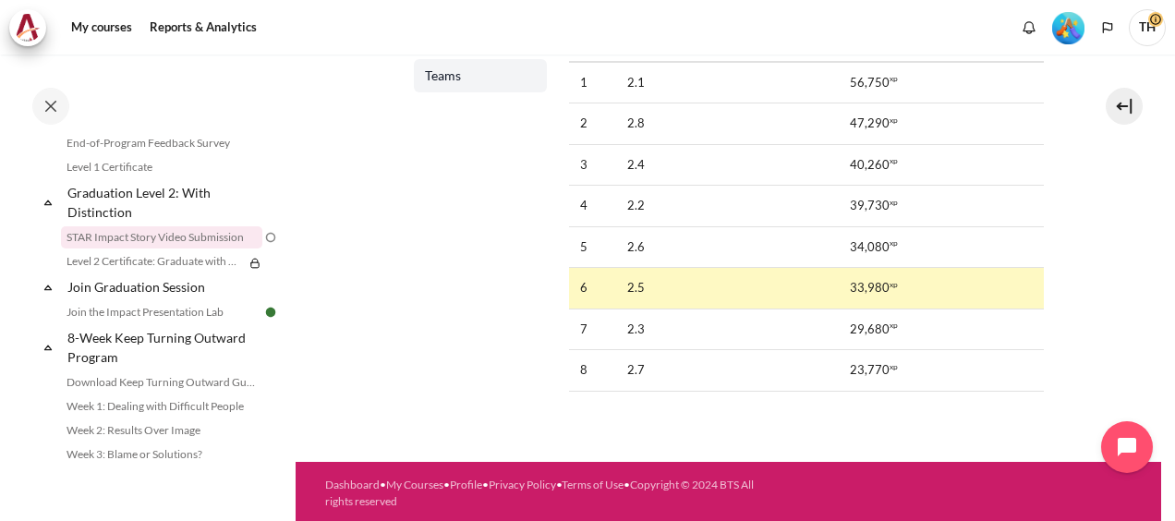
click at [155, 248] on link "STAR Impact Story Video Submission" at bounding box center [161, 237] width 201 height 22
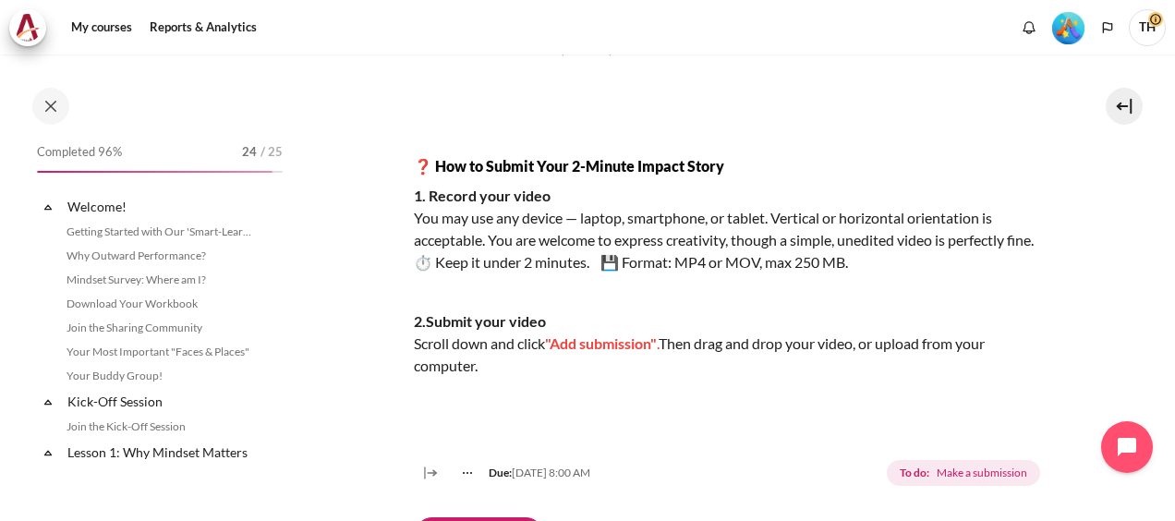
scroll to position [277, 0]
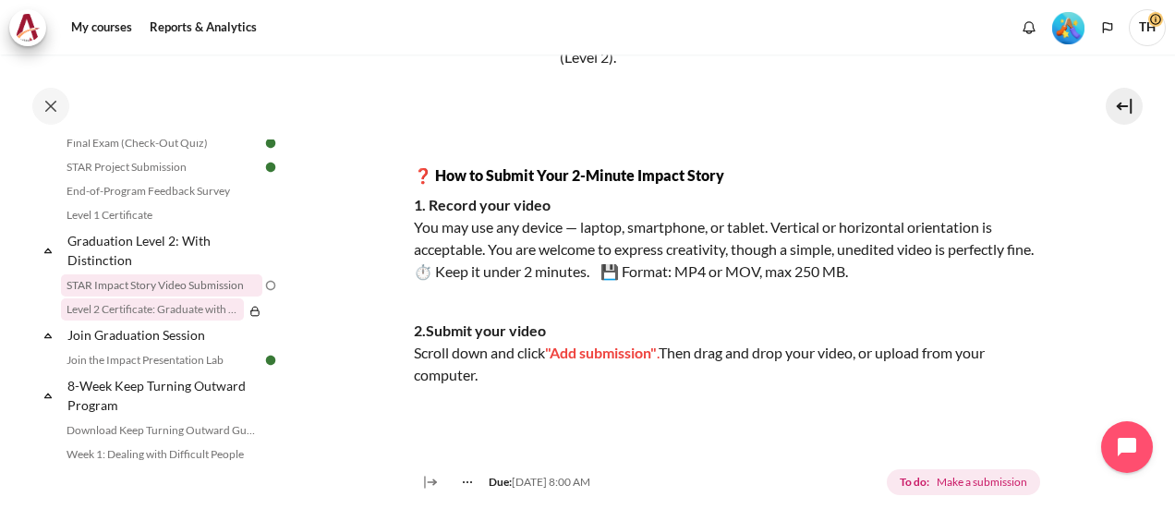
click at [151, 320] on link "Level 2 Certificate: Graduate with Distinction" at bounding box center [152, 309] width 183 height 22
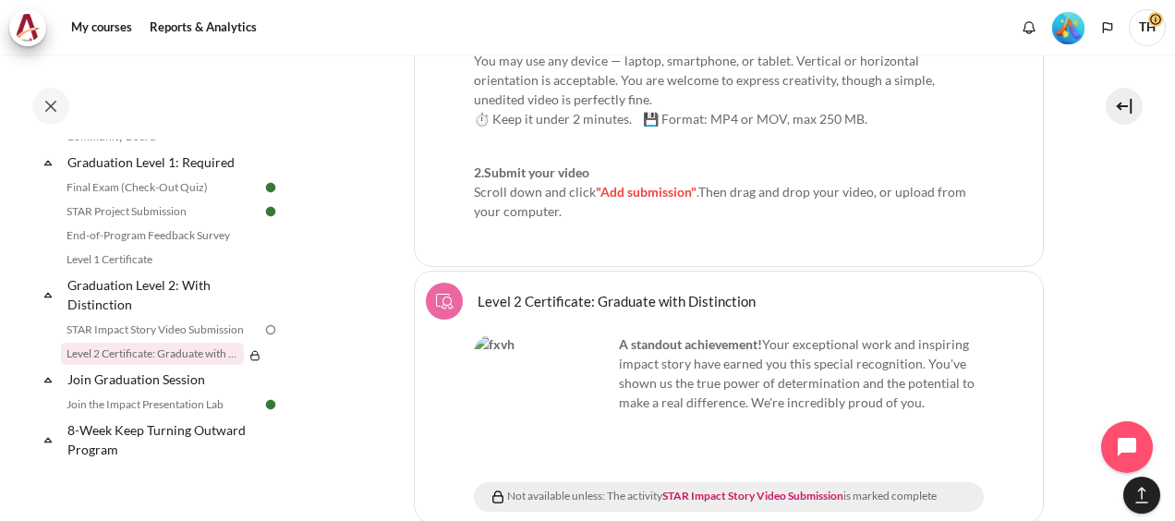
scroll to position [2898, 0]
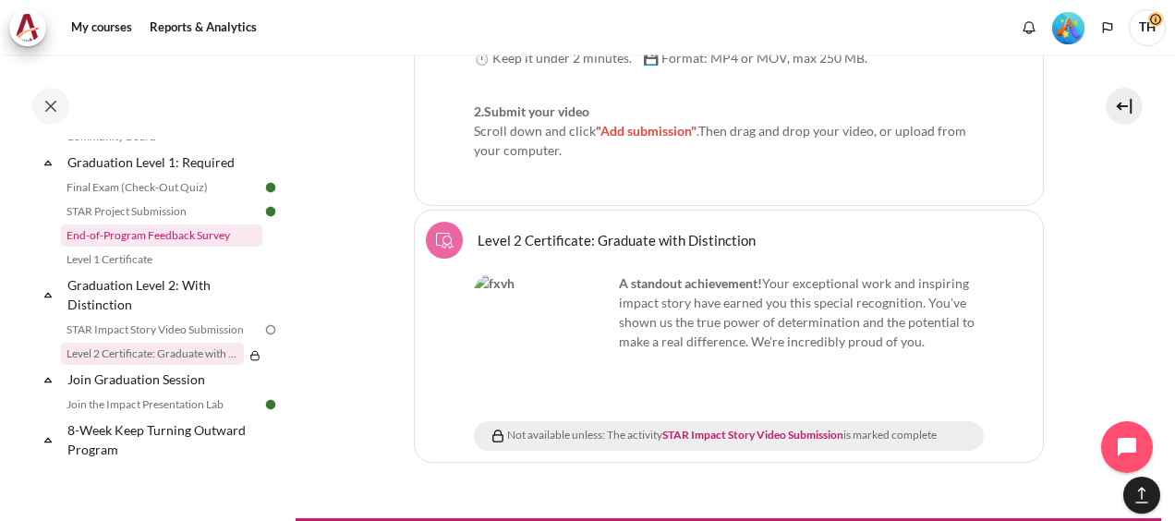
click at [163, 247] on link "End-of-Program Feedback Survey" at bounding box center [161, 235] width 201 height 22
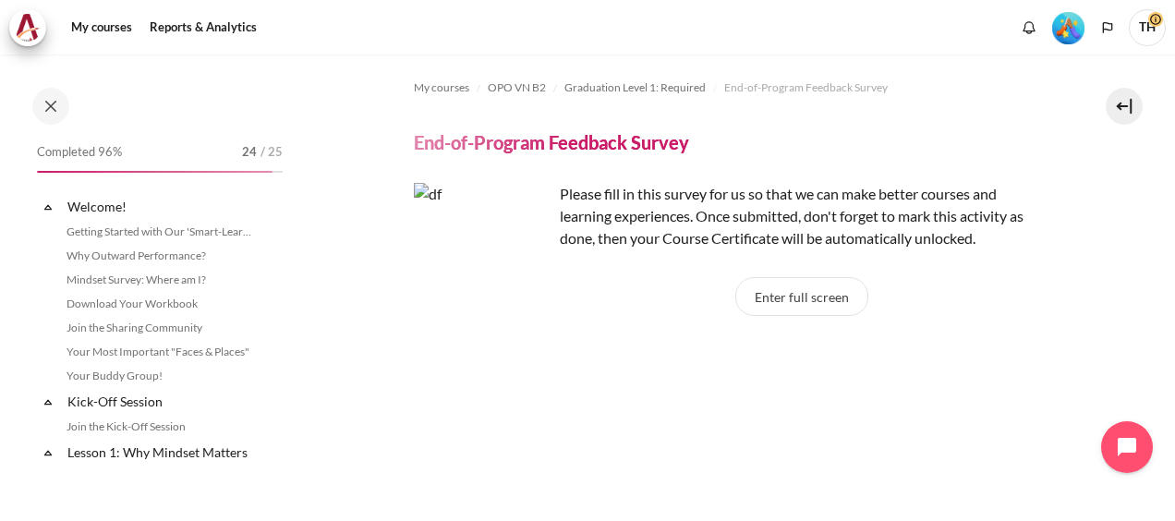
scroll to position [1967, 0]
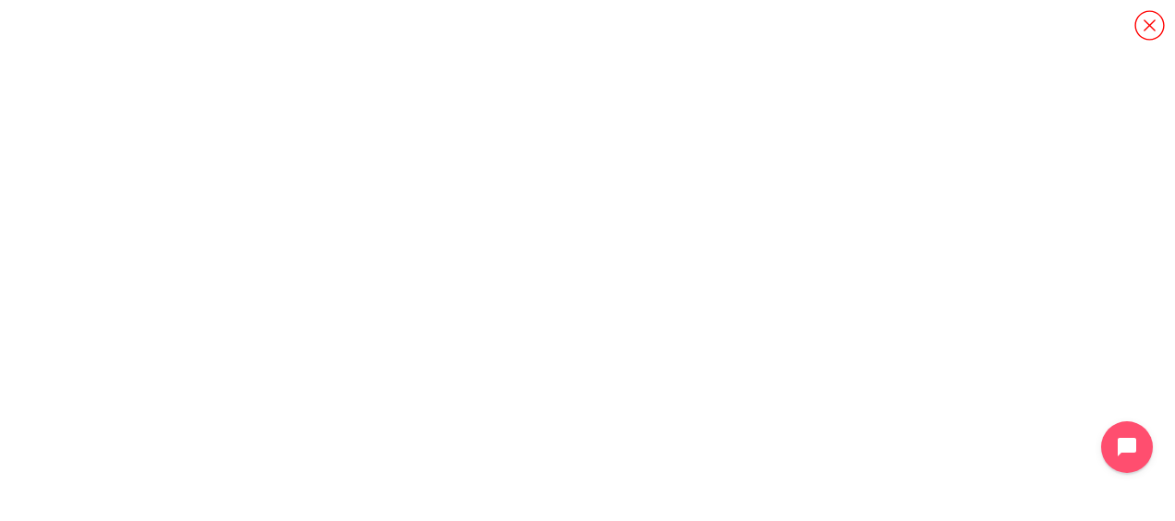
click at [1151, 25] on icon "Content" at bounding box center [1149, 25] width 32 height 32
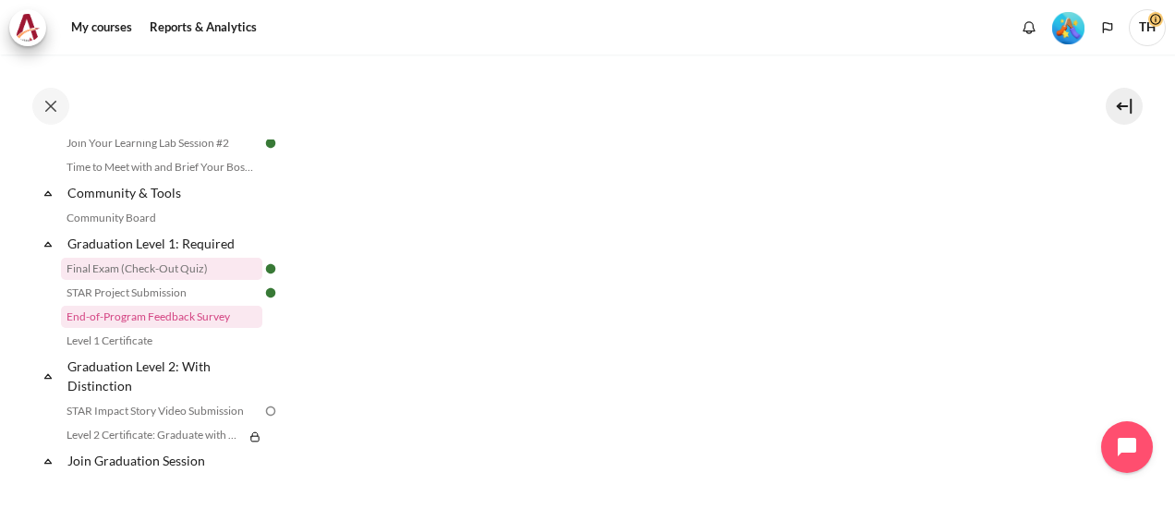
scroll to position [1939, 0]
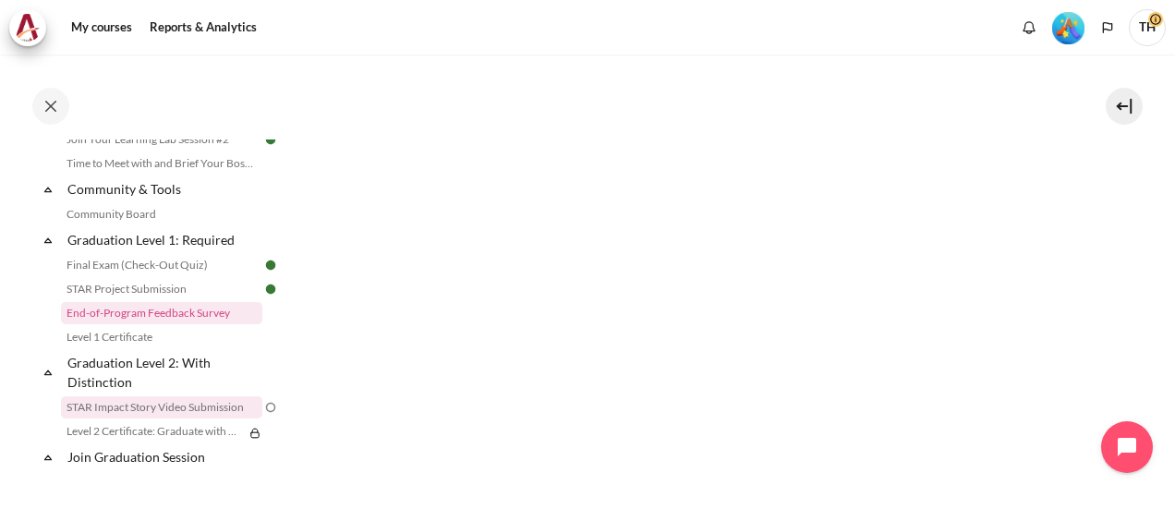
click at [186, 418] on link "STAR Impact Story Video Submission" at bounding box center [161, 407] width 201 height 22
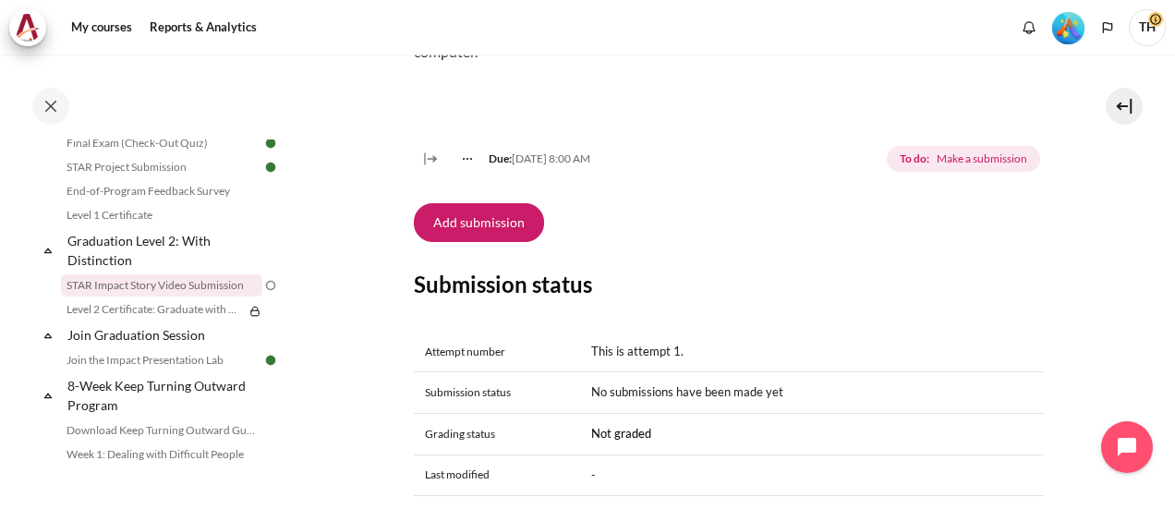
scroll to position [369, 0]
